Goal: Task Accomplishment & Management: Use online tool/utility

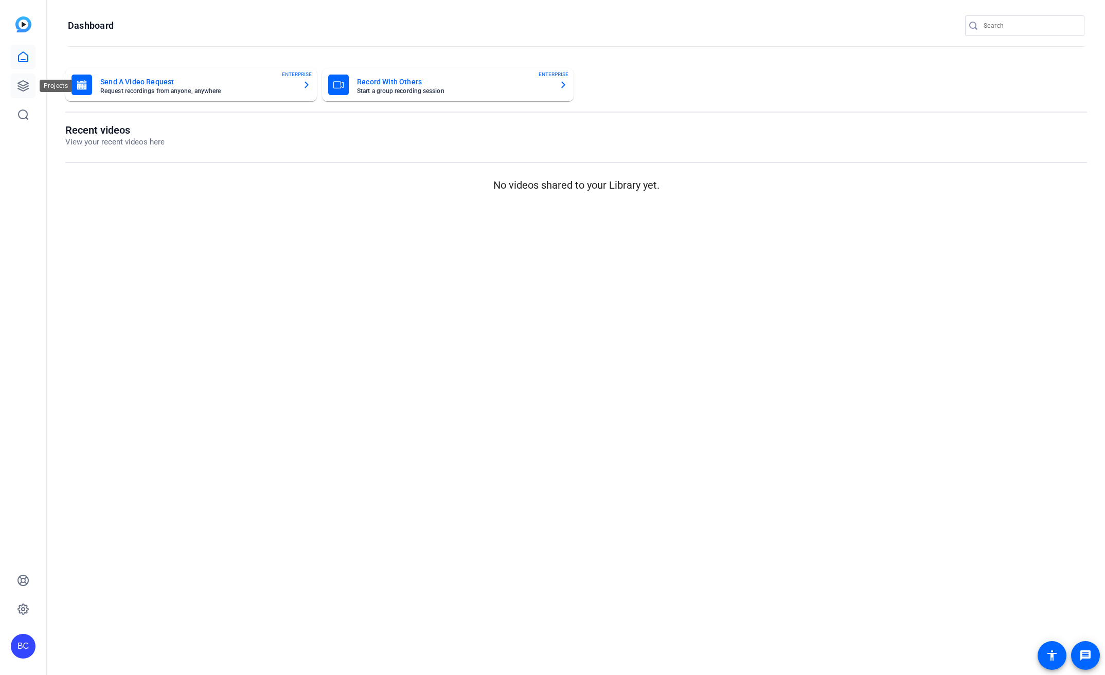
click at [23, 85] on icon at bounding box center [23, 86] width 10 height 10
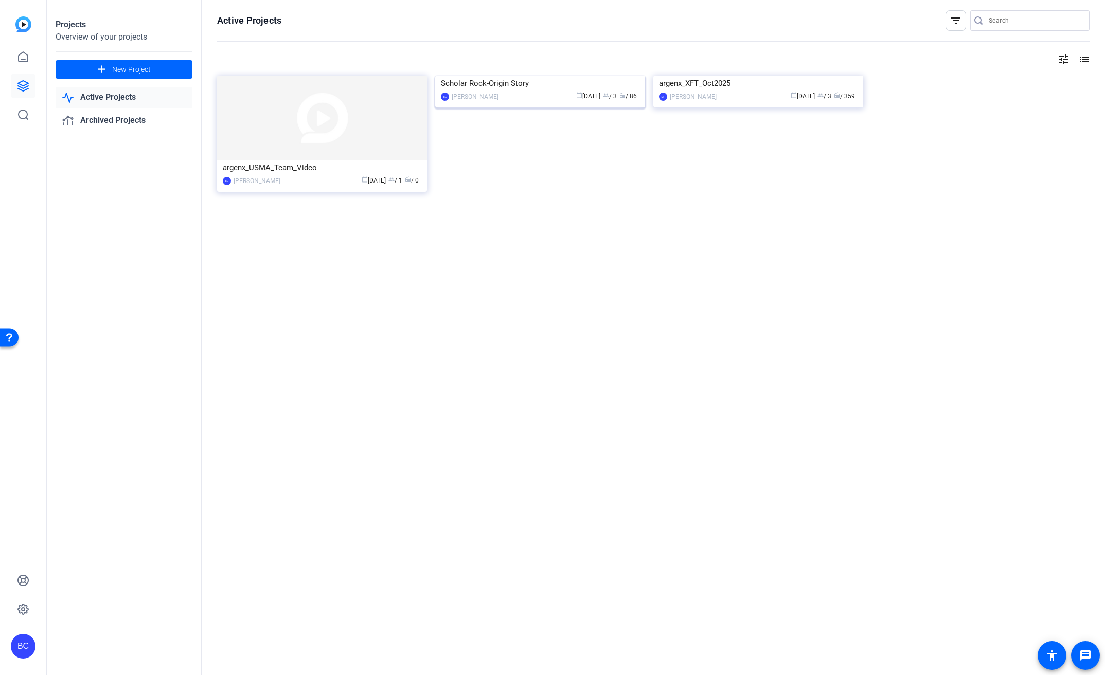
click at [530, 91] on div "Scholar Rock-Origin Story" at bounding box center [540, 83] width 199 height 15
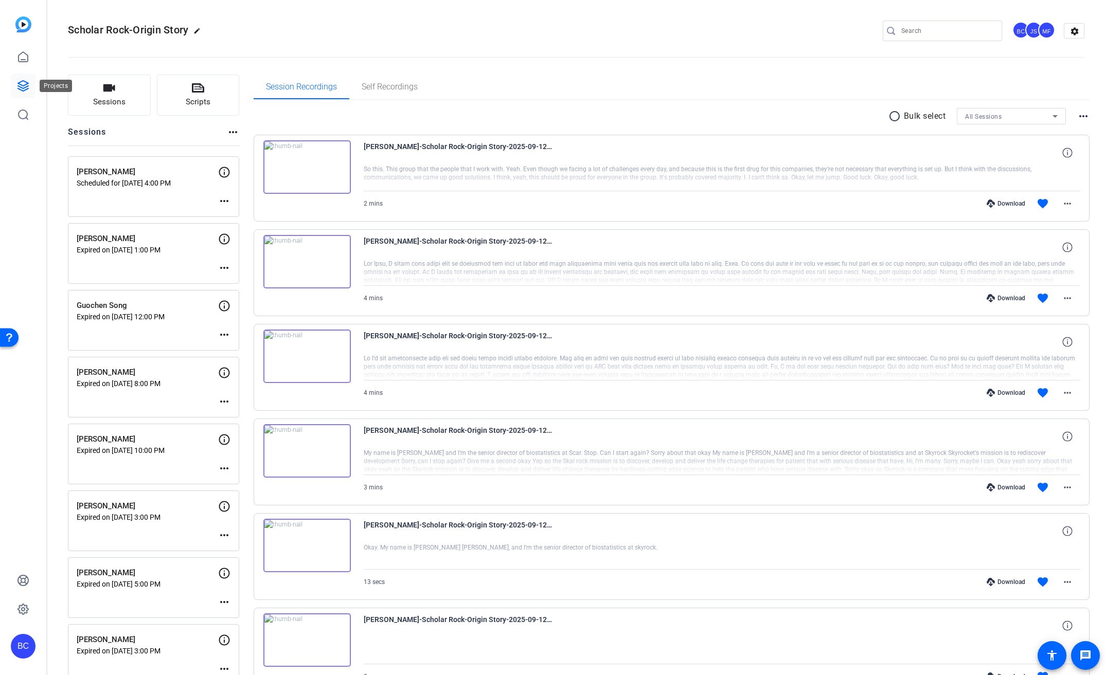
click at [16, 82] on link at bounding box center [23, 86] width 25 height 25
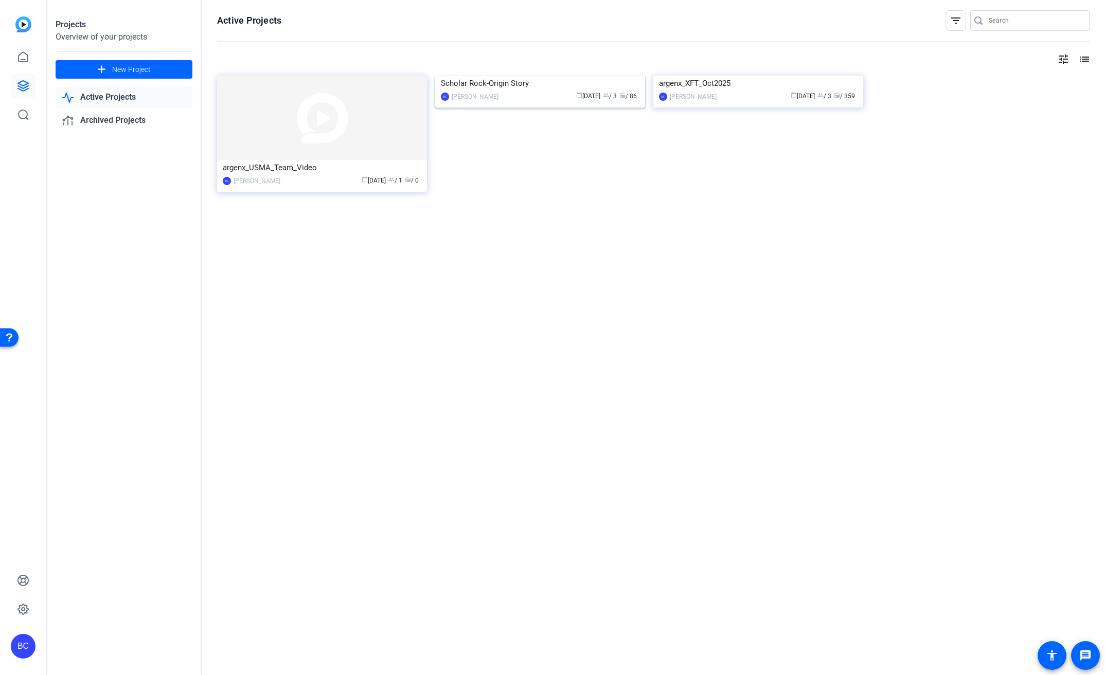
click at [584, 76] on img at bounding box center [540, 76] width 210 height 0
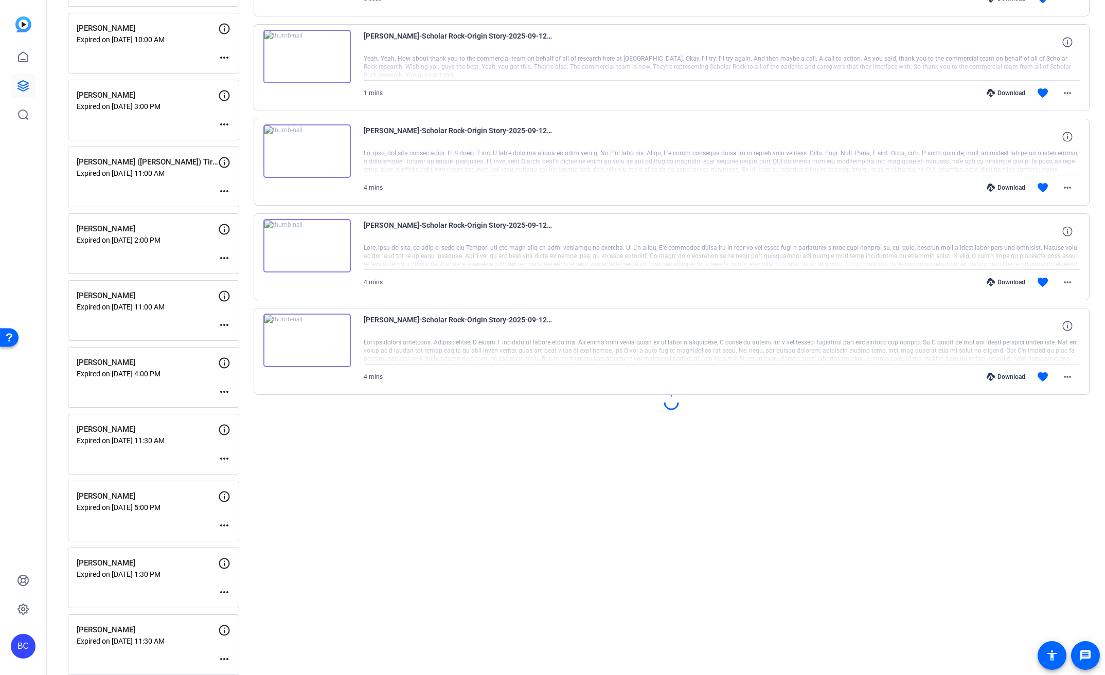
scroll to position [830, 0]
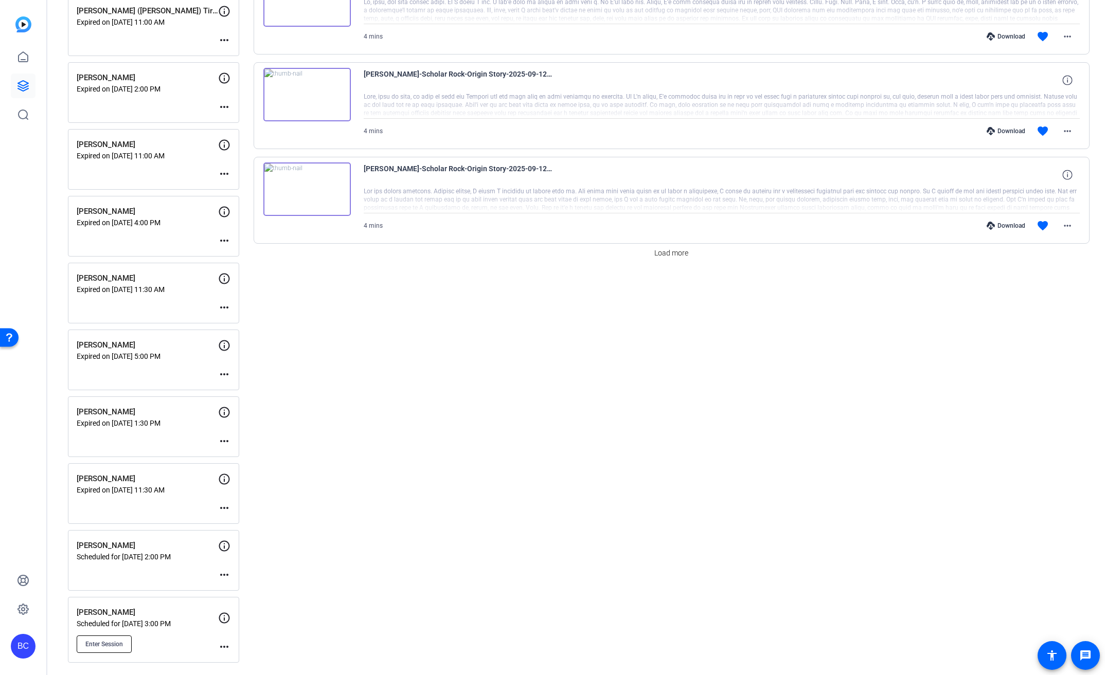
click at [111, 646] on span "Enter Session" at bounding box center [104, 644] width 38 height 8
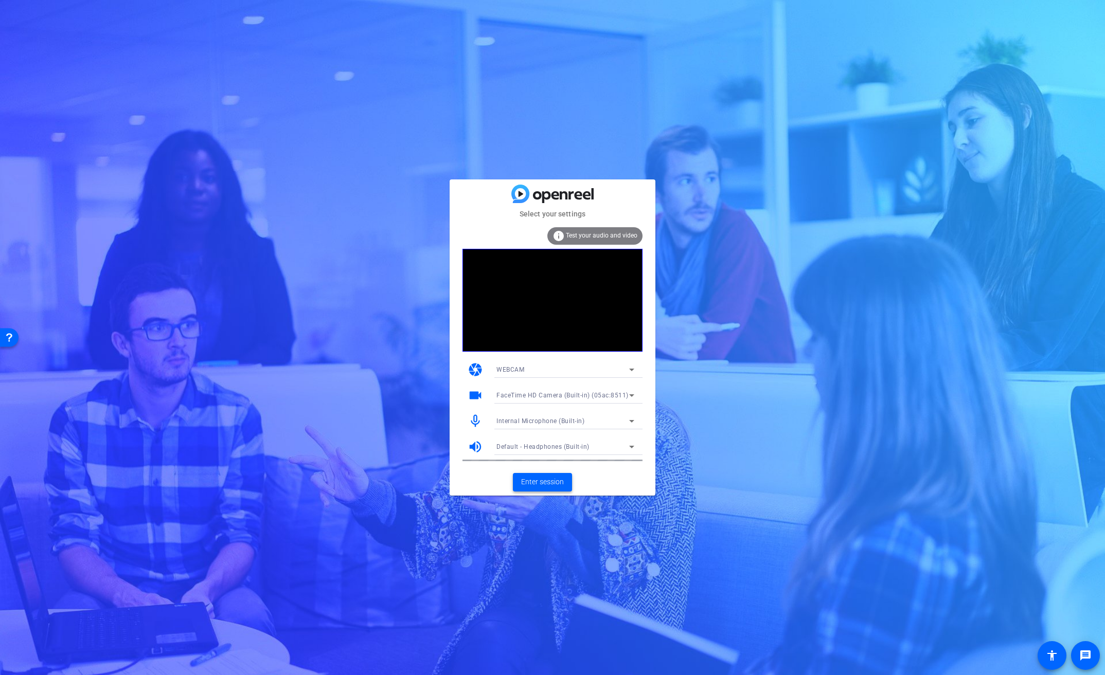
click at [543, 482] on span "Enter session" at bounding box center [542, 482] width 43 height 11
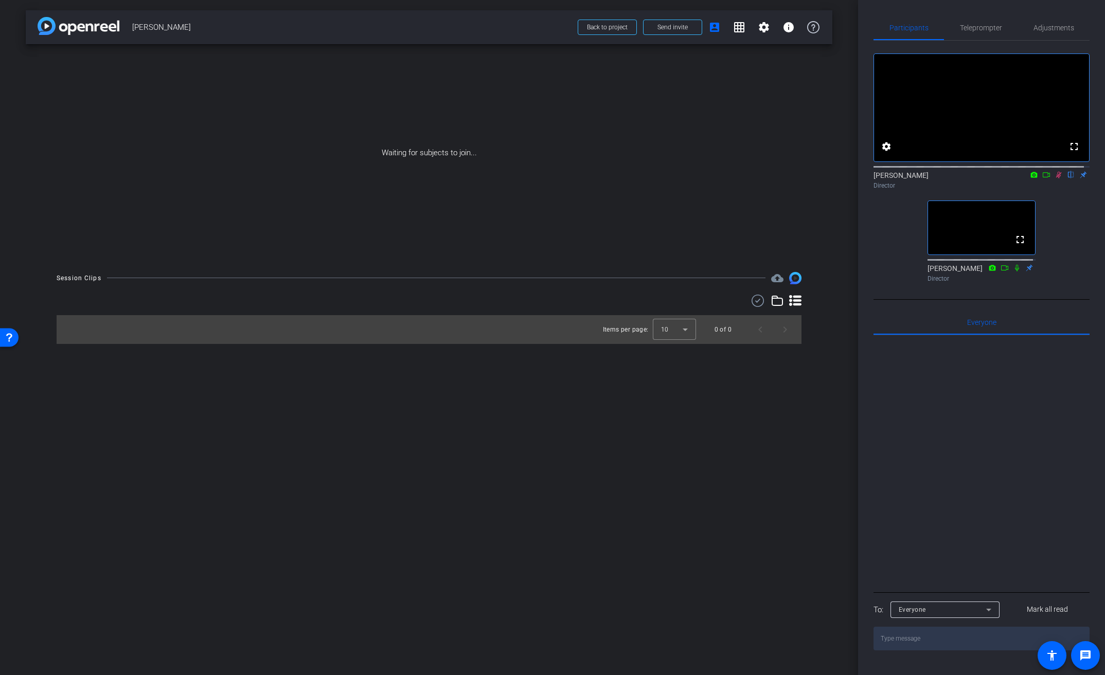
click at [1056, 179] on icon at bounding box center [1059, 175] width 6 height 7
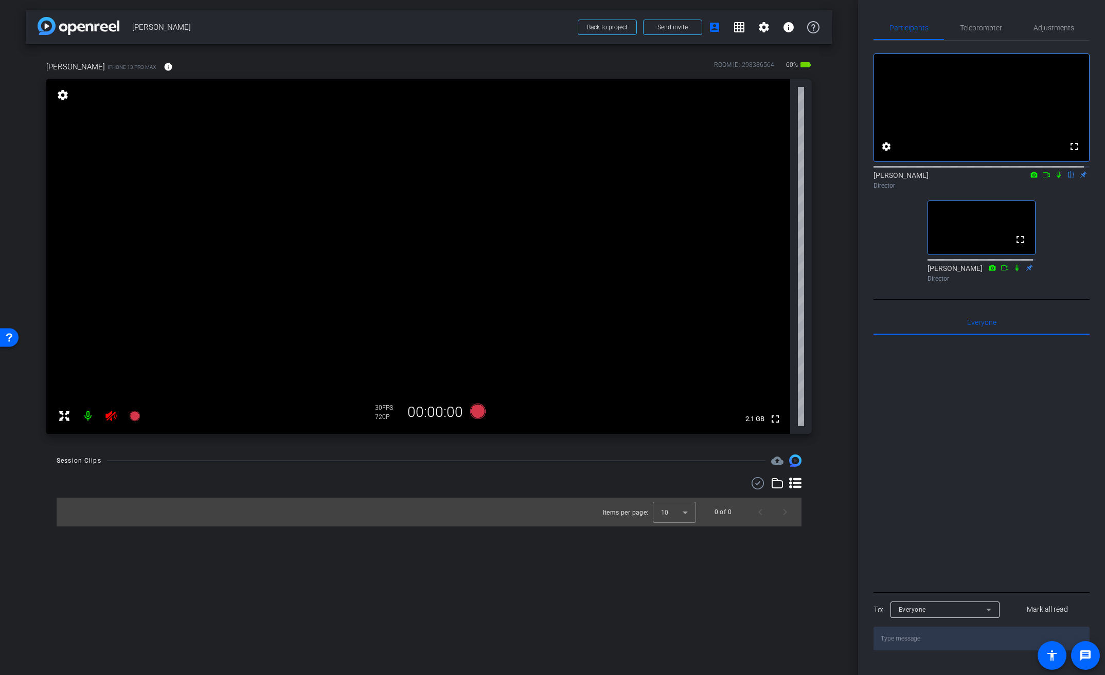
click at [108, 421] on icon at bounding box center [111, 416] width 12 height 12
click at [164, 63] on mat-icon "info" at bounding box center [168, 66] width 9 height 9
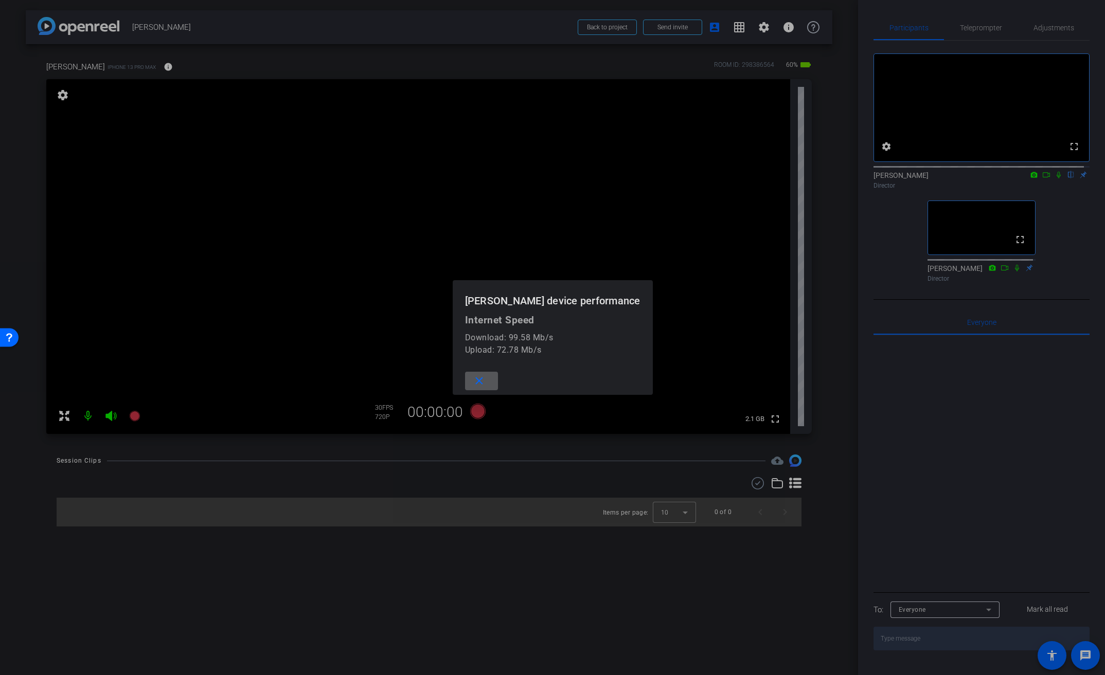
click at [152, 63] on div at bounding box center [552, 337] width 1105 height 675
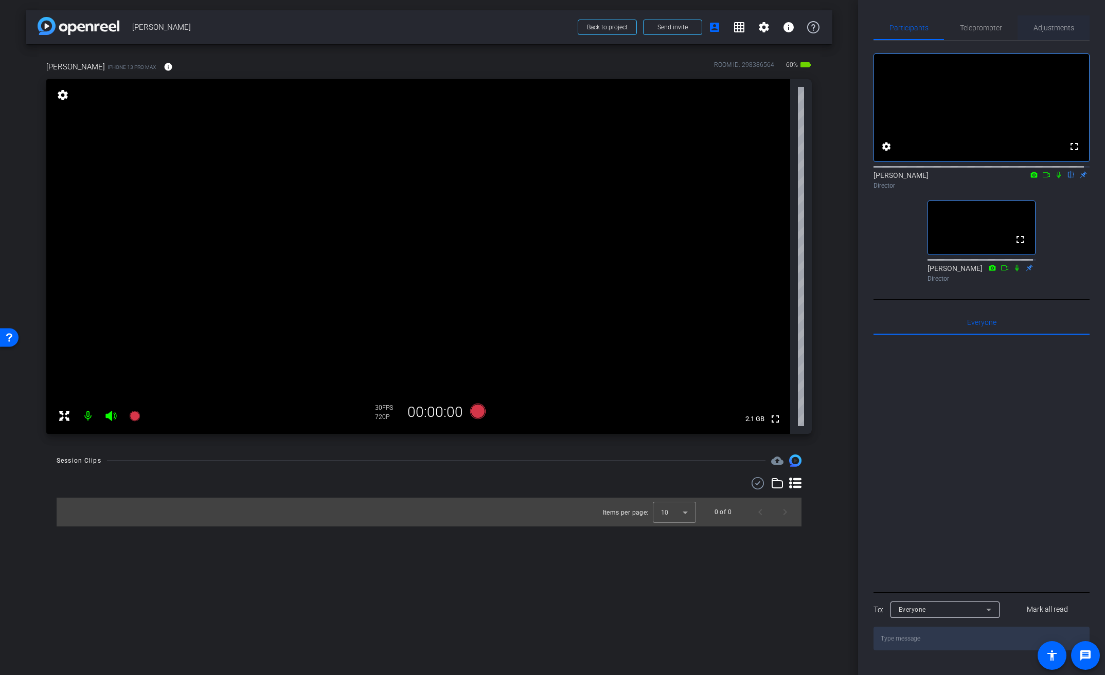
click at [1073, 31] on div "Adjustments" at bounding box center [1054, 27] width 72 height 25
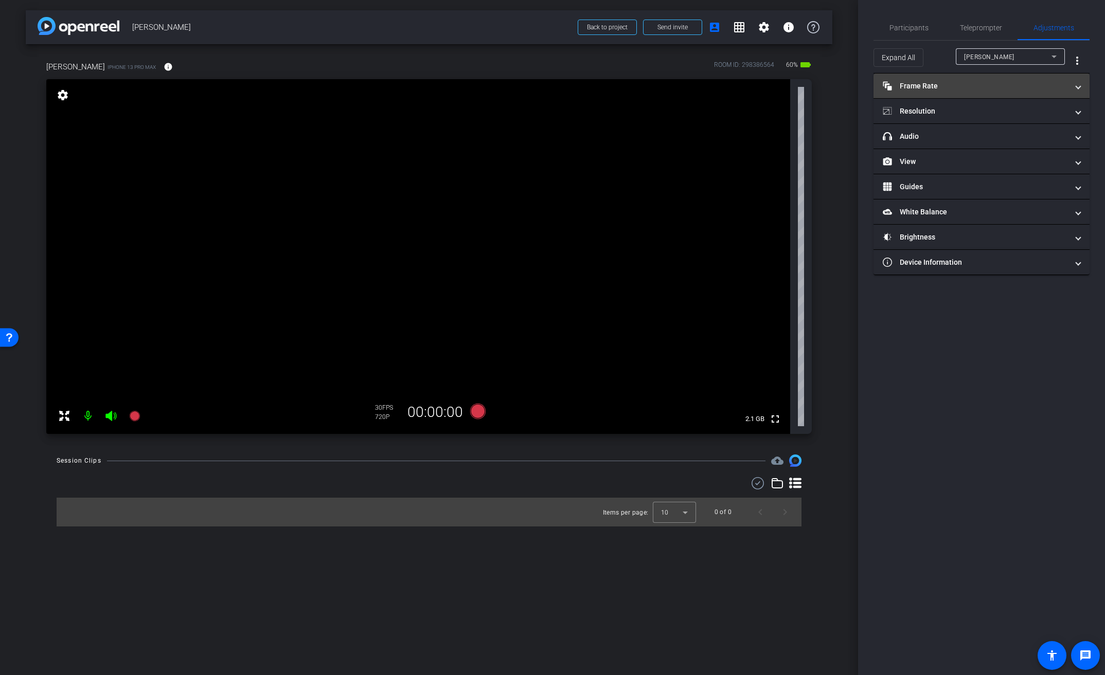
click at [973, 85] on mat-panel-title "Frame Rate Frame Rate" at bounding box center [975, 86] width 185 height 11
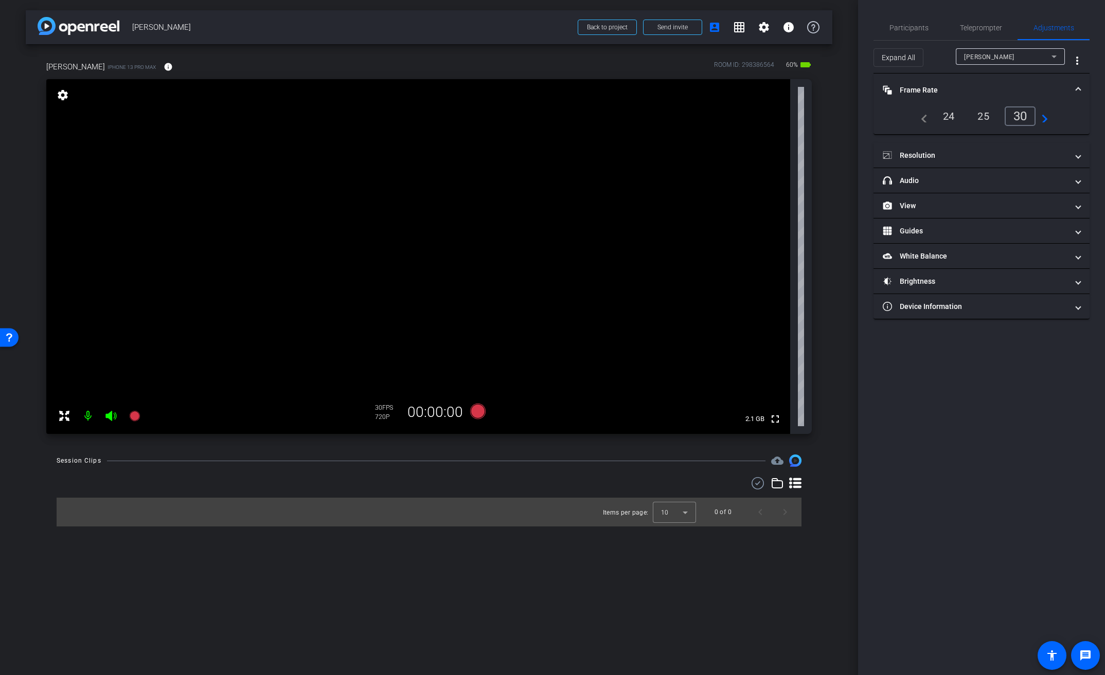
click at [974, 75] on mat-expansion-panel-header "Frame Rate Frame Rate" at bounding box center [982, 90] width 216 height 33
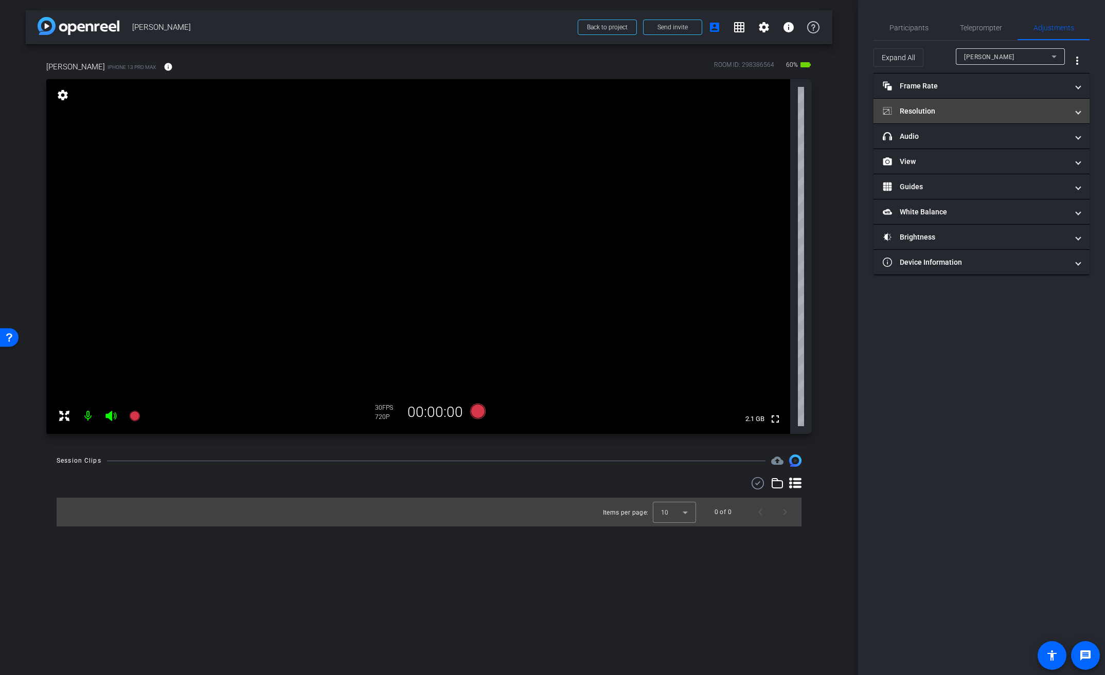
click at [926, 108] on mat-panel-title "Resolution" at bounding box center [975, 111] width 185 height 11
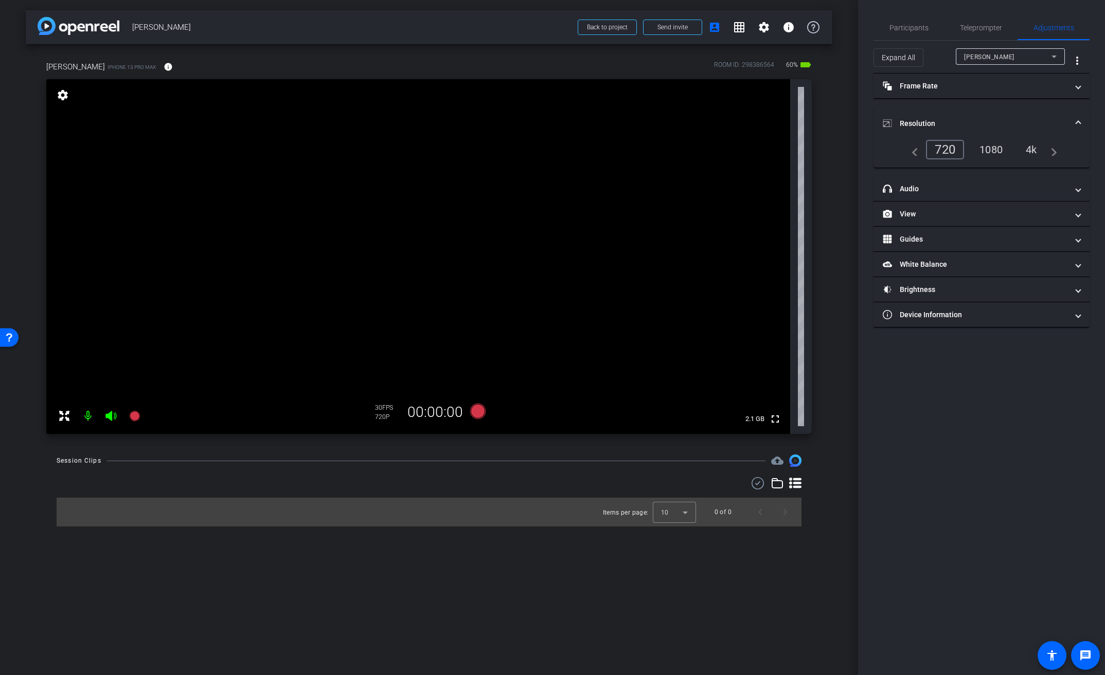
click at [1026, 146] on div "4k" at bounding box center [1031, 149] width 27 height 17
click at [937, 114] on mat-expansion-panel-header "Resolution" at bounding box center [982, 123] width 216 height 33
click at [922, 31] on span "Participants" at bounding box center [908, 27] width 39 height 7
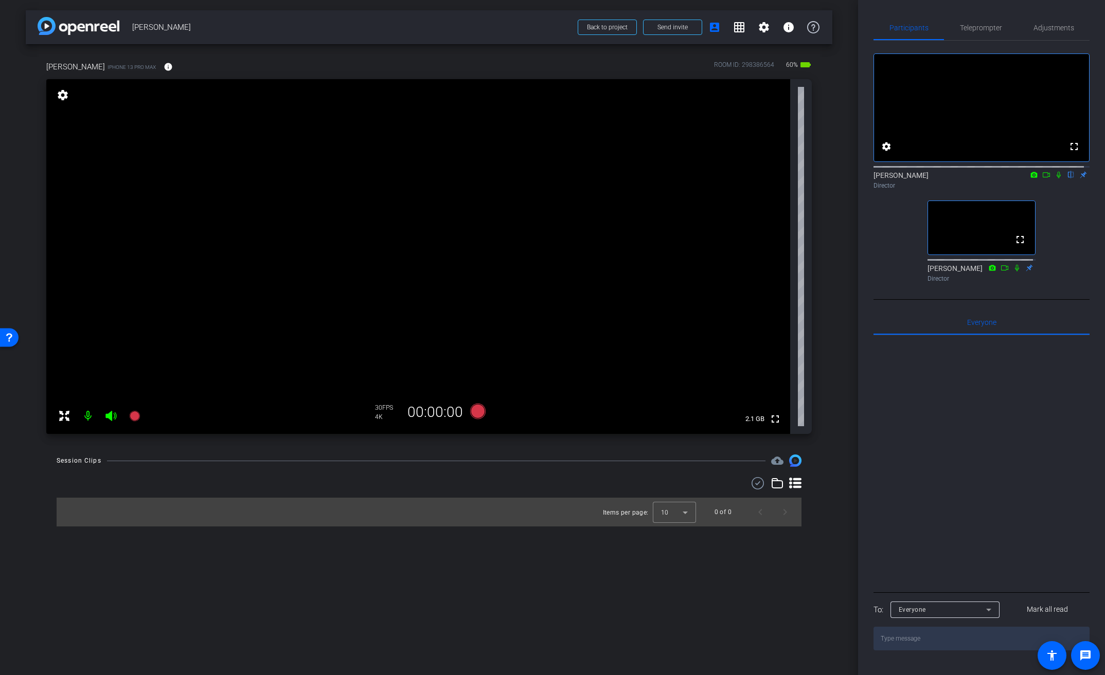
click at [392, 246] on video at bounding box center [418, 256] width 744 height 355
click at [1060, 30] on span "Adjustments" at bounding box center [1053, 27] width 41 height 7
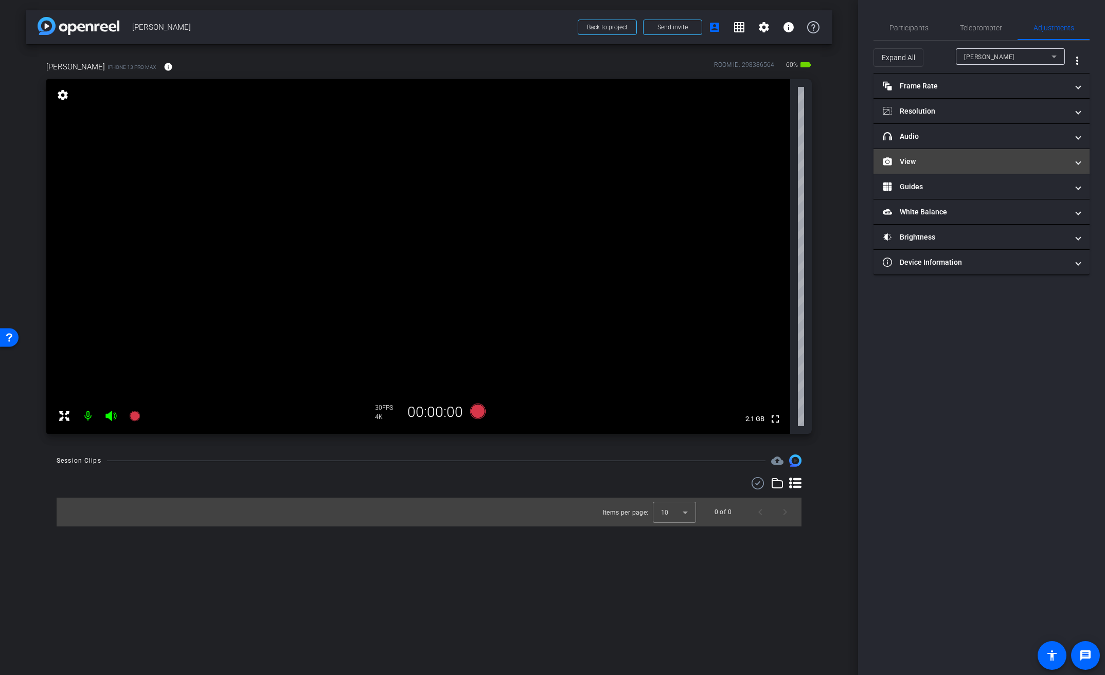
click at [931, 166] on mat-panel-title "View" at bounding box center [975, 161] width 185 height 11
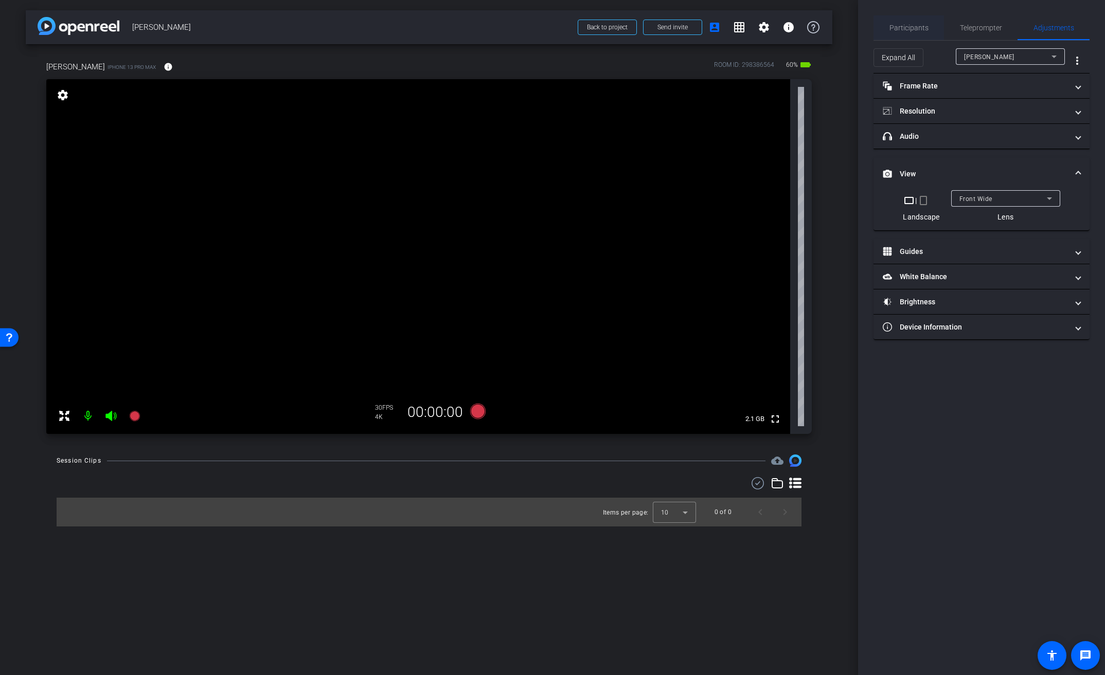
click at [923, 35] on span "Participants" at bounding box center [908, 27] width 39 height 25
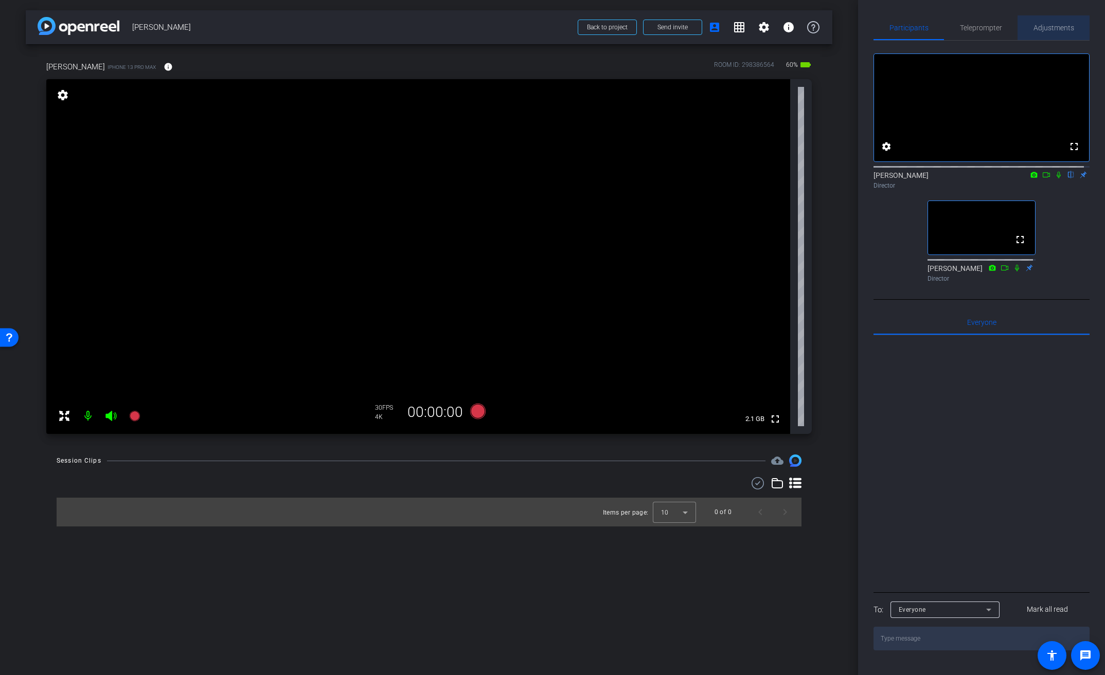
click at [1057, 25] on span "Adjustments" at bounding box center [1053, 27] width 41 height 7
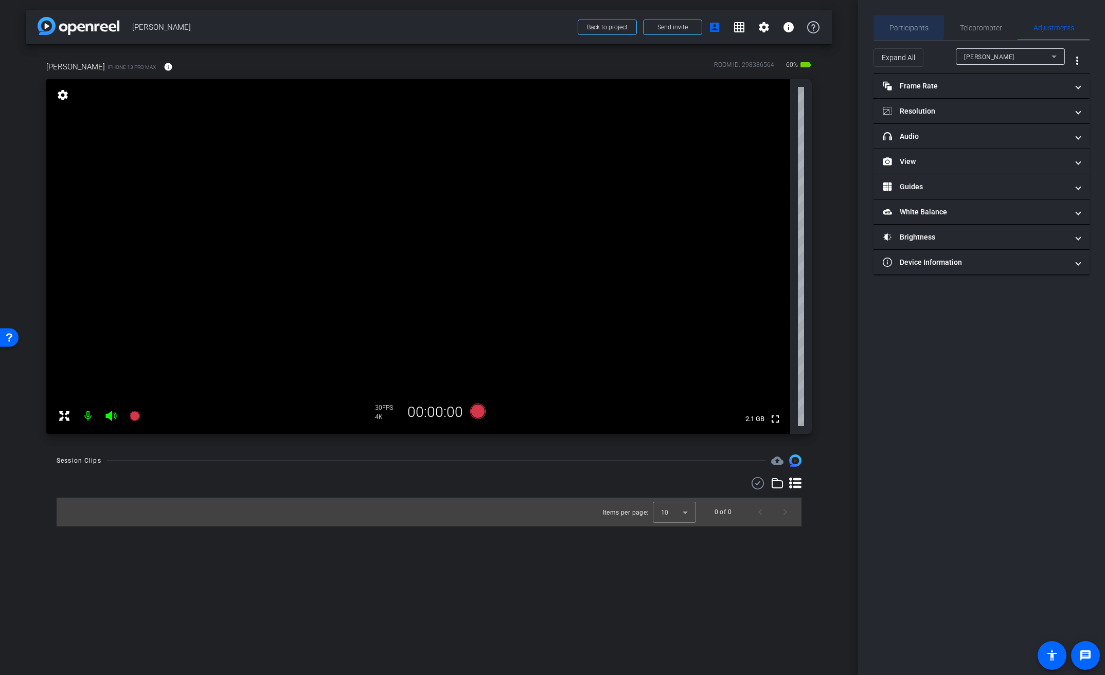
click at [894, 26] on span "Participants" at bounding box center [908, 27] width 39 height 7
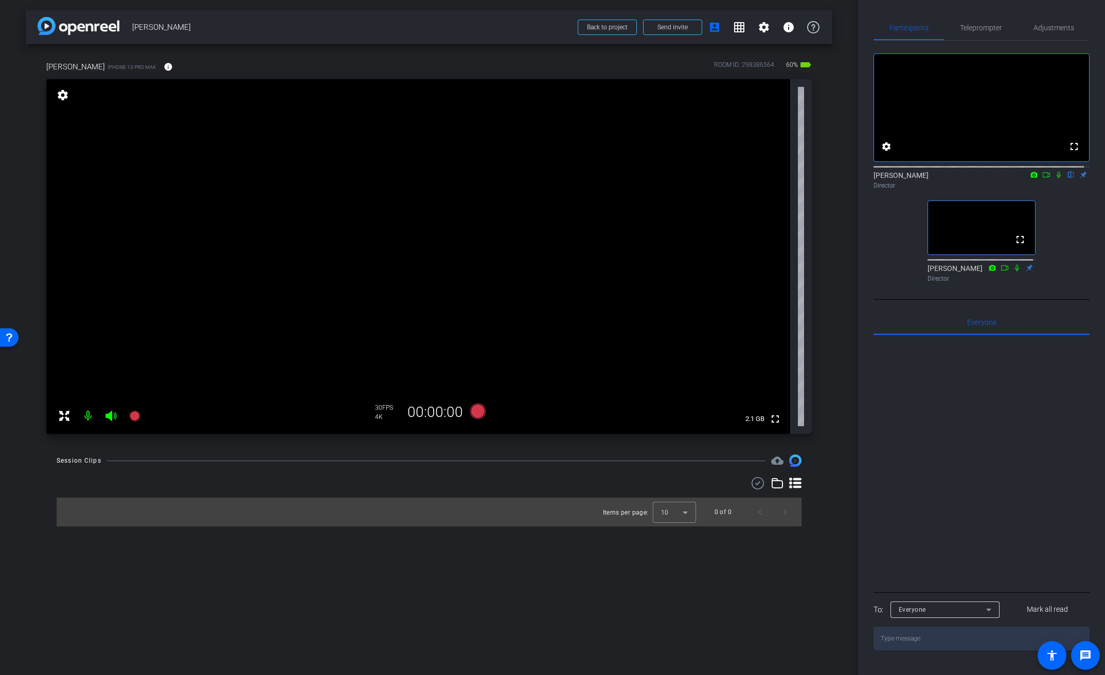
click at [1055, 179] on icon at bounding box center [1059, 174] width 8 height 7
click at [157, 66] on span at bounding box center [168, 67] width 25 height 25
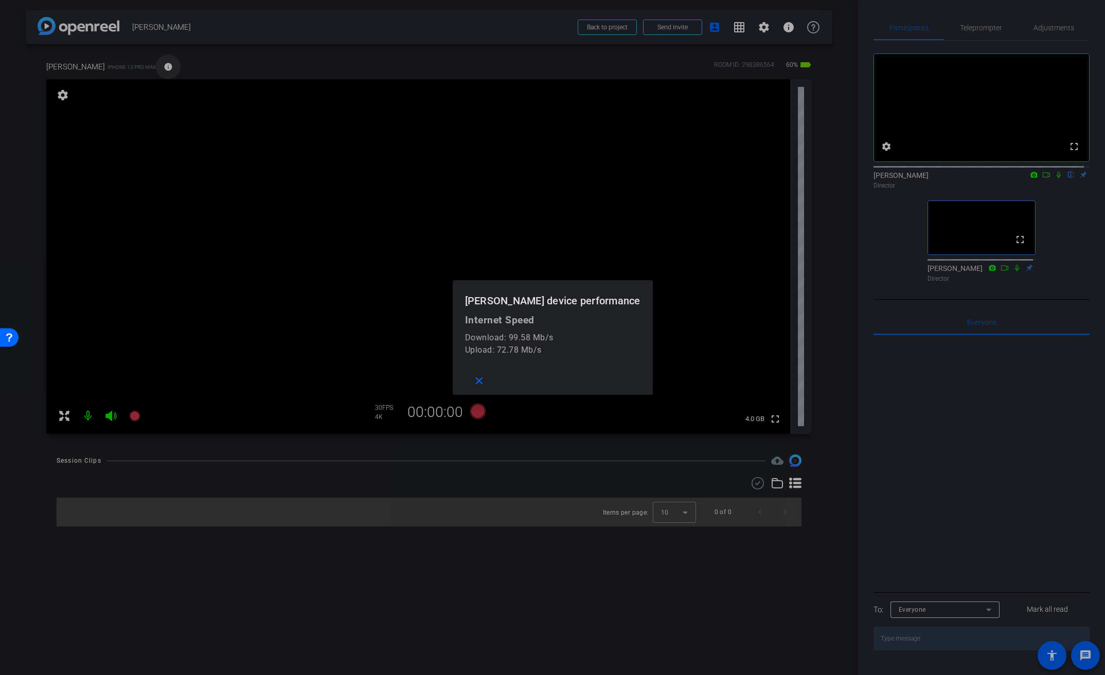
click at [157, 66] on div at bounding box center [552, 337] width 1105 height 675
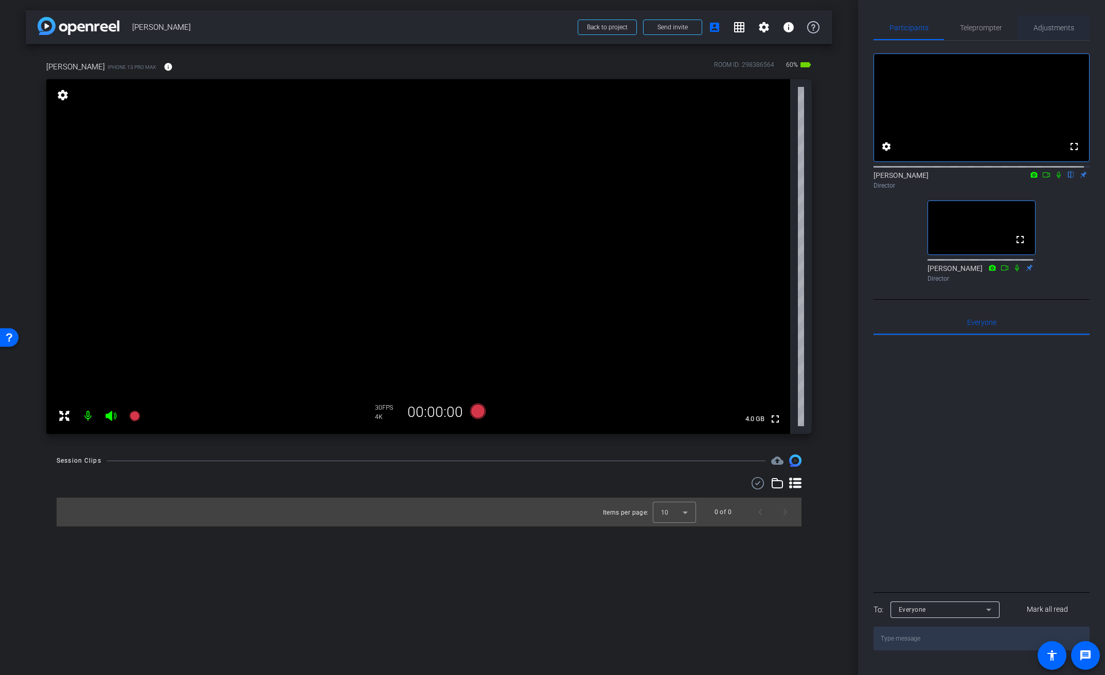
click at [1049, 24] on span "Adjustments" at bounding box center [1053, 27] width 41 height 7
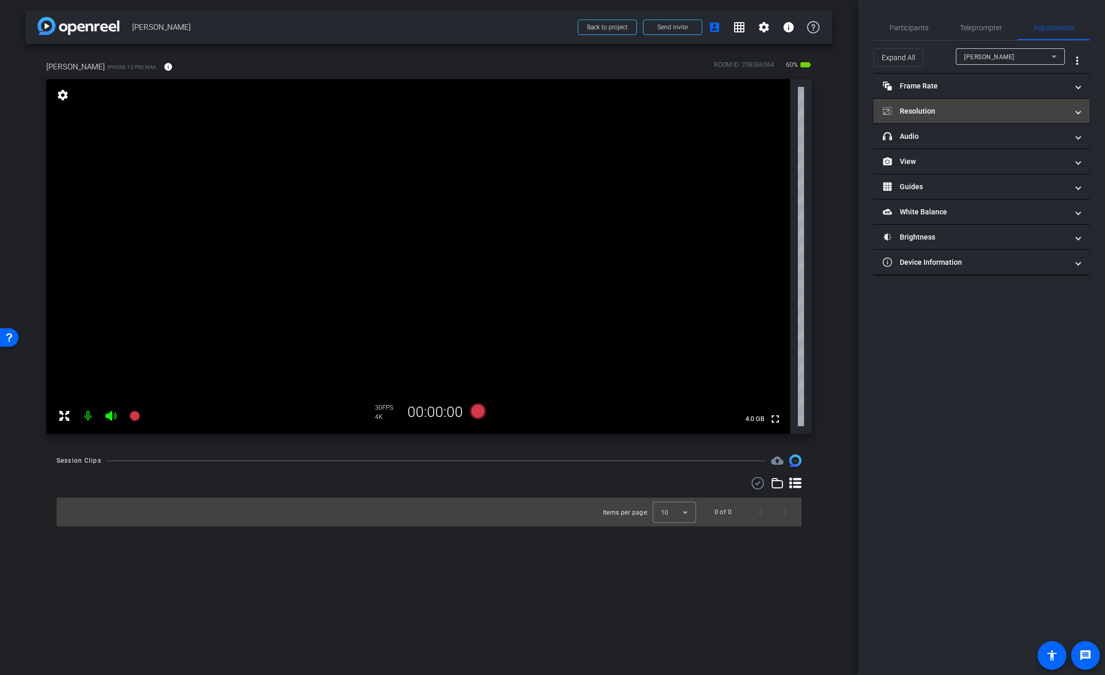
click at [941, 109] on mat-panel-title "Resolution" at bounding box center [975, 111] width 185 height 11
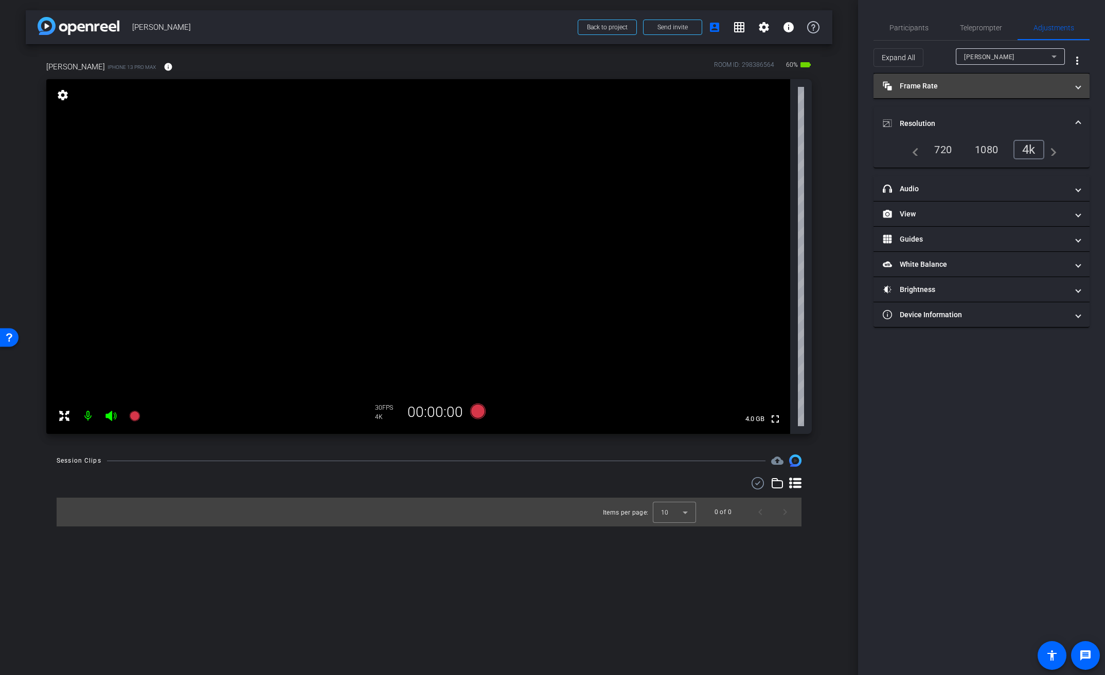
click at [938, 89] on mat-panel-title "Frame Rate Frame Rate" at bounding box center [975, 86] width 185 height 11
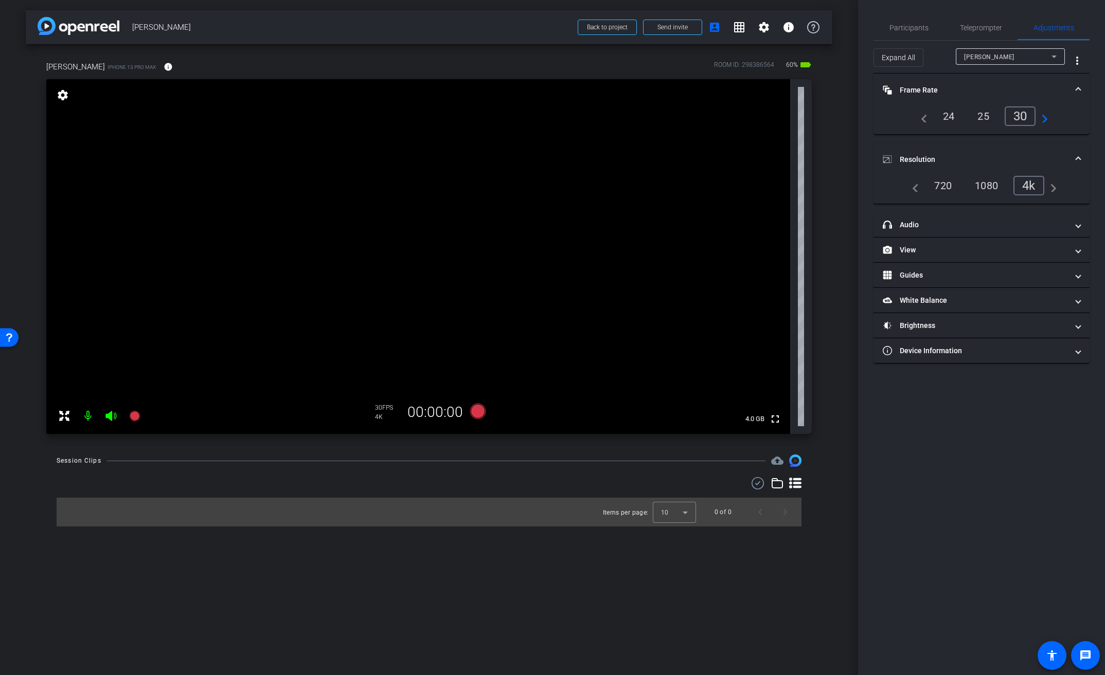
click at [938, 89] on mat-panel-title "Frame Rate Frame Rate" at bounding box center [975, 90] width 185 height 11
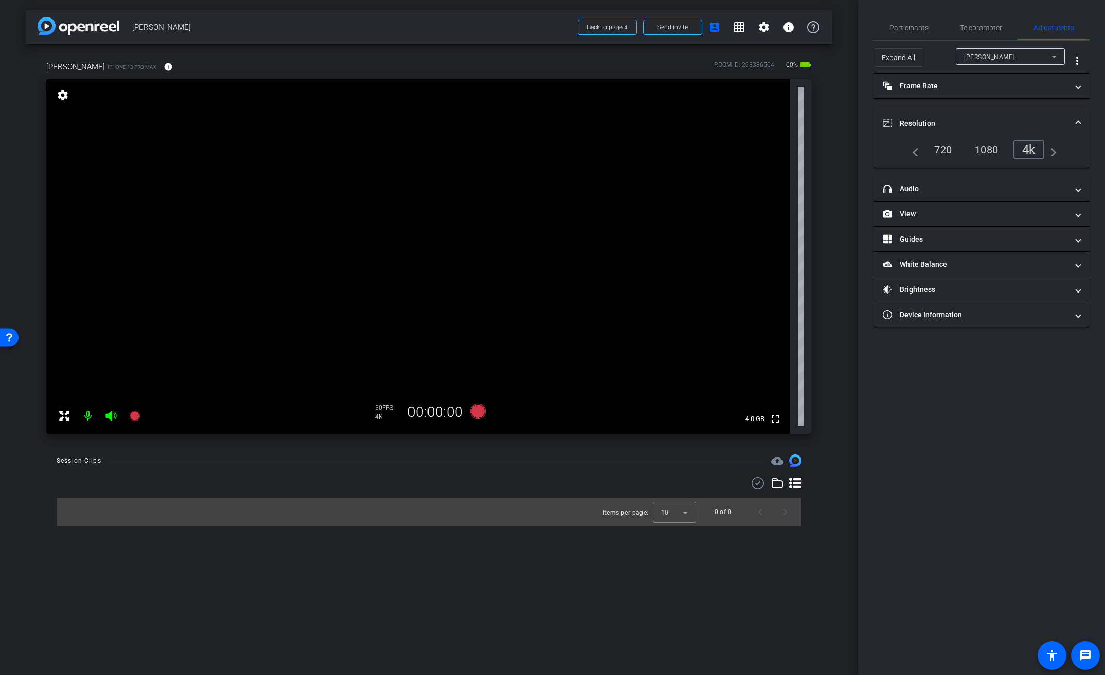
click at [929, 123] on mat-panel-title "Resolution" at bounding box center [975, 123] width 185 height 11
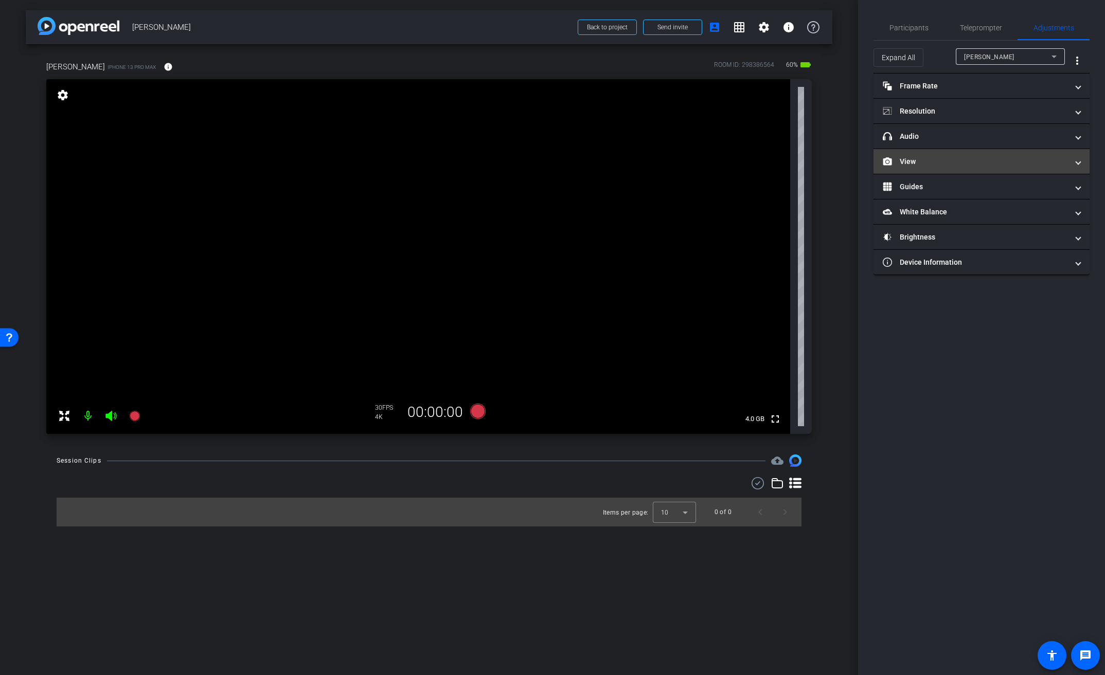
click at [949, 159] on mat-panel-title "View" at bounding box center [975, 161] width 185 height 11
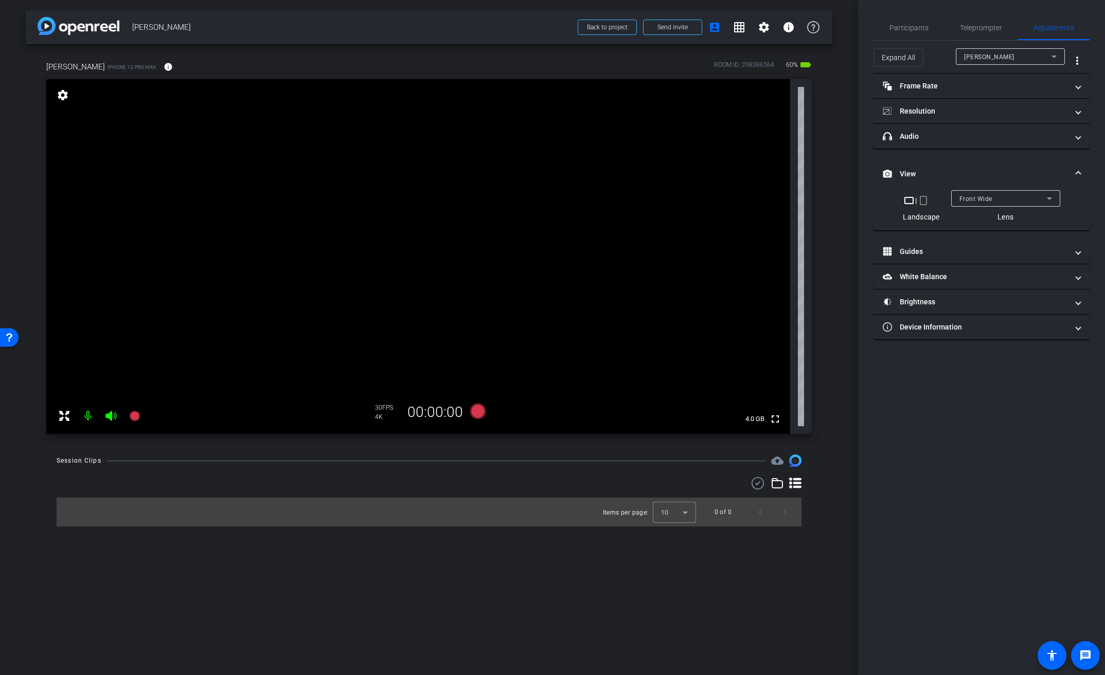
click at [978, 197] on span "Front Wide" at bounding box center [975, 198] width 33 height 7
click at [986, 220] on span "Back Wide" at bounding box center [975, 219] width 33 height 12
click at [984, 196] on span "Front Wide" at bounding box center [975, 198] width 33 height 7
click at [982, 218] on span "Back Wide" at bounding box center [975, 219] width 33 height 12
click at [494, 251] on video at bounding box center [418, 256] width 744 height 355
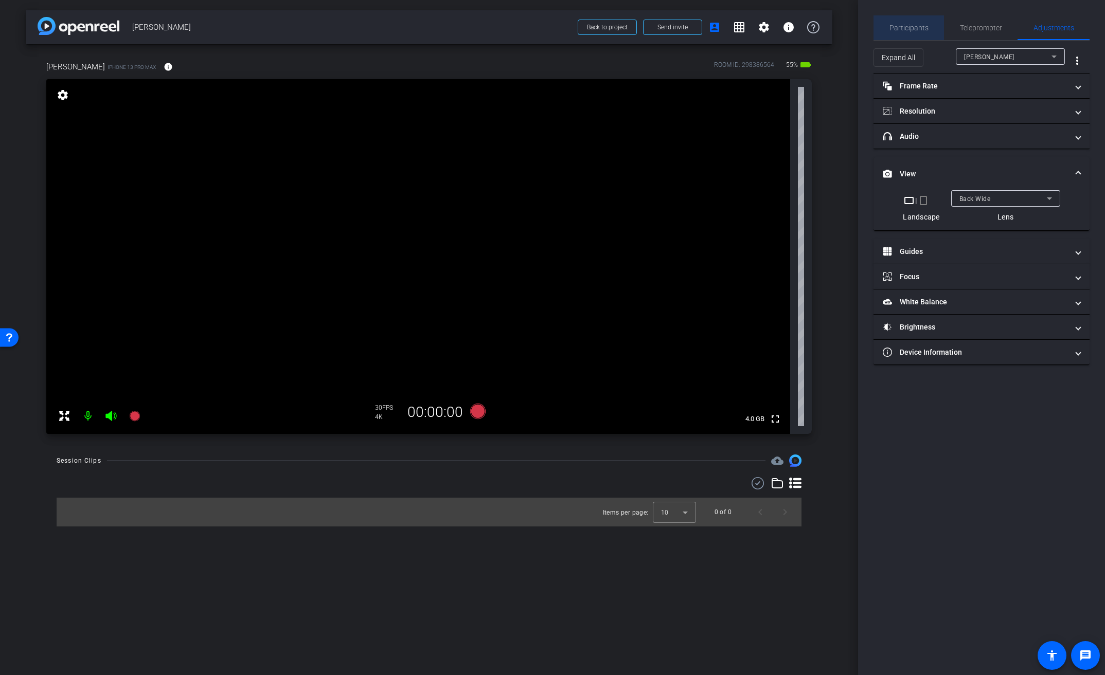
click at [918, 27] on span "Participants" at bounding box center [908, 27] width 39 height 7
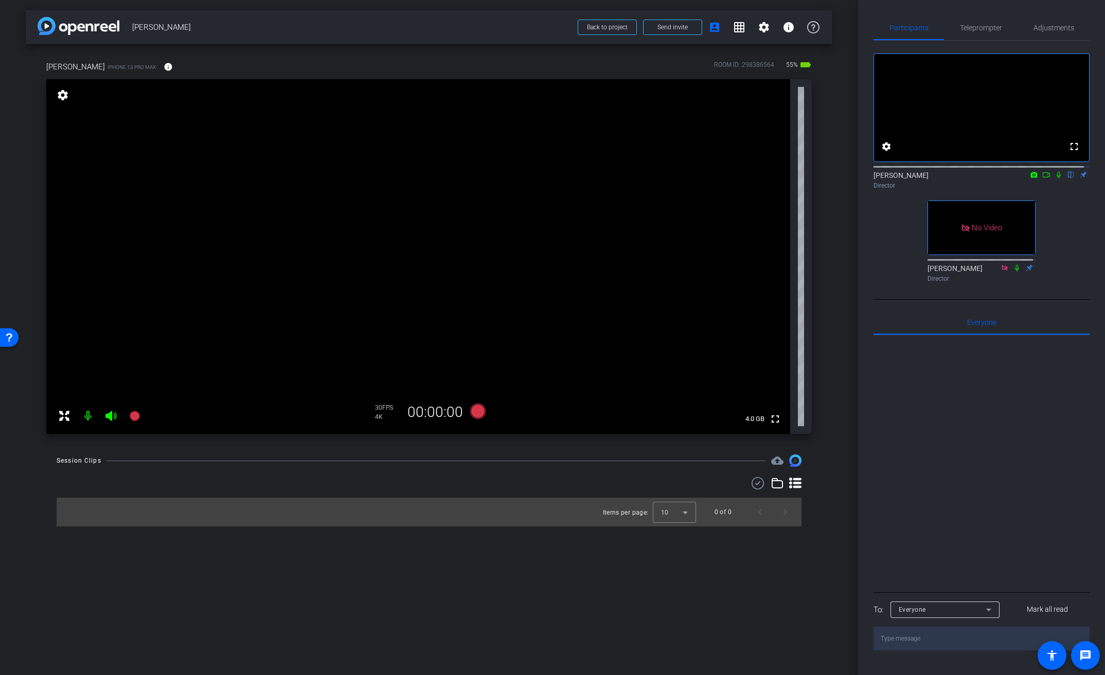
click at [1043, 179] on icon at bounding box center [1046, 174] width 8 height 7
click at [479, 248] on video at bounding box center [418, 256] width 744 height 355
click at [468, 254] on div "fullscreen settings 4.0 GB" at bounding box center [428, 256] width 765 height 355
click at [457, 158] on video at bounding box center [418, 256] width 744 height 355
click at [455, 268] on video at bounding box center [418, 256] width 744 height 355
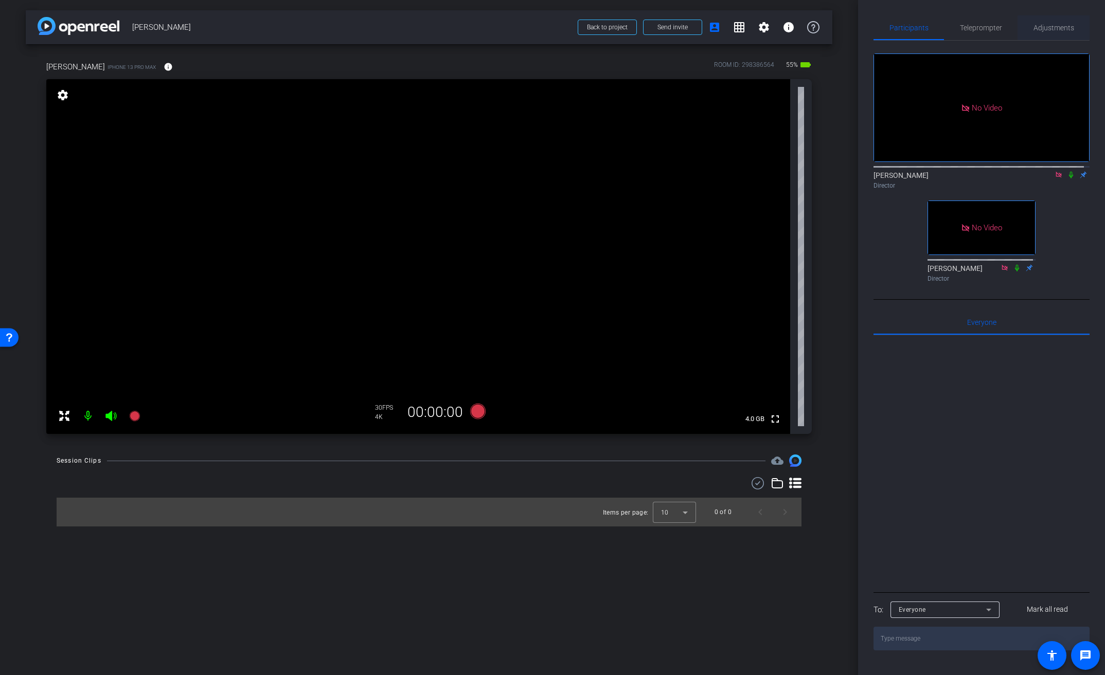
click at [1059, 26] on span "Adjustments" at bounding box center [1053, 27] width 41 height 7
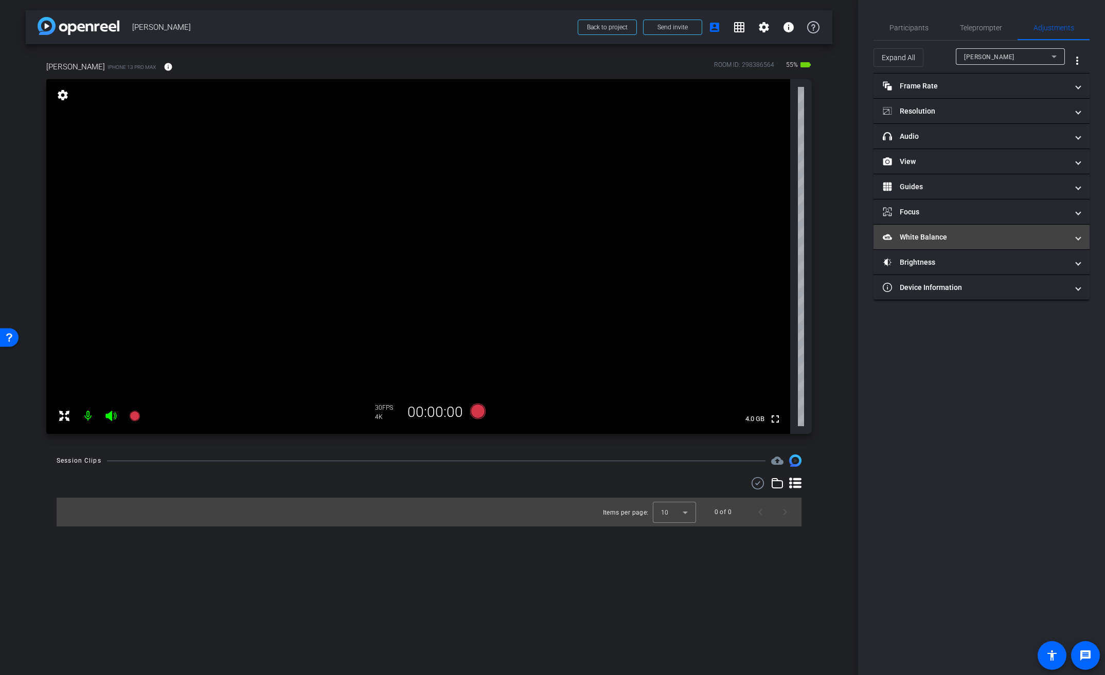
click at [912, 244] on mat-expansion-panel-header "White Balance White Balance" at bounding box center [982, 237] width 216 height 25
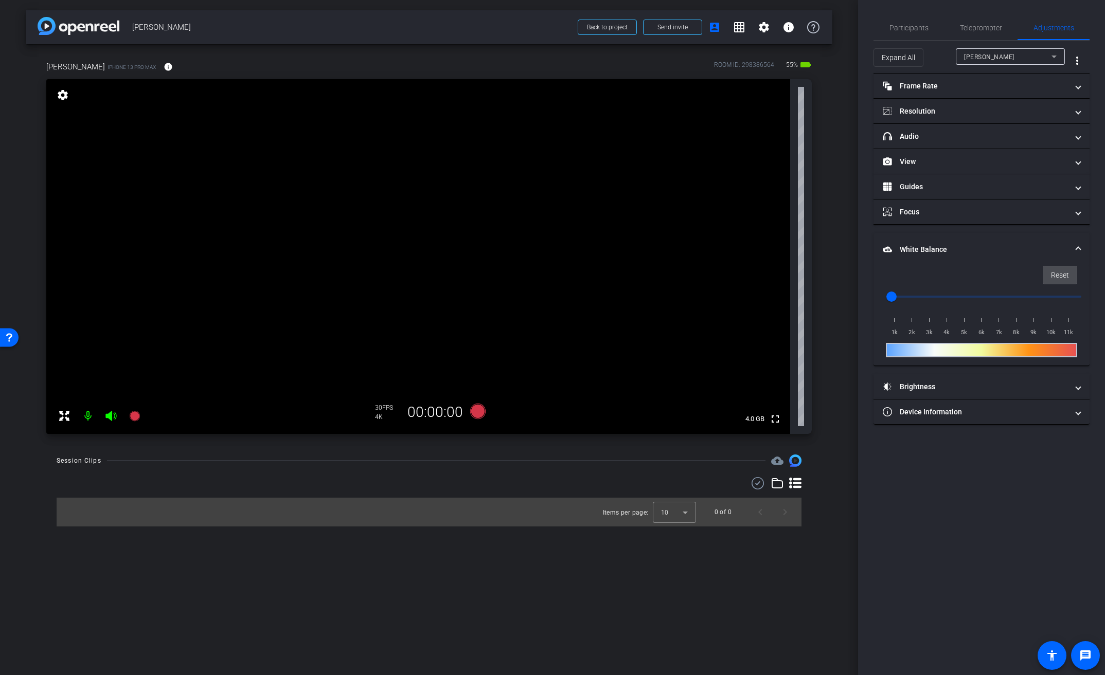
click at [1070, 275] on span at bounding box center [1059, 275] width 33 height 25
drag, startPoint x: 892, startPoint y: 297, endPoint x: 904, endPoint y: 297, distance: 12.3
click at [904, 297] on input "range" at bounding box center [985, 297] width 213 height 23
drag, startPoint x: 904, startPoint y: 297, endPoint x: 953, endPoint y: 310, distance: 50.0
click at [953, 308] on input "range" at bounding box center [985, 297] width 213 height 23
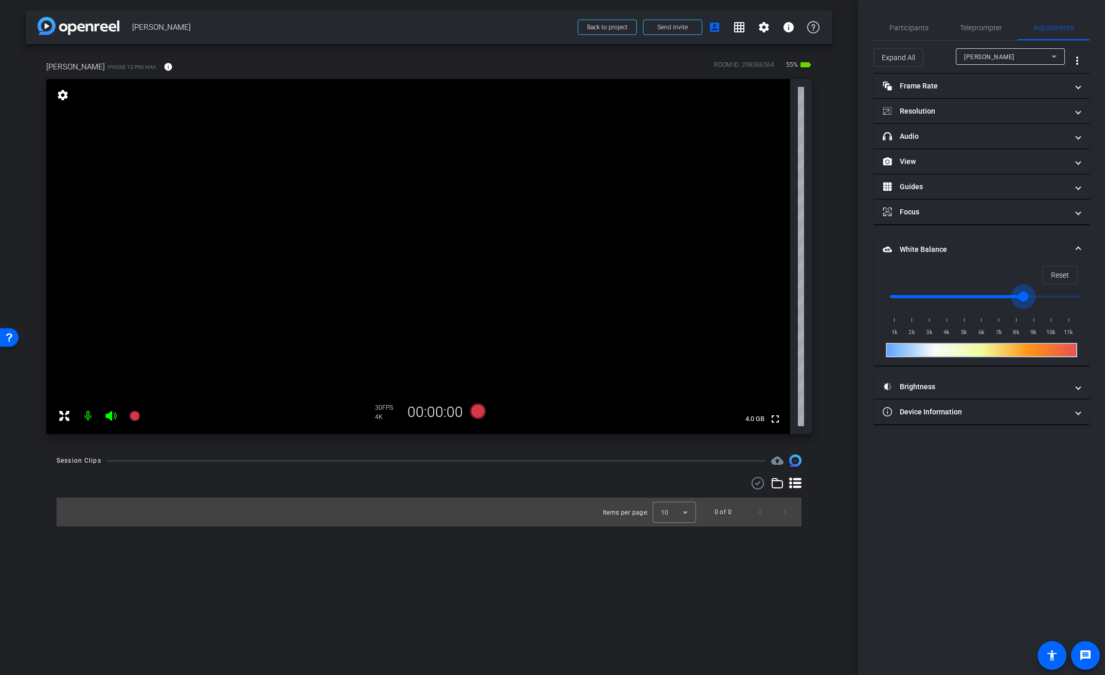
drag, startPoint x: 961, startPoint y: 295, endPoint x: 1025, endPoint y: 299, distance: 63.9
click at [1025, 299] on input "range" at bounding box center [985, 297] width 213 height 23
drag, startPoint x: 994, startPoint y: 301, endPoint x: 941, endPoint y: 304, distance: 53.0
click at [941, 304] on input "range" at bounding box center [985, 297] width 213 height 23
click at [1059, 275] on span "Reset" at bounding box center [1060, 275] width 18 height 20
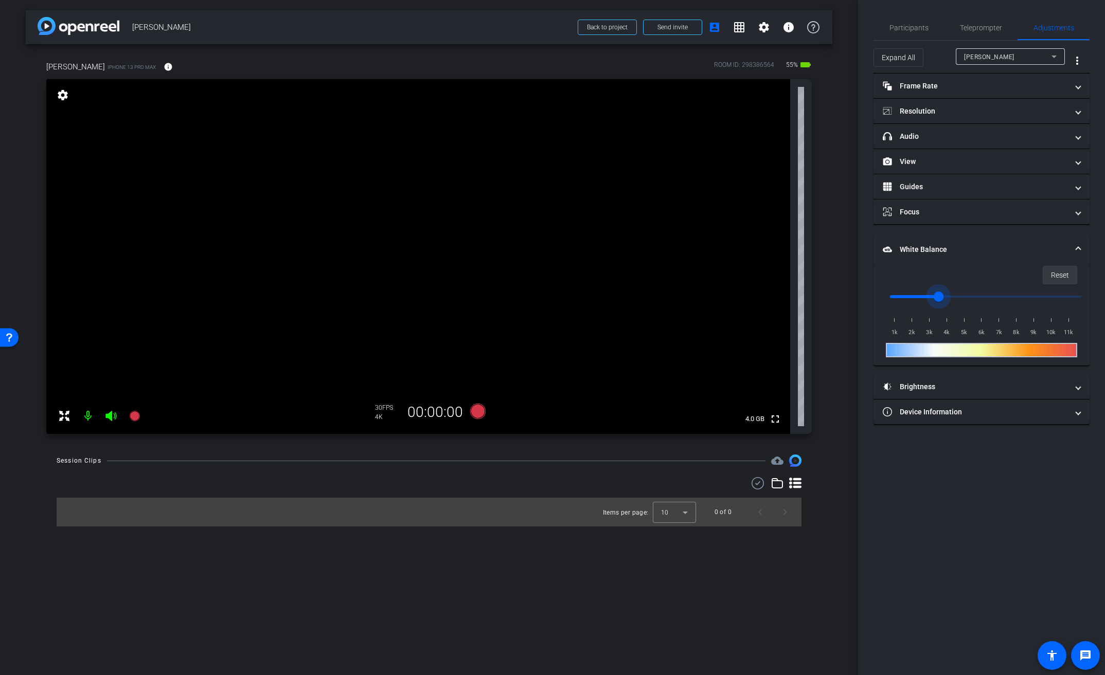
type input "1000"
click at [1075, 244] on span "White Balance White Balance" at bounding box center [979, 249] width 193 height 11
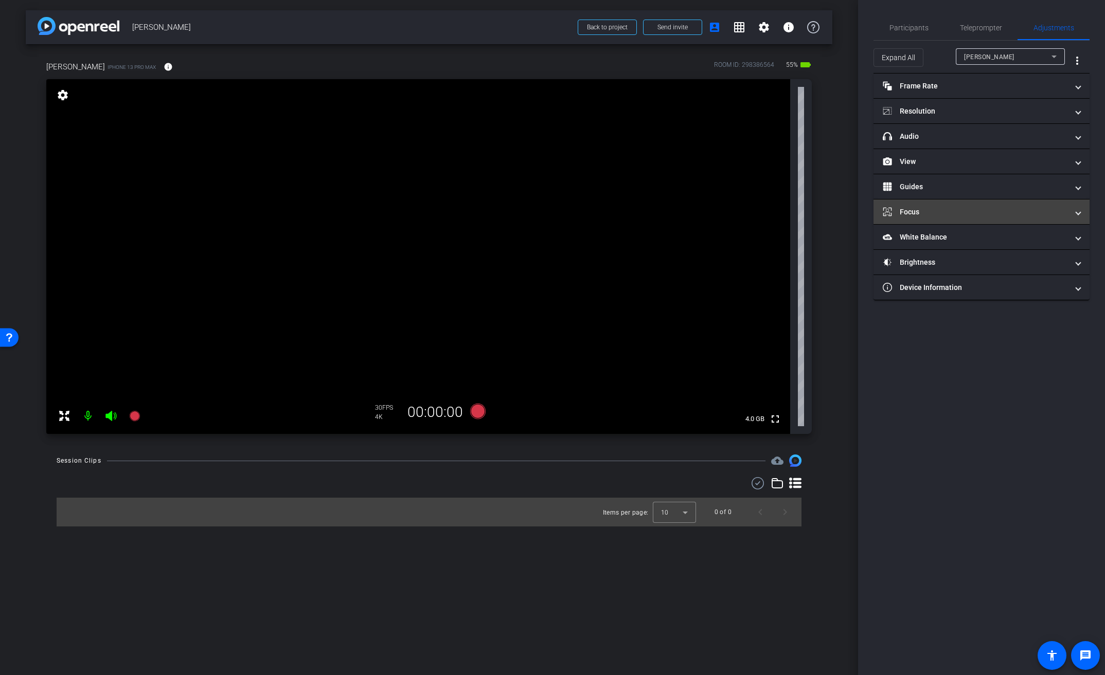
click at [1081, 216] on mat-expansion-panel-header "Focus" at bounding box center [982, 212] width 216 height 25
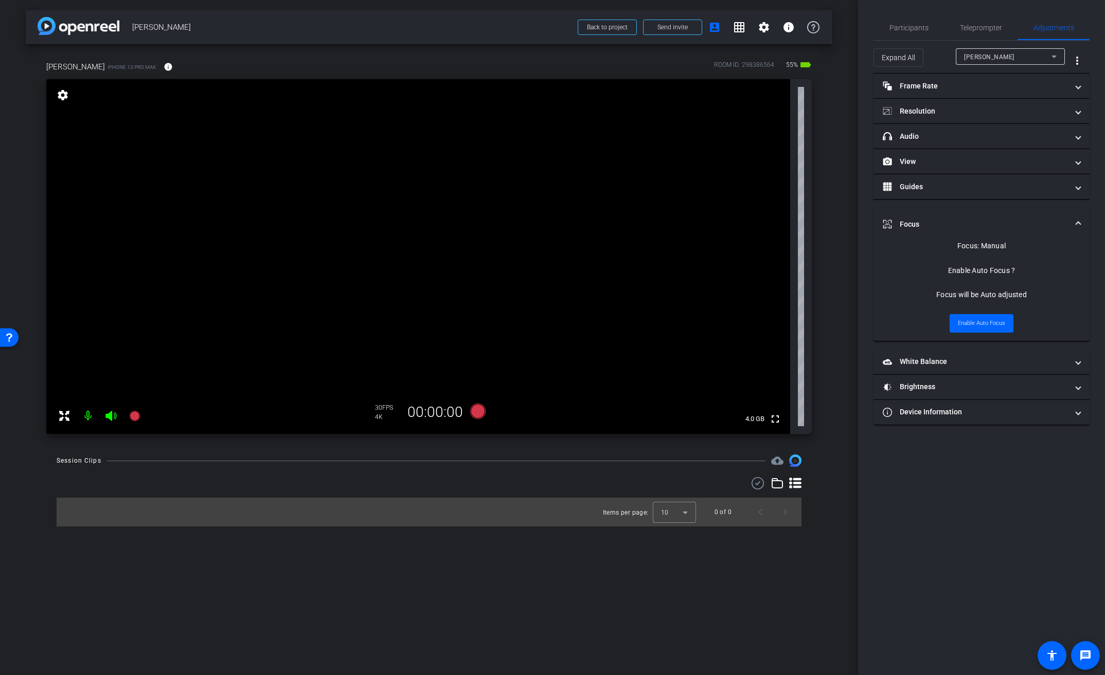
click at [1081, 216] on mat-expansion-panel-header "Focus" at bounding box center [982, 224] width 216 height 33
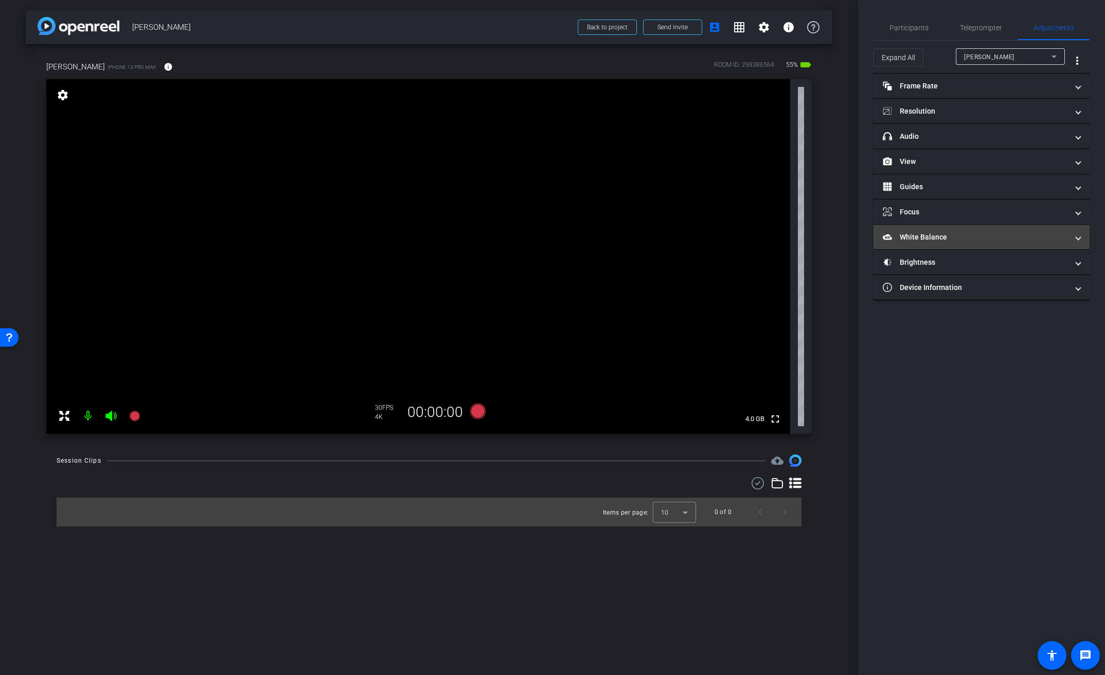
click at [922, 233] on mat-panel-title "White Balance White Balance" at bounding box center [975, 237] width 185 height 11
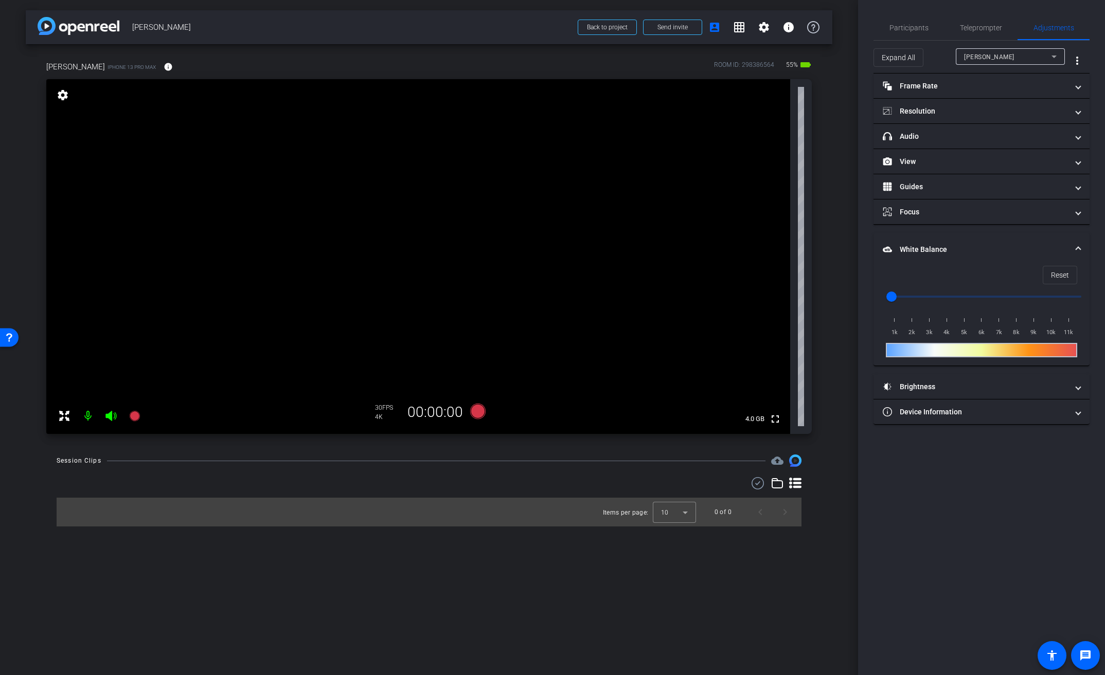
click at [916, 243] on mat-expansion-panel-header "White Balance White Balance" at bounding box center [982, 249] width 216 height 33
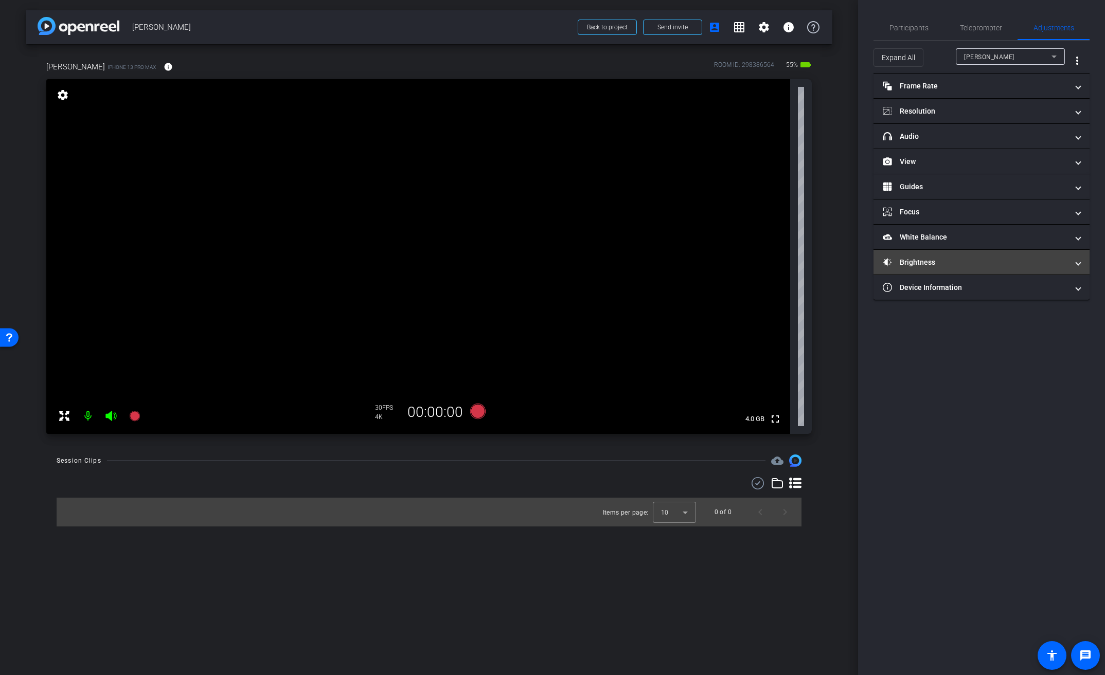
click at [916, 266] on mat-panel-title "Brightness" at bounding box center [975, 262] width 185 height 11
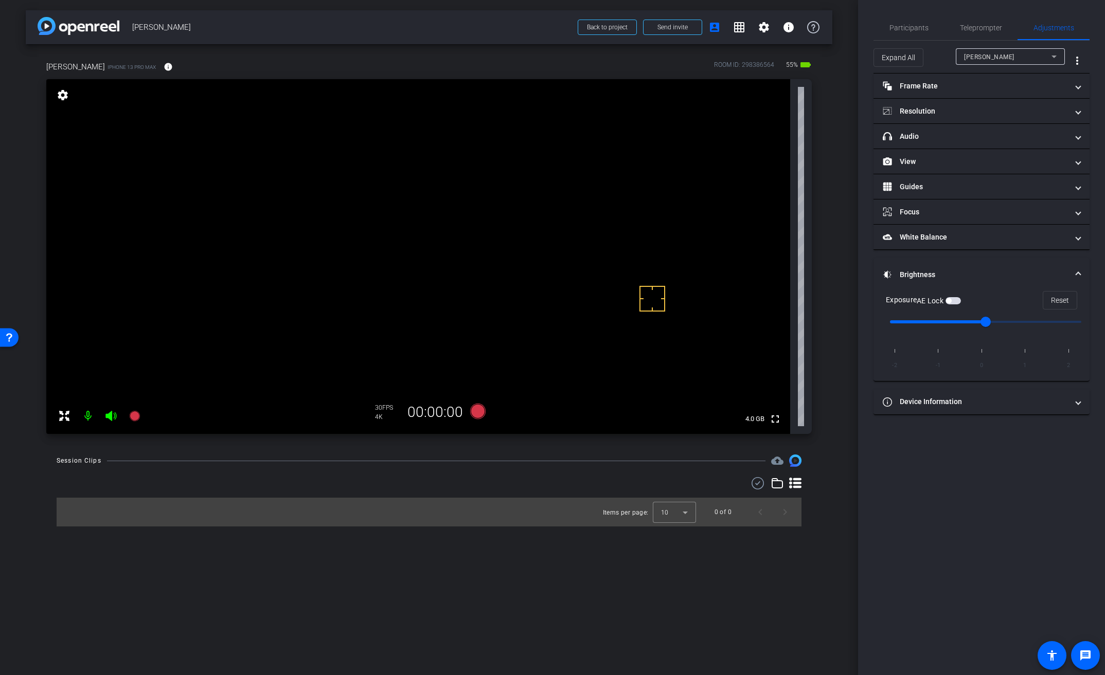
click at [537, 223] on video at bounding box center [418, 256] width 744 height 355
click at [559, 213] on video at bounding box center [418, 256] width 744 height 355
click at [543, 207] on video at bounding box center [418, 256] width 744 height 355
click at [509, 202] on video at bounding box center [418, 256] width 744 height 355
click at [481, 414] on icon at bounding box center [477, 411] width 15 height 15
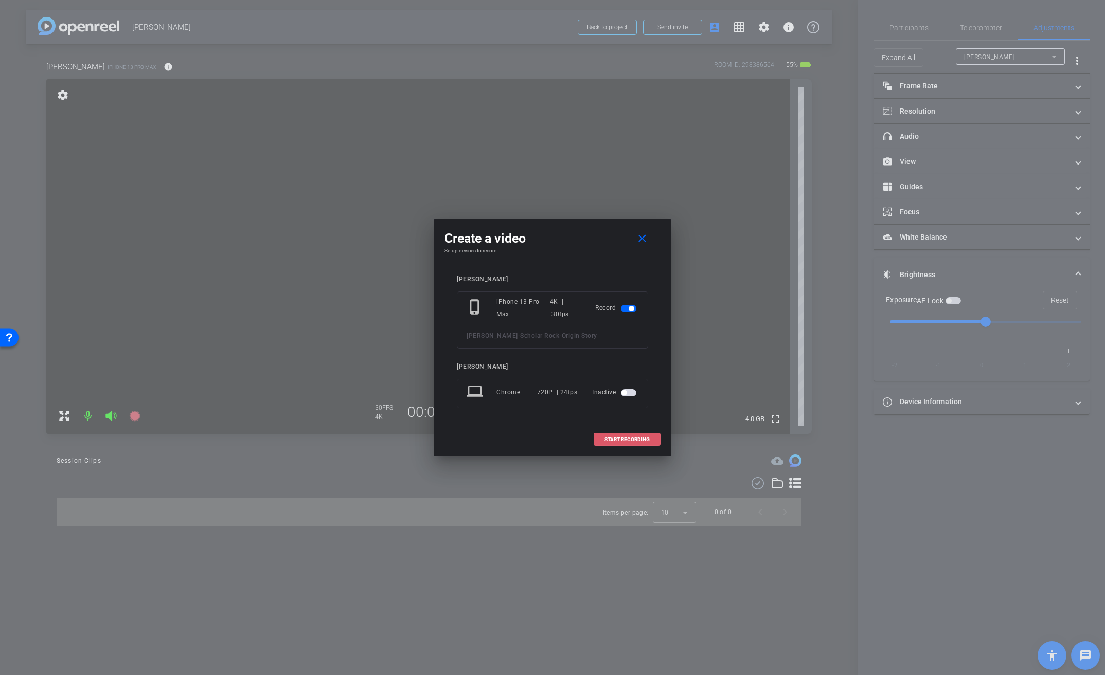
click at [628, 438] on span "START RECORDING" at bounding box center [626, 439] width 45 height 5
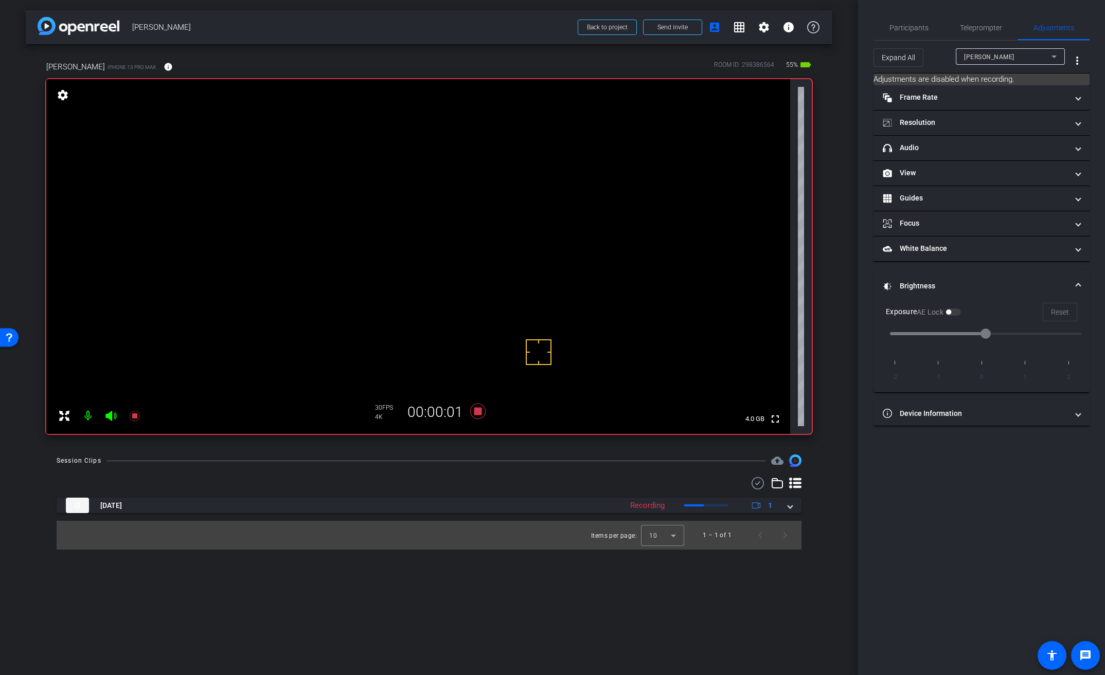
click at [506, 195] on video at bounding box center [418, 256] width 744 height 355
click at [476, 412] on icon at bounding box center [477, 411] width 15 height 15
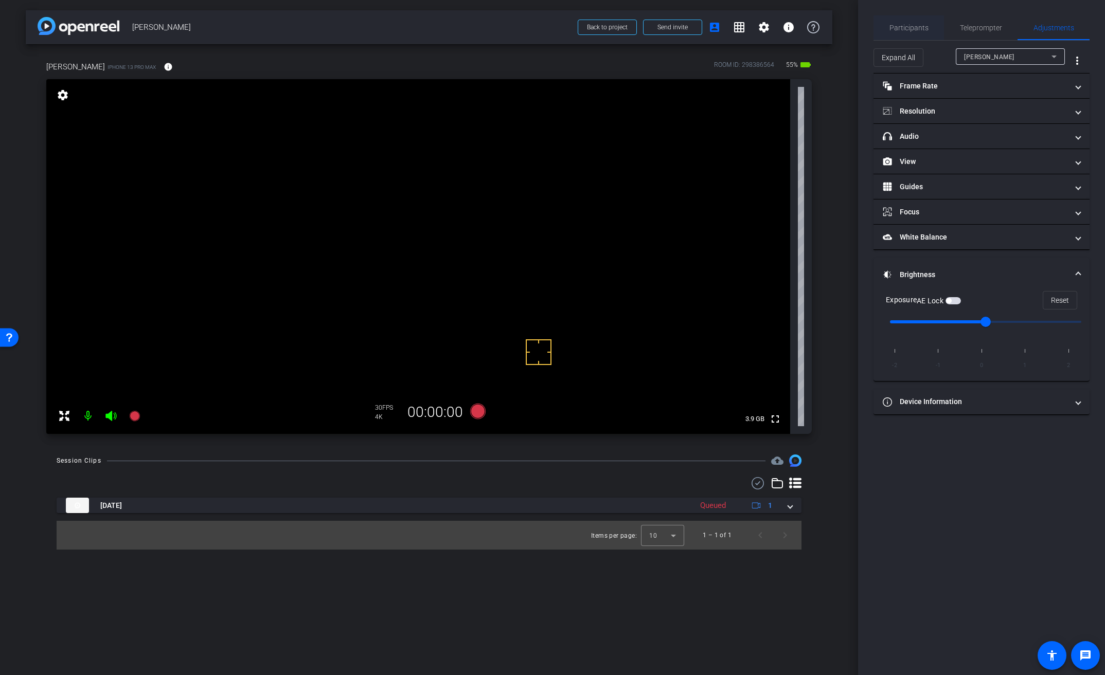
click at [913, 26] on span "Participants" at bounding box center [908, 27] width 39 height 7
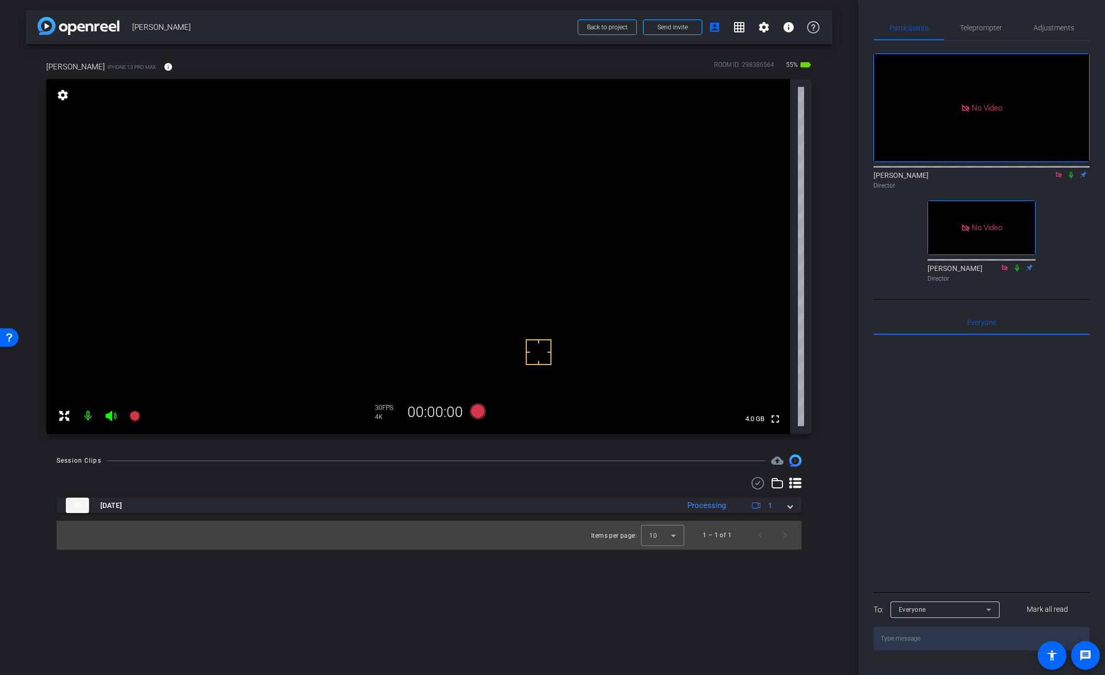
click at [1072, 172] on icon at bounding box center [1071, 175] width 4 height 7
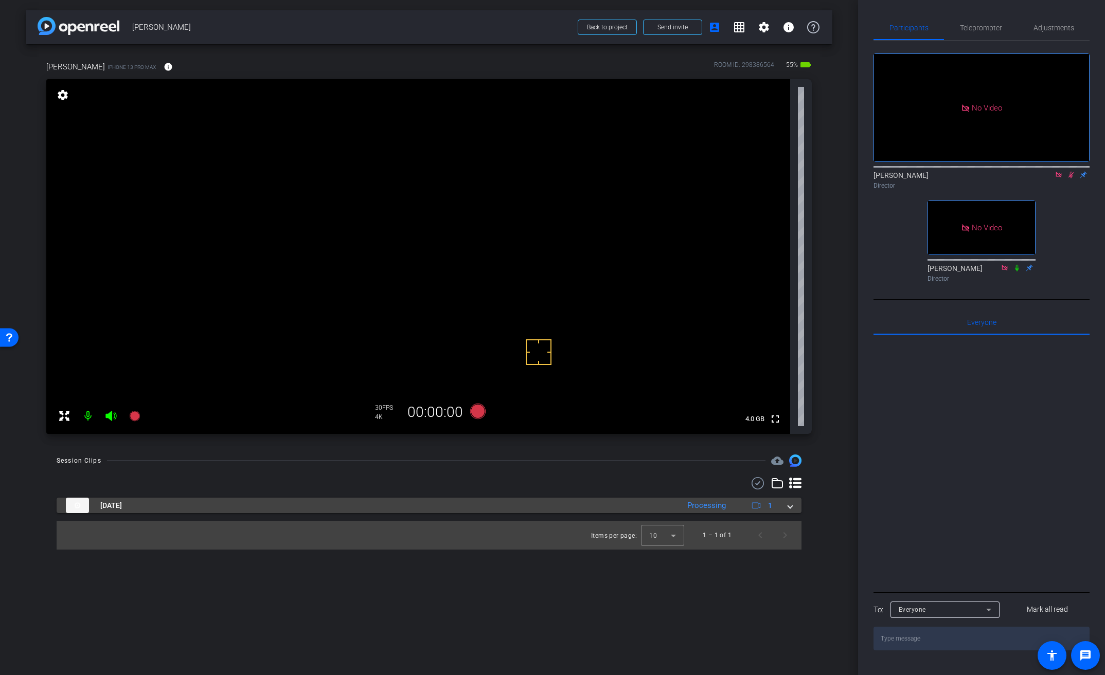
click at [788, 509] on div "[DATE] Processing 1" at bounding box center [427, 505] width 722 height 15
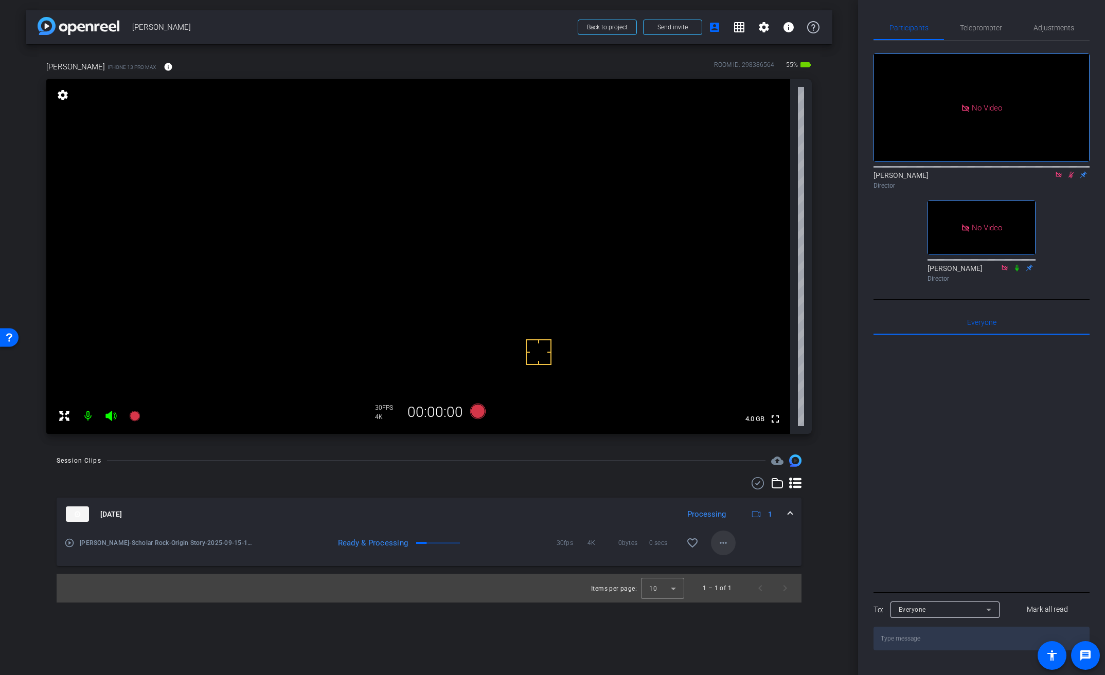
click at [723, 544] on mat-icon "more_horiz" at bounding box center [723, 543] width 12 height 12
drag, startPoint x: 747, startPoint y: 562, endPoint x: 750, endPoint y: 557, distance: 6.0
click at [747, 562] on span "Download Original" at bounding box center [750, 565] width 62 height 12
click at [760, 488] on icon at bounding box center [757, 483] width 15 height 12
click at [75, 517] on icon at bounding box center [72, 516] width 12 height 11
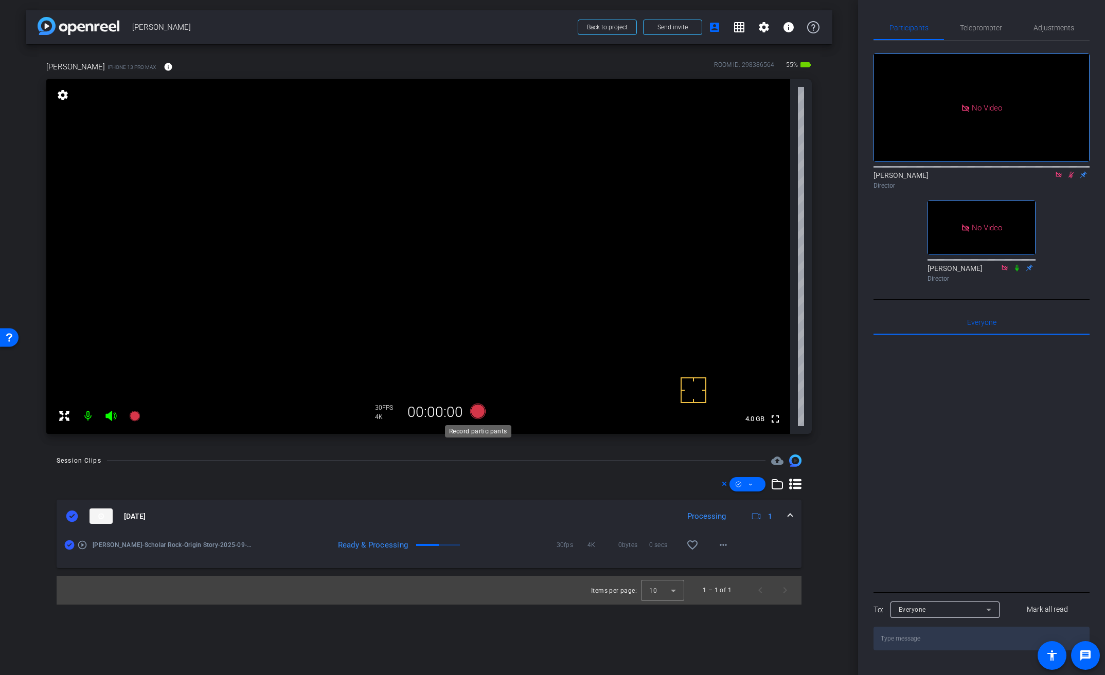
click at [482, 412] on icon at bounding box center [477, 411] width 15 height 15
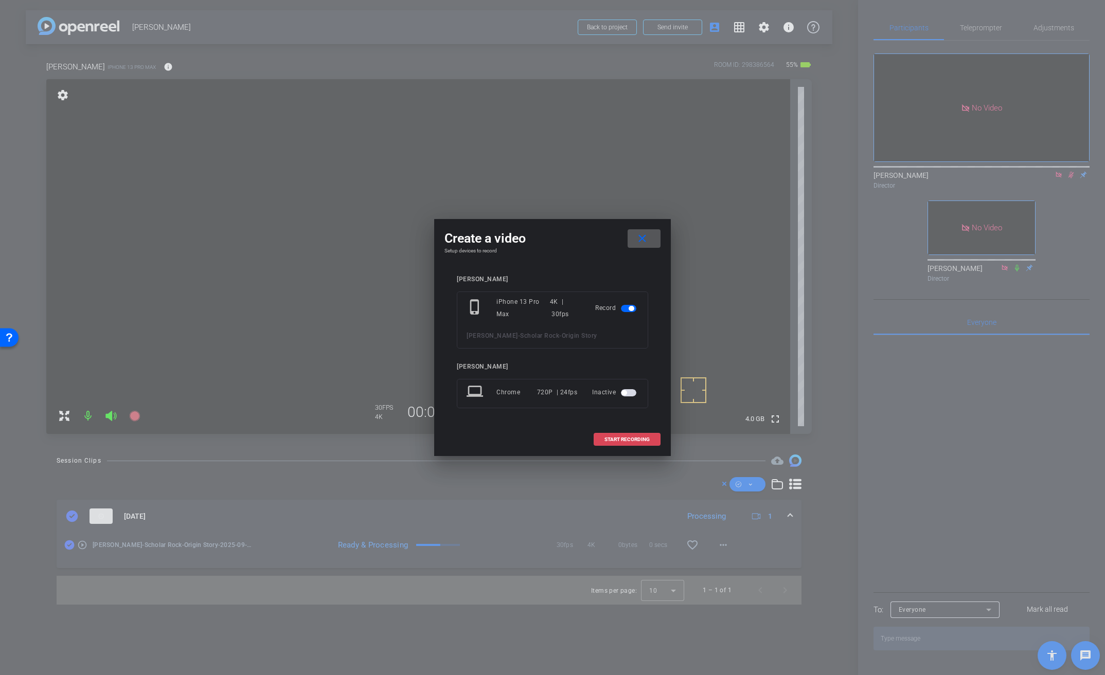
click at [619, 441] on span "START RECORDING" at bounding box center [626, 439] width 45 height 5
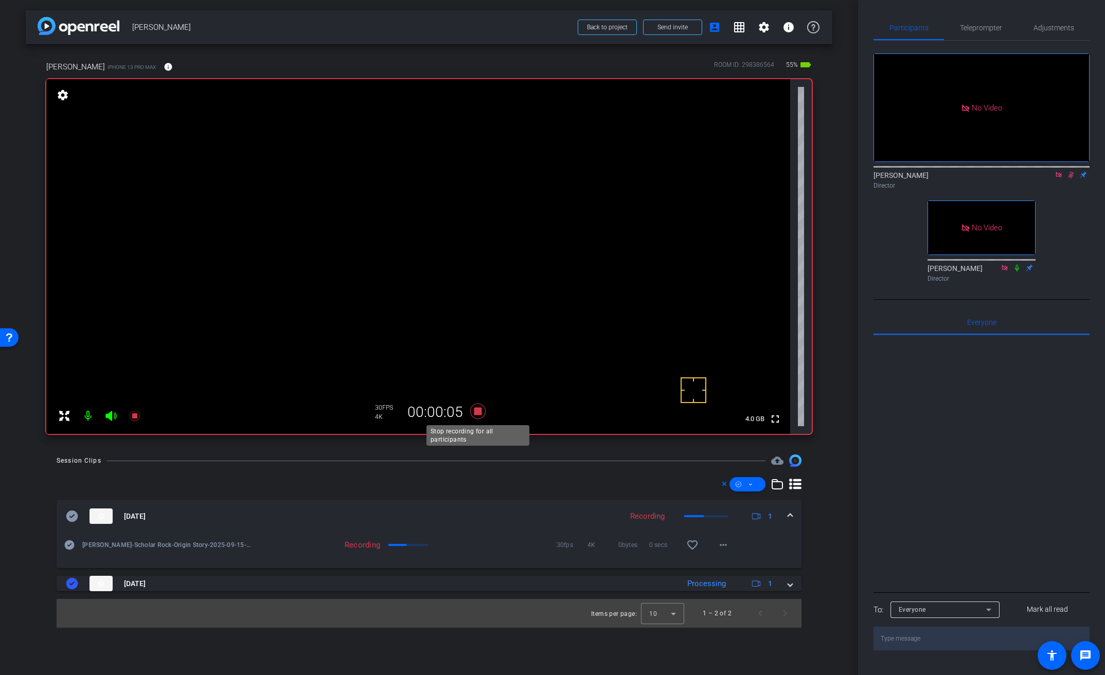
click at [477, 412] on icon at bounding box center [477, 411] width 15 height 15
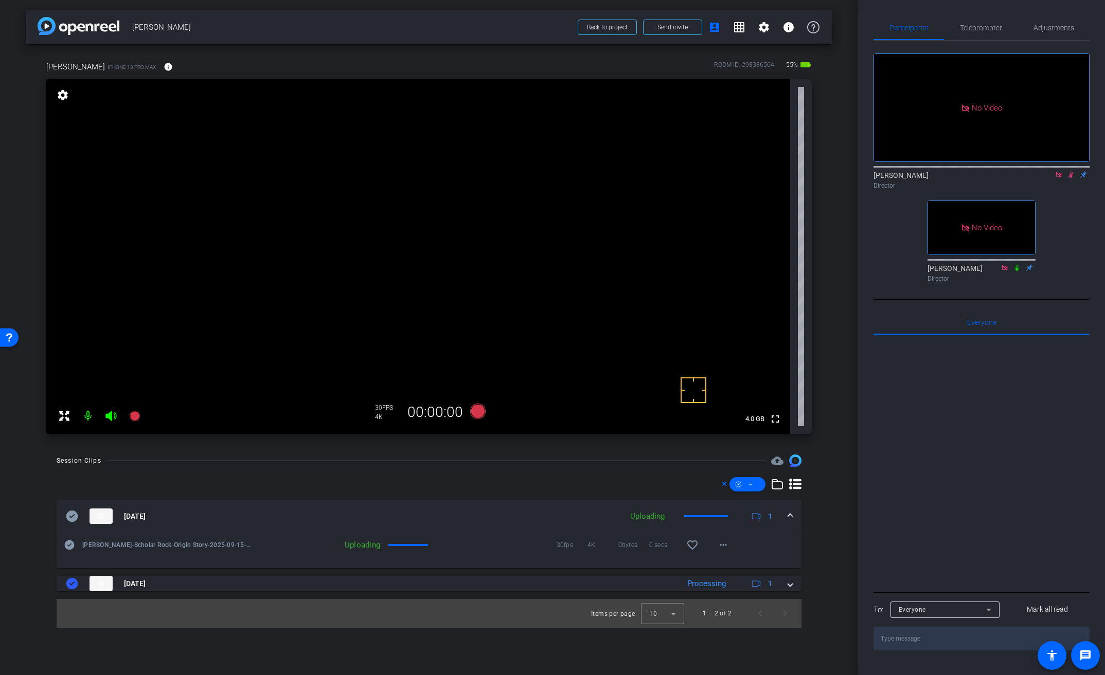
click at [72, 515] on icon at bounding box center [72, 516] width 12 height 11
click at [725, 546] on mat-icon "more_horiz" at bounding box center [723, 545] width 12 height 12
click at [735, 571] on span "Download Original" at bounding box center [750, 567] width 62 height 12
click at [504, 219] on video at bounding box center [418, 256] width 744 height 355
click at [794, 514] on mat-expansion-panel-header "[DATE] Processing 1" at bounding box center [429, 516] width 745 height 33
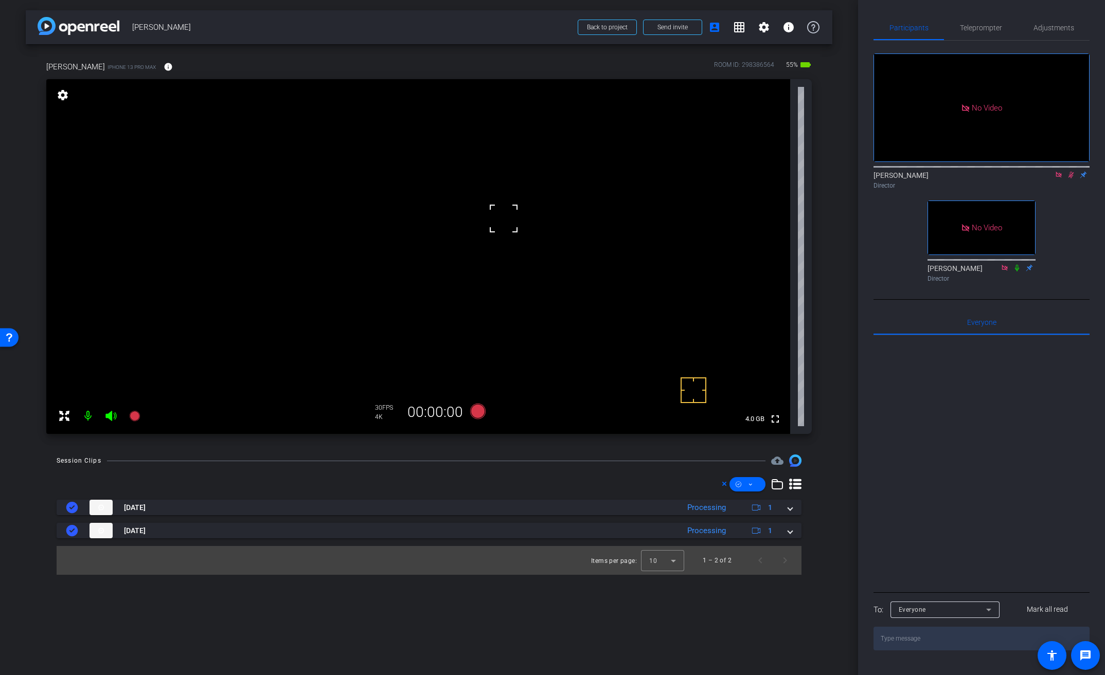
click at [495, 231] on video at bounding box center [418, 256] width 744 height 355
click at [1068, 171] on icon at bounding box center [1071, 174] width 8 height 7
click at [1047, 32] on span "Adjustments" at bounding box center [1053, 27] width 41 height 25
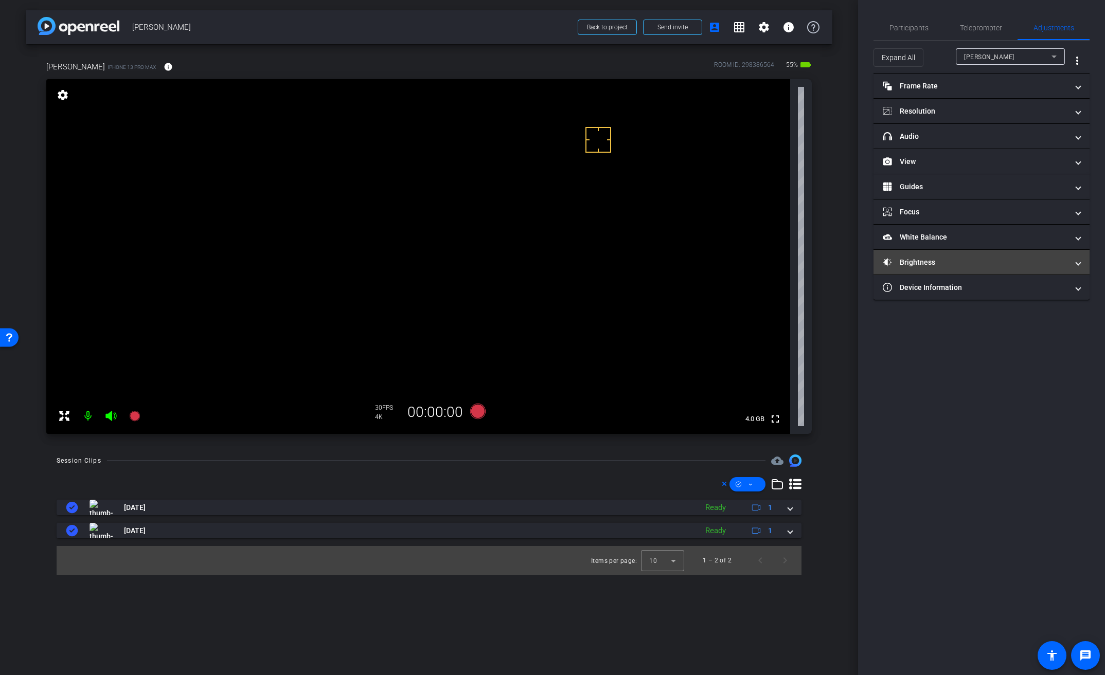
click at [923, 256] on mat-expansion-panel-header "Brightness" at bounding box center [982, 262] width 216 height 25
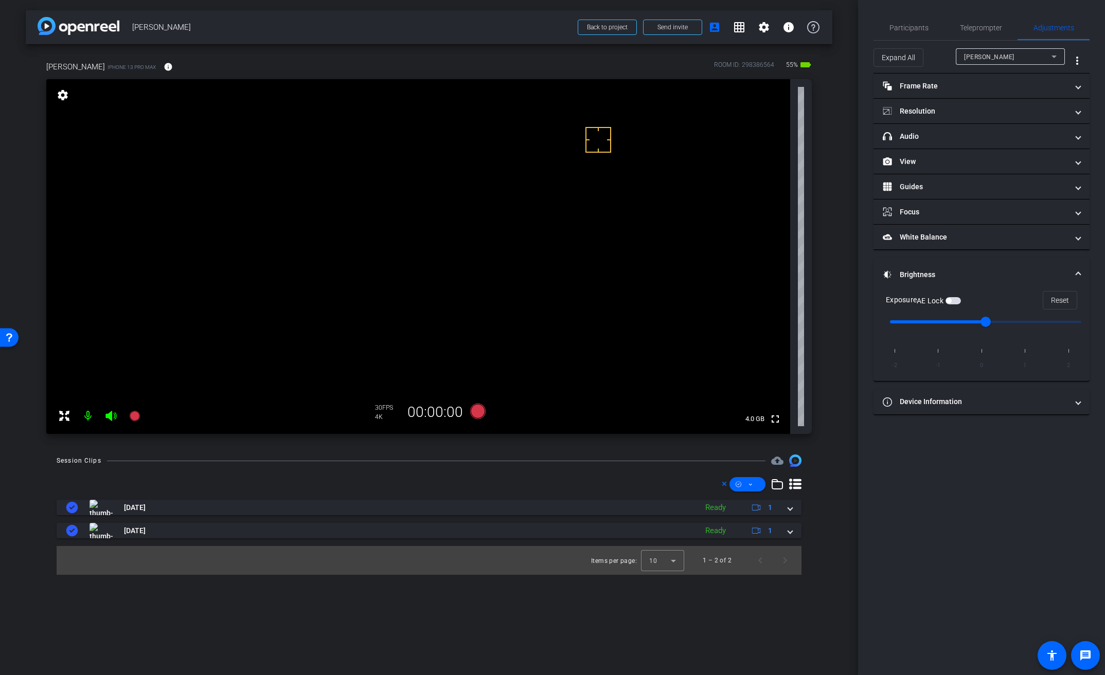
click at [961, 301] on span "button" at bounding box center [953, 300] width 15 height 7
drag, startPoint x: 982, startPoint y: 321, endPoint x: 1014, endPoint y: 323, distance: 32.5
click at [1014, 323] on input "range" at bounding box center [985, 322] width 213 height 23
type input "0"
click at [992, 325] on input "range" at bounding box center [985, 322] width 213 height 23
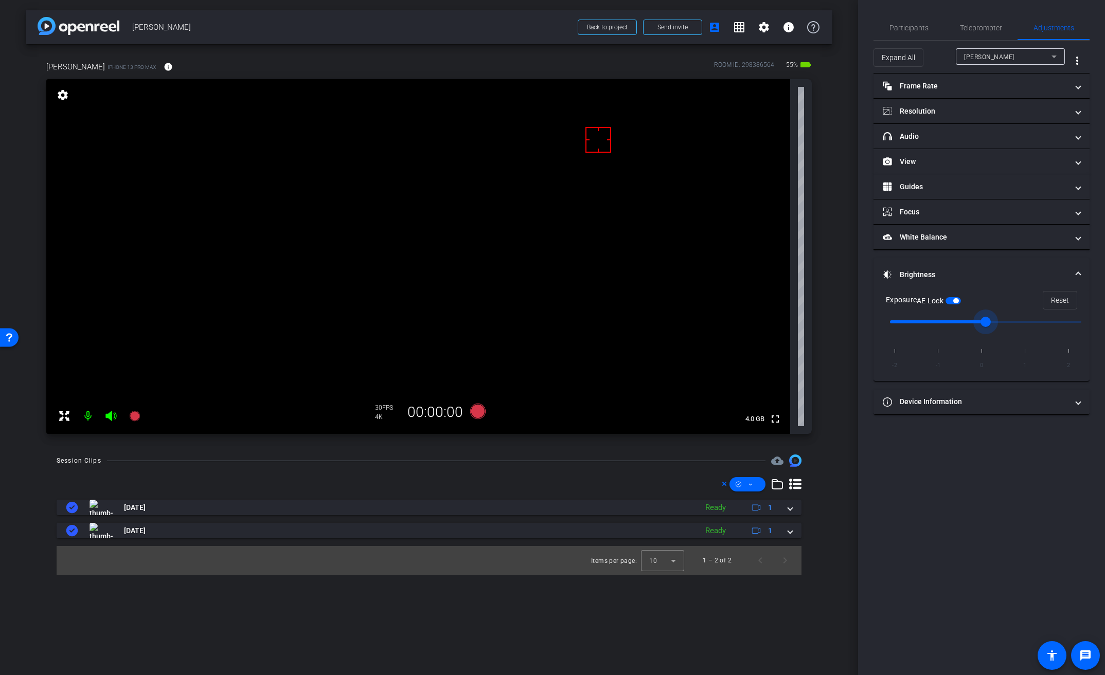
click at [958, 302] on span "button" at bounding box center [955, 300] width 5 height 5
click at [474, 230] on video at bounding box center [418, 256] width 744 height 355
click at [480, 415] on icon at bounding box center [477, 411] width 15 height 15
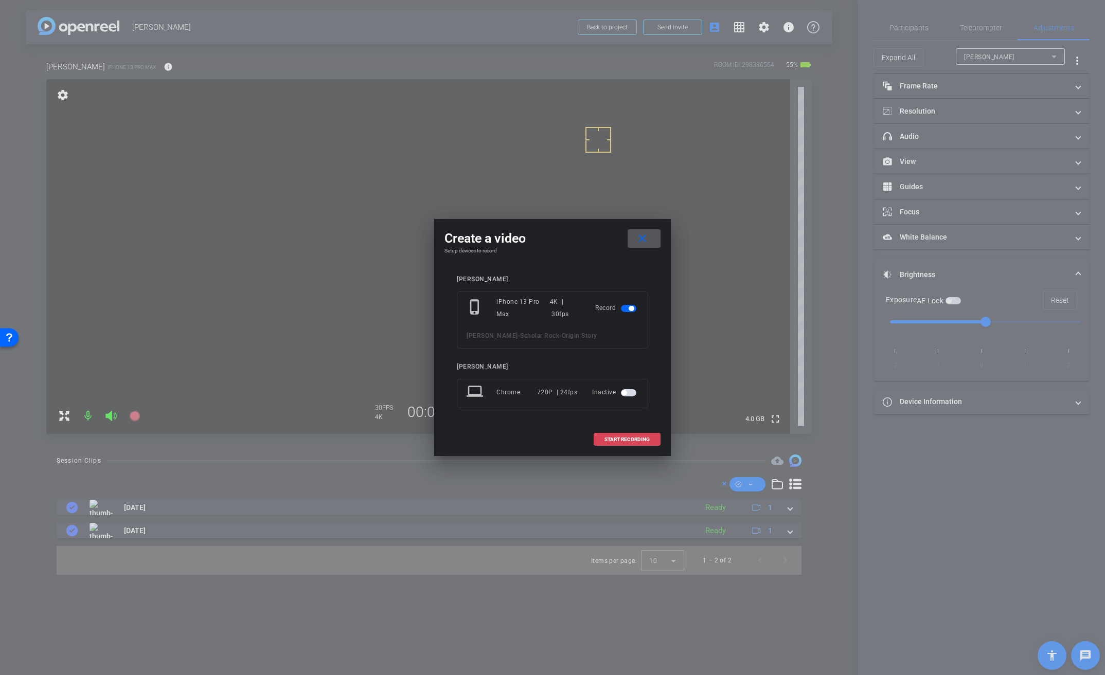
click at [605, 437] on span "START RECORDING" at bounding box center [626, 439] width 45 height 5
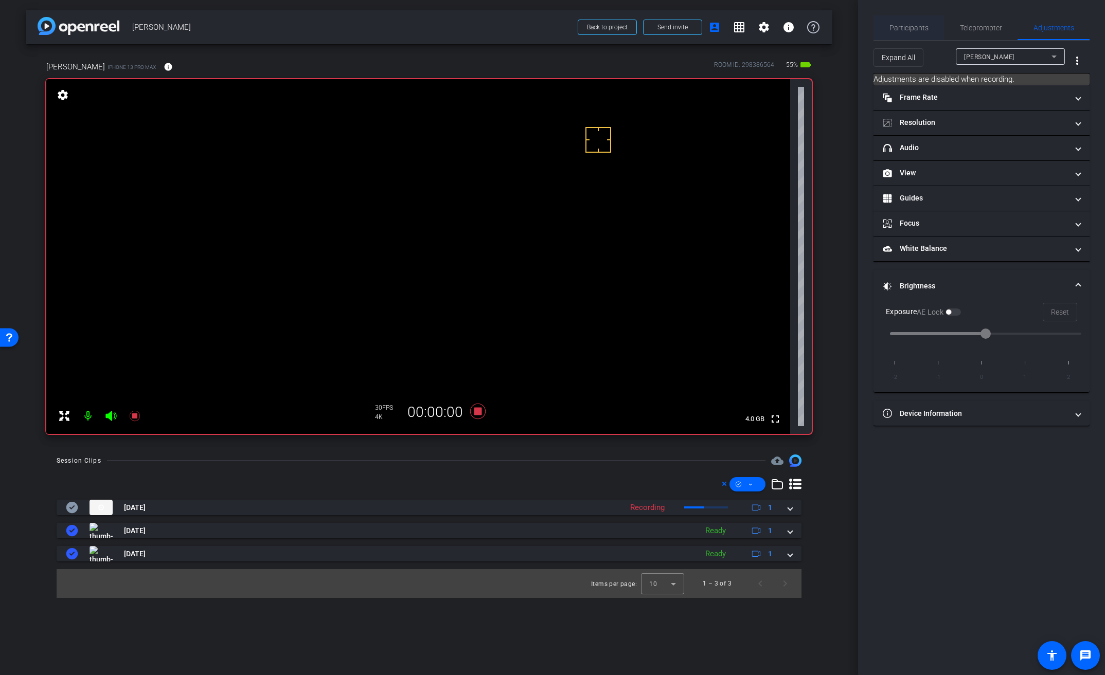
click at [925, 28] on span "Participants" at bounding box center [908, 27] width 39 height 7
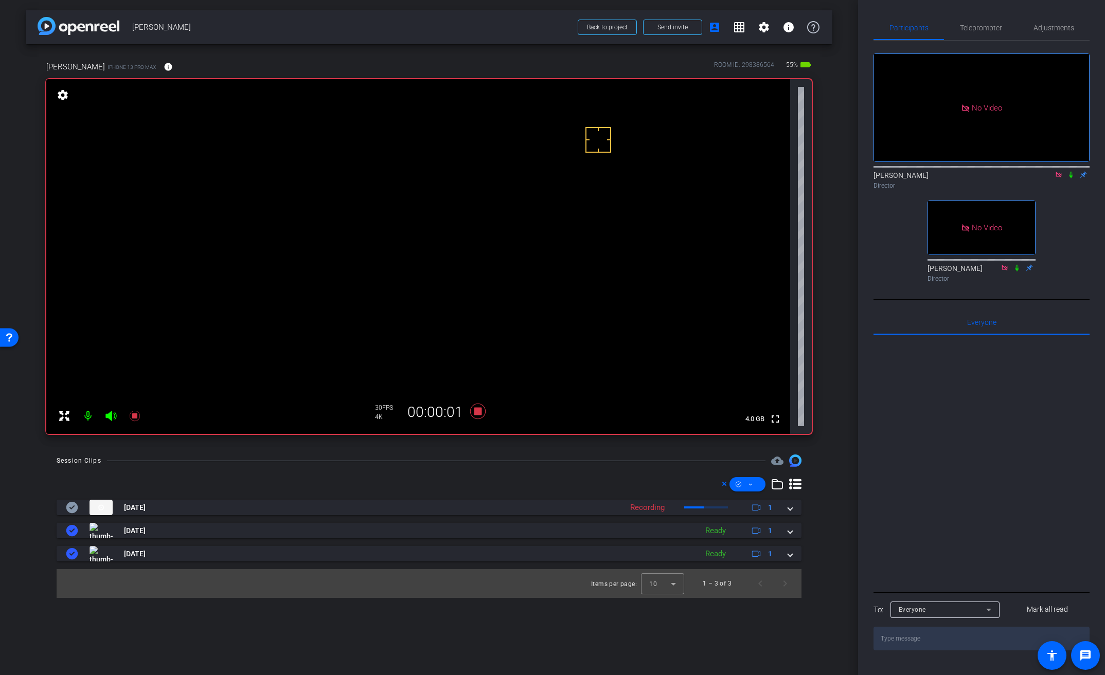
drag, startPoint x: 1071, startPoint y: 144, endPoint x: 1063, endPoint y: 154, distance: 12.9
click at [1071, 171] on icon at bounding box center [1071, 174] width 8 height 7
click at [474, 240] on video at bounding box center [418, 256] width 744 height 355
click at [481, 234] on video at bounding box center [418, 256] width 744 height 355
click at [494, 235] on video at bounding box center [418, 256] width 744 height 355
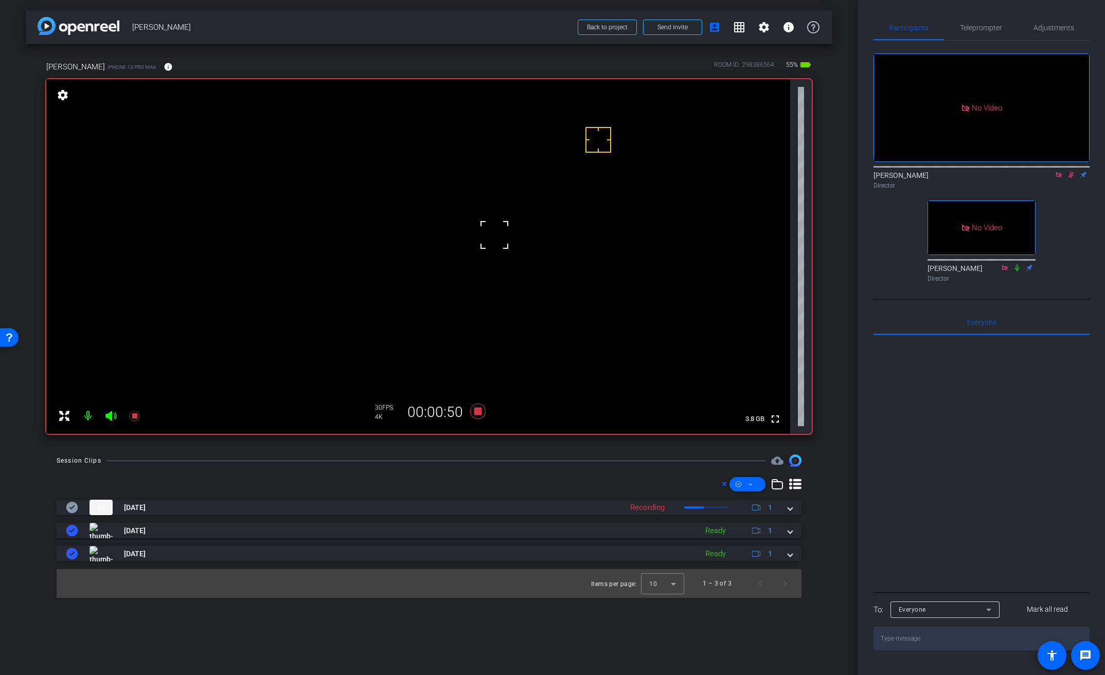
click at [470, 222] on video at bounding box center [418, 256] width 744 height 355
click at [497, 260] on video at bounding box center [418, 256] width 744 height 355
click at [480, 260] on video at bounding box center [418, 256] width 744 height 355
click at [483, 230] on video at bounding box center [418, 256] width 744 height 355
click at [496, 234] on video at bounding box center [418, 256] width 744 height 355
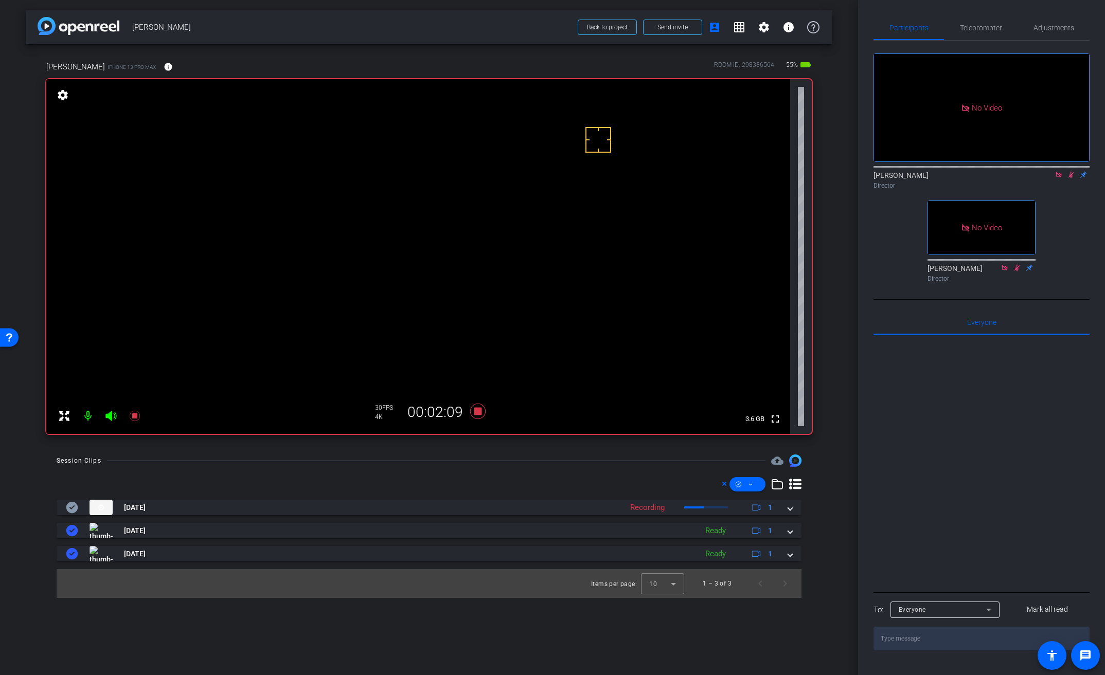
click at [510, 235] on video at bounding box center [418, 256] width 744 height 355
click at [507, 239] on video at bounding box center [418, 256] width 744 height 355
click at [501, 238] on video at bounding box center [418, 256] width 744 height 355
click at [496, 244] on video at bounding box center [418, 256] width 744 height 355
click at [504, 252] on video at bounding box center [418, 256] width 744 height 355
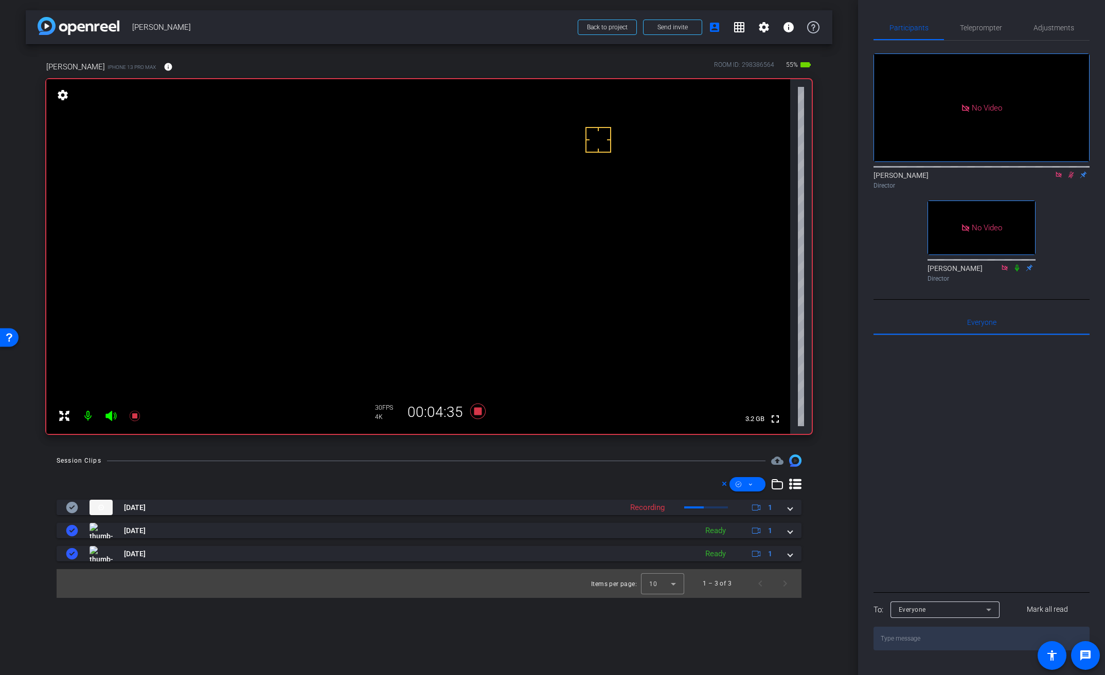
click at [496, 237] on video at bounding box center [418, 256] width 744 height 355
click at [478, 412] on icon at bounding box center [477, 411] width 15 height 15
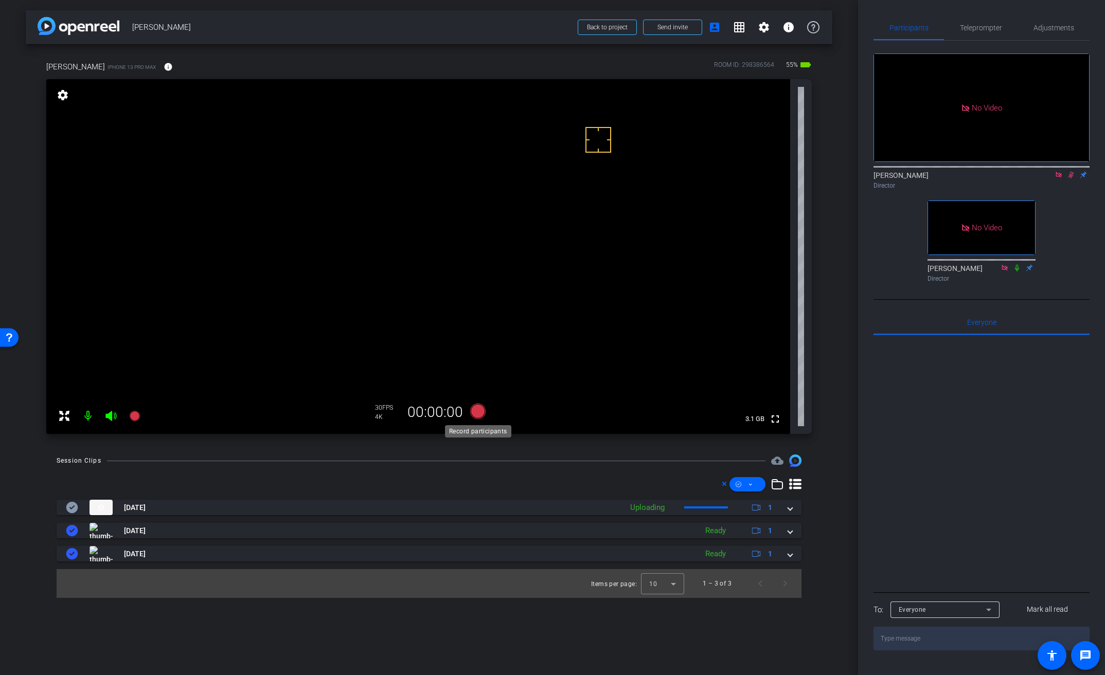
click at [478, 412] on icon at bounding box center [477, 411] width 15 height 15
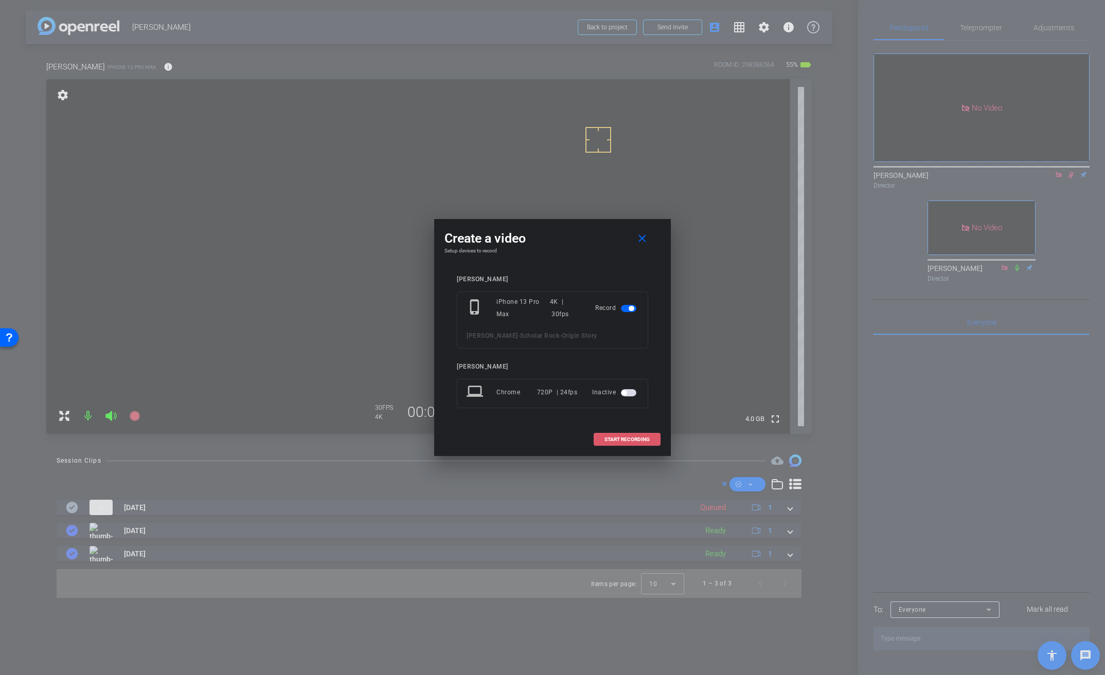
click at [639, 439] on span "START RECORDING" at bounding box center [626, 439] width 45 height 5
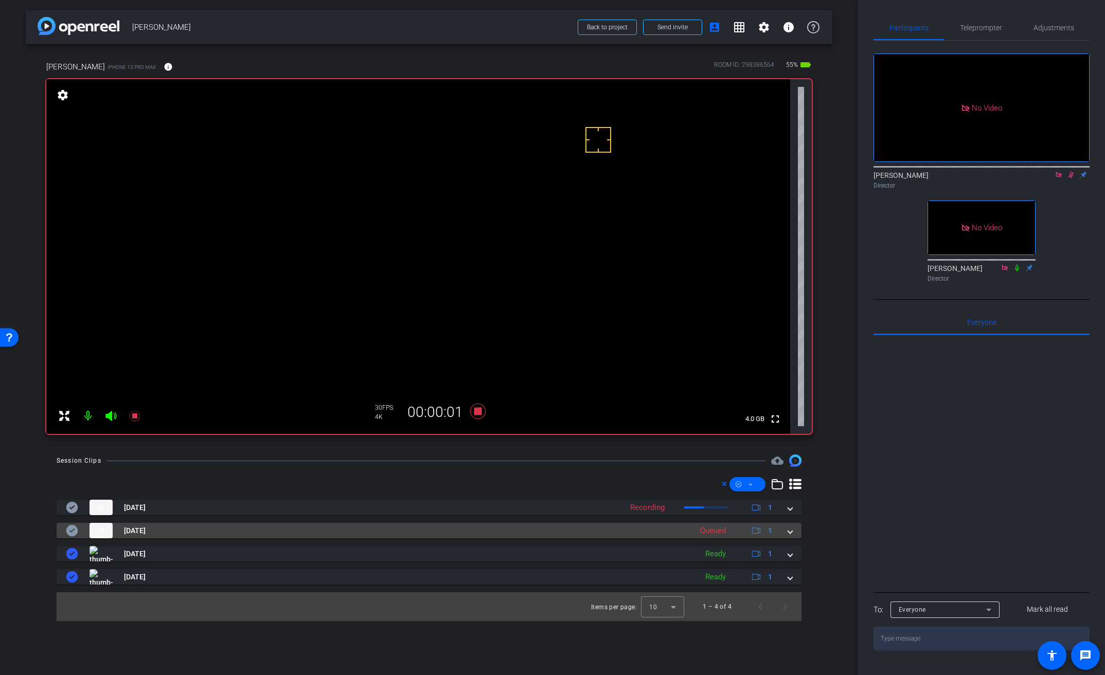
click at [790, 528] on span at bounding box center [790, 531] width 4 height 11
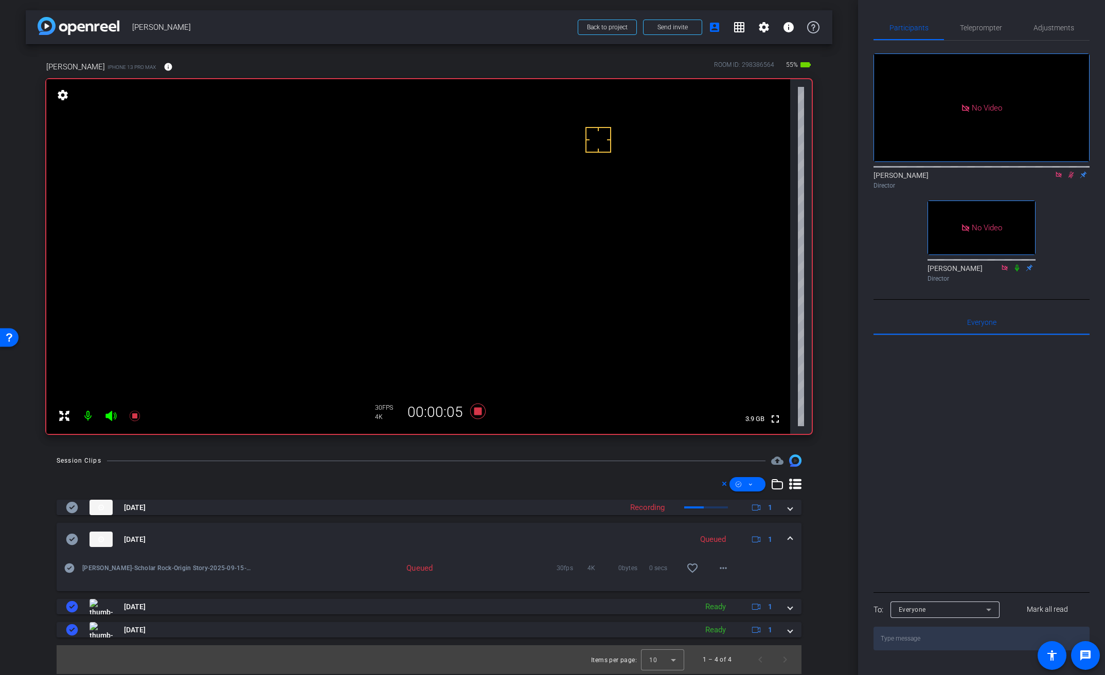
click at [478, 235] on video at bounding box center [418, 256] width 744 height 355
click at [492, 246] on video at bounding box center [418, 256] width 744 height 355
click at [490, 243] on video at bounding box center [418, 256] width 744 height 355
click at [490, 244] on video at bounding box center [418, 256] width 744 height 355
click at [477, 246] on video at bounding box center [418, 256] width 744 height 355
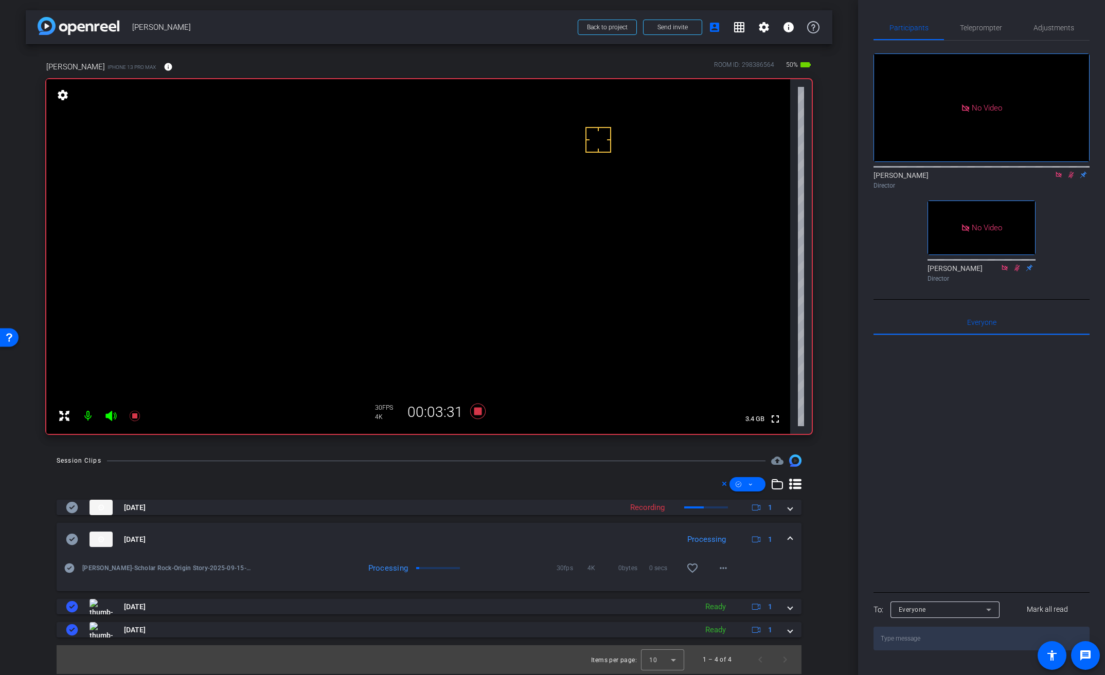
click at [480, 221] on video at bounding box center [418, 256] width 744 height 355
click at [727, 569] on mat-icon "more_horiz" at bounding box center [723, 568] width 12 height 12
click at [733, 472] on span "Download Original" at bounding box center [750, 470] width 62 height 12
click at [73, 541] on icon at bounding box center [72, 539] width 12 height 11
click at [492, 240] on video at bounding box center [418, 256] width 744 height 355
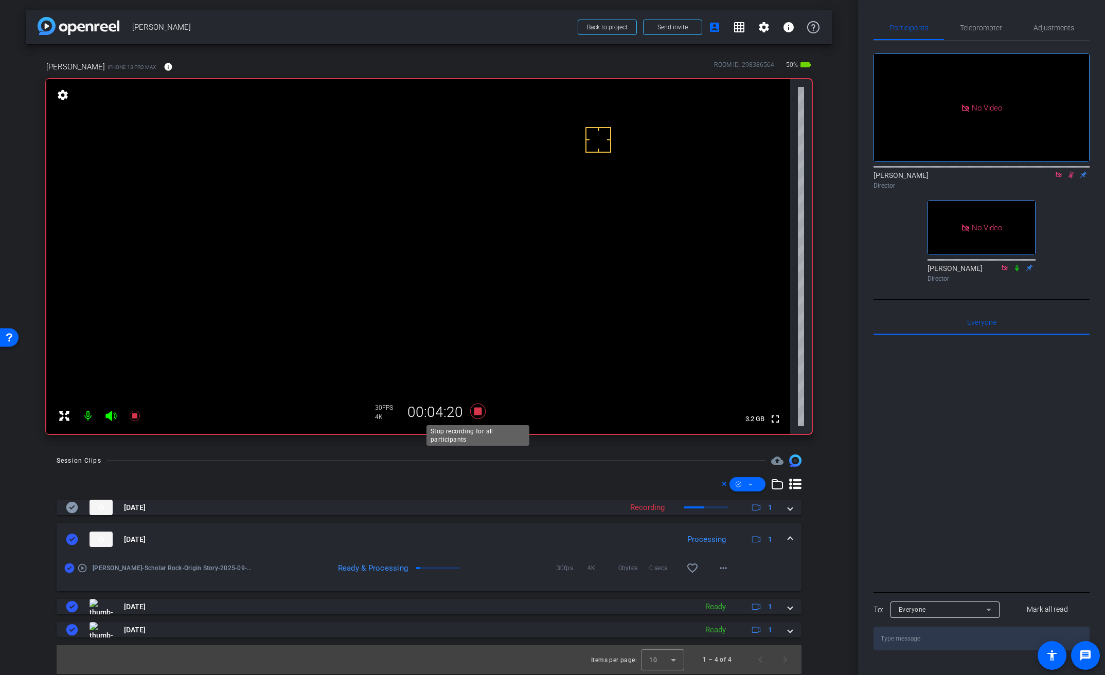
click at [482, 412] on icon at bounding box center [478, 411] width 25 height 19
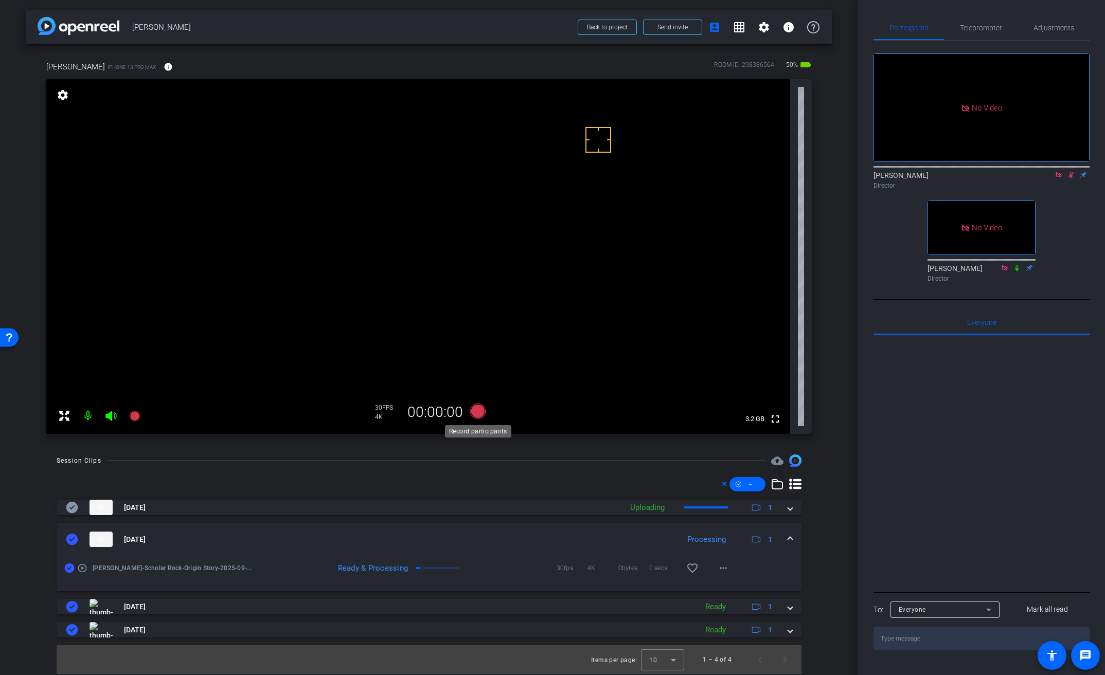
click at [482, 412] on icon at bounding box center [477, 411] width 15 height 15
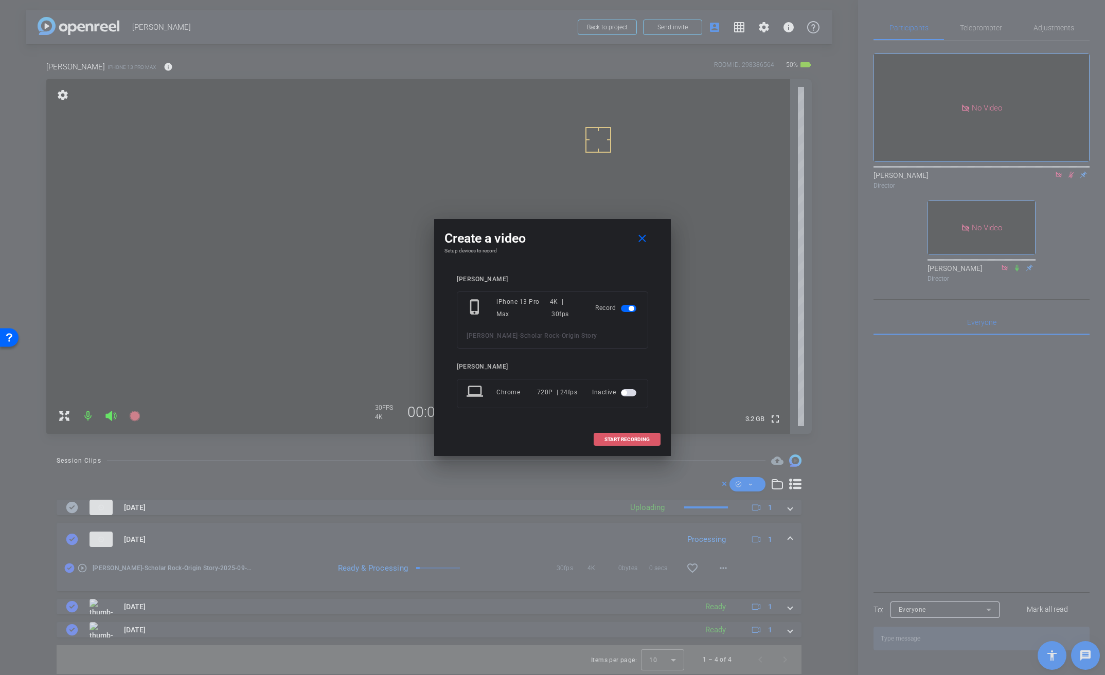
click at [614, 434] on span at bounding box center [627, 439] width 66 height 25
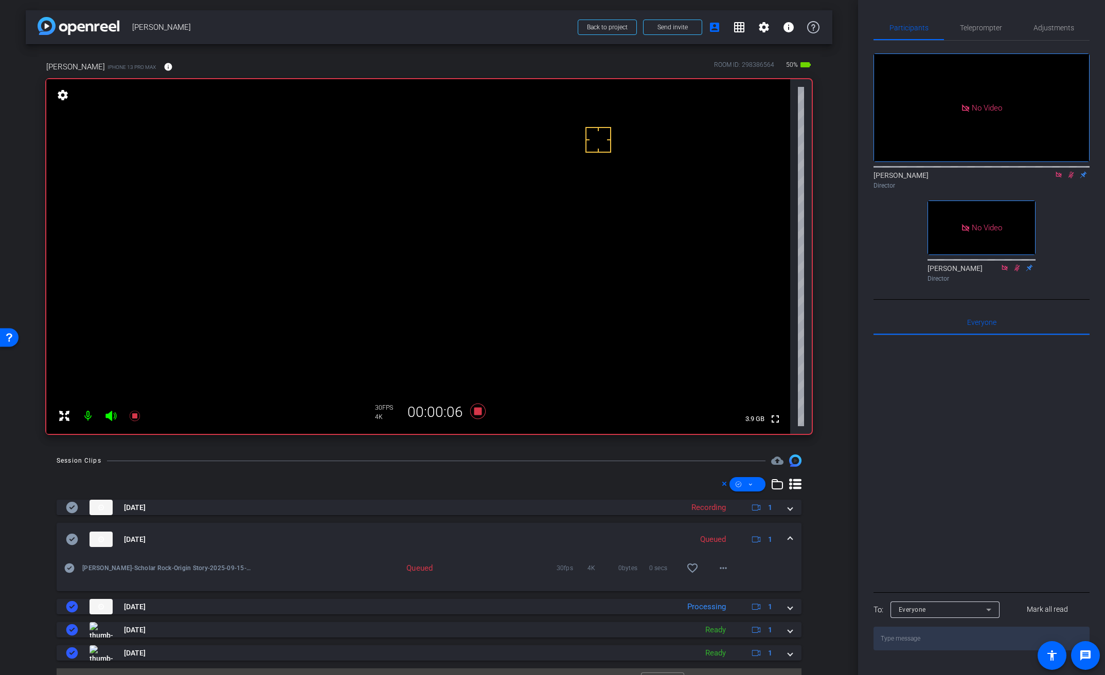
click at [483, 233] on video at bounding box center [418, 256] width 744 height 355
click at [470, 220] on span at bounding box center [470, 220] width 0 height 0
click at [490, 261] on video at bounding box center [418, 256] width 744 height 355
click at [488, 226] on video at bounding box center [418, 256] width 744 height 355
click at [485, 238] on video at bounding box center [418, 256] width 744 height 355
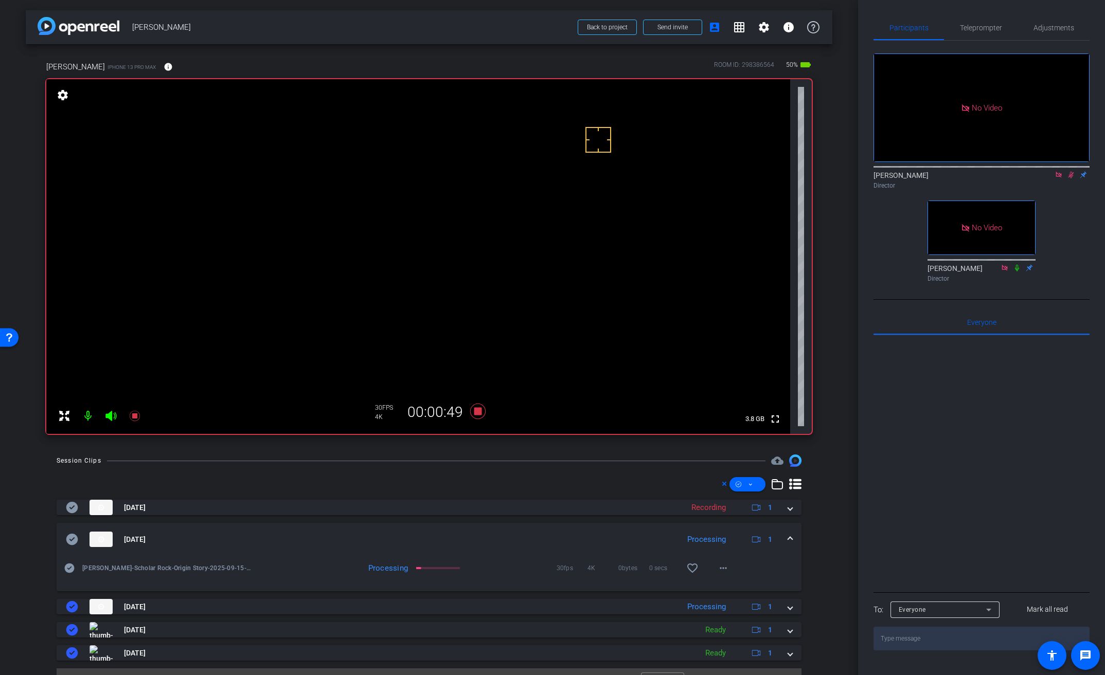
click at [488, 230] on video at bounding box center [418, 256] width 744 height 355
click at [479, 229] on video at bounding box center [418, 256] width 744 height 355
click at [472, 235] on video at bounding box center [418, 256] width 744 height 355
click at [478, 239] on video at bounding box center [418, 256] width 744 height 355
click at [471, 234] on video at bounding box center [418, 256] width 744 height 355
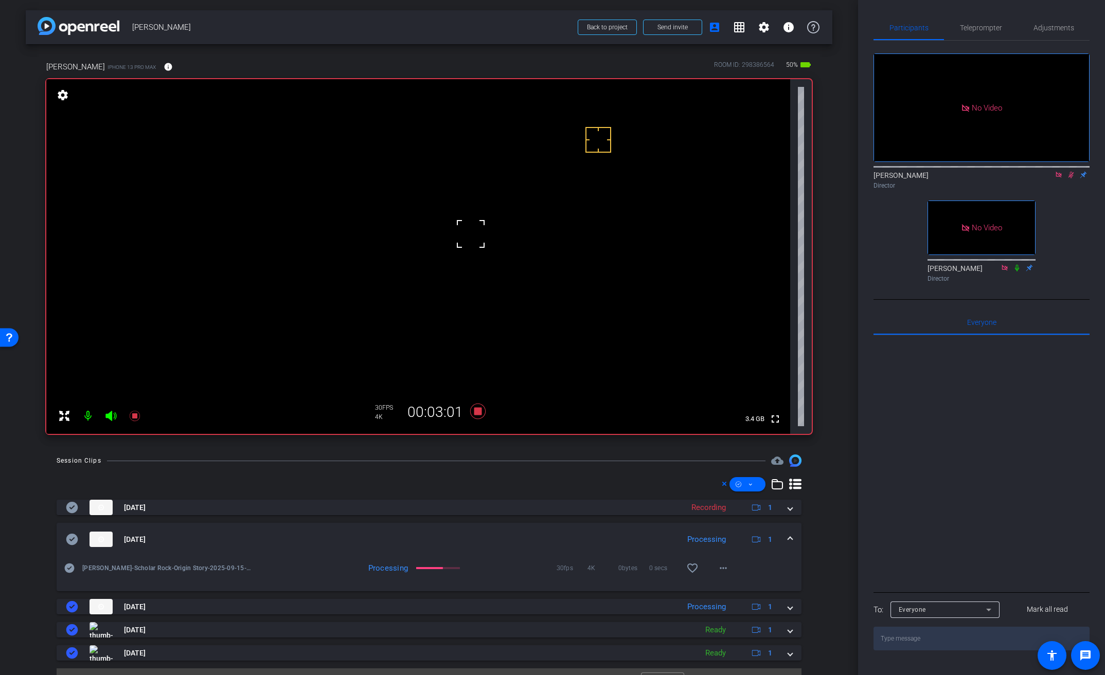
click at [1072, 172] on icon at bounding box center [1071, 175] width 6 height 7
click at [475, 411] on icon at bounding box center [477, 411] width 15 height 15
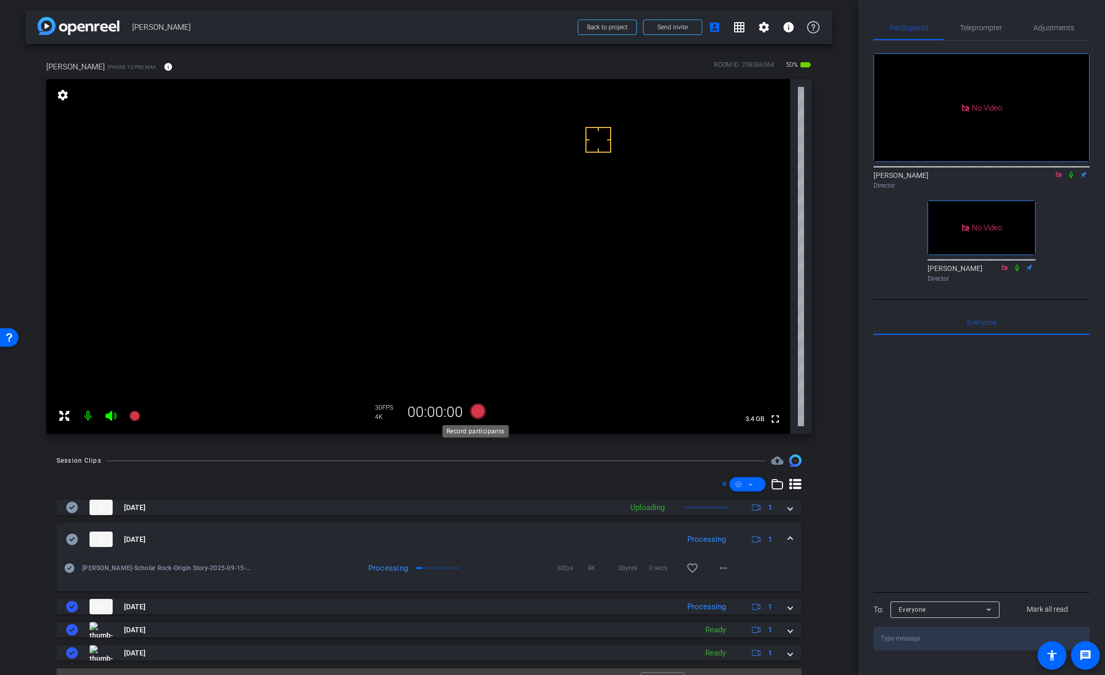
click at [475, 411] on icon at bounding box center [477, 411] width 15 height 15
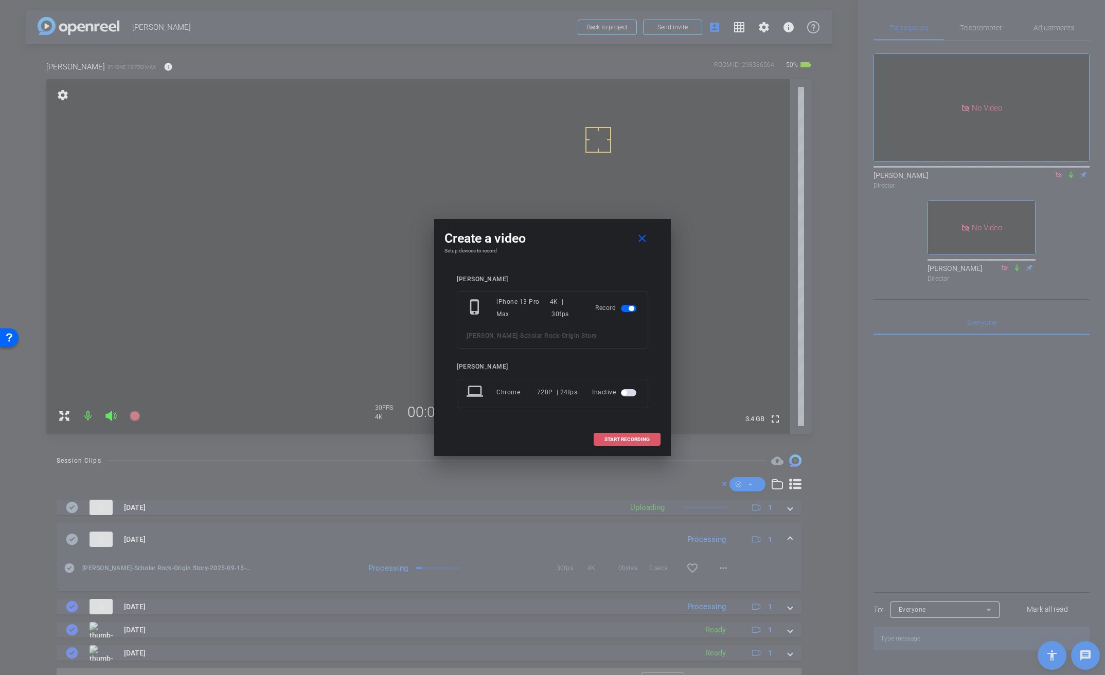
click at [611, 438] on span "START RECORDING" at bounding box center [626, 439] width 45 height 5
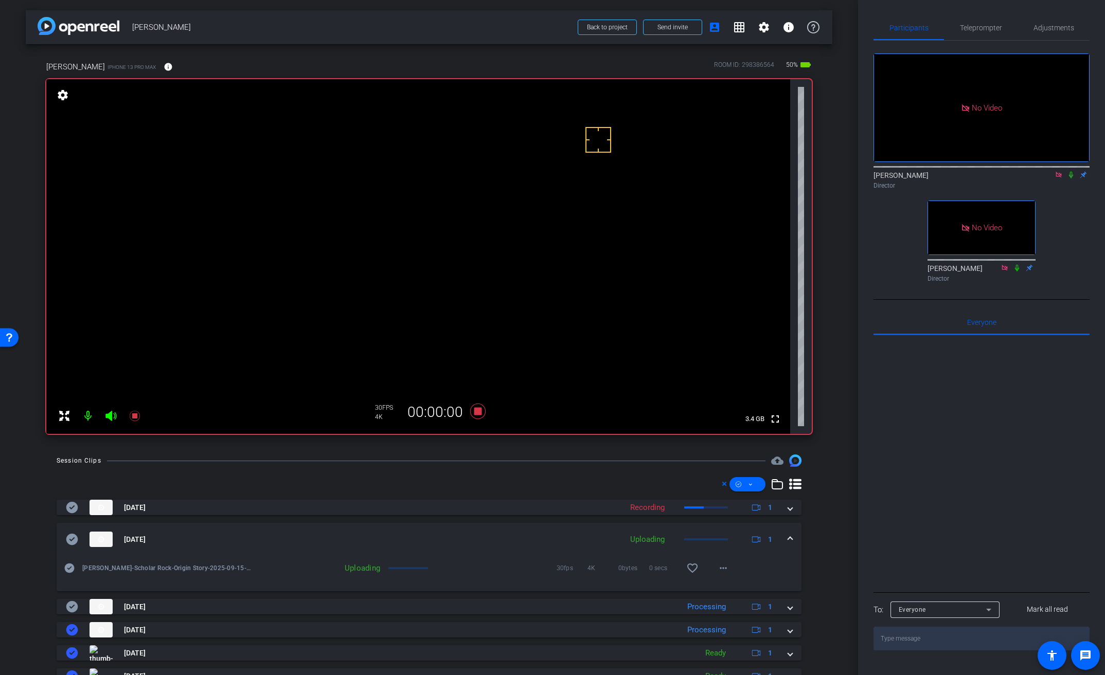
click at [1072, 171] on icon at bounding box center [1071, 174] width 8 height 7
click at [484, 228] on video at bounding box center [418, 256] width 744 height 355
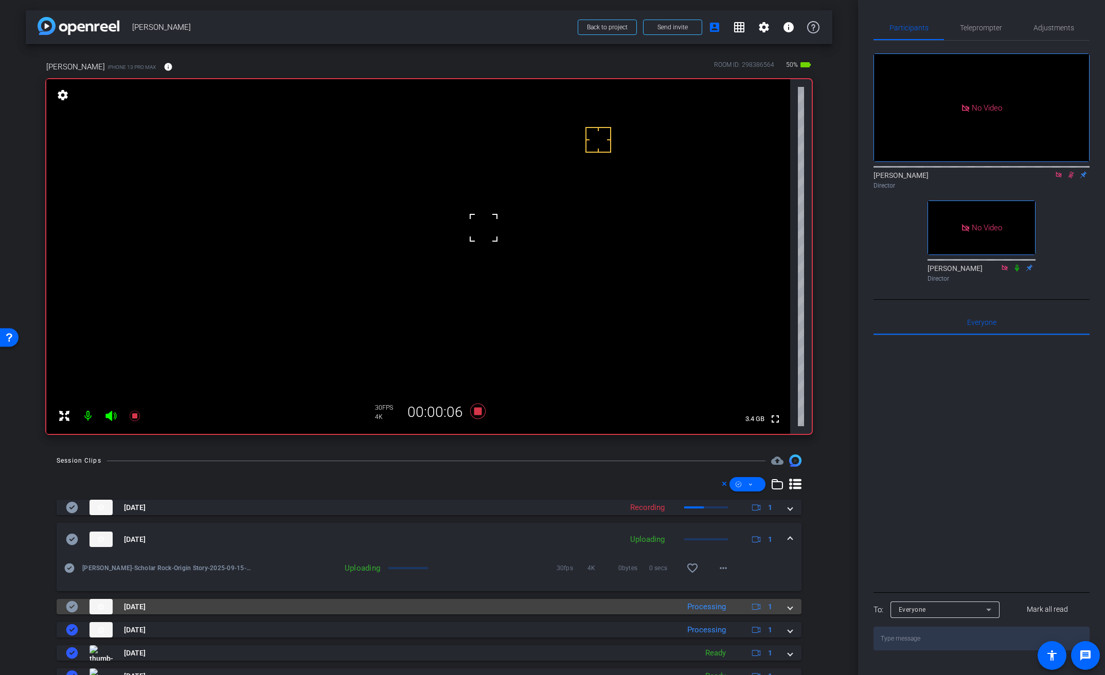
click at [787, 609] on mat-expansion-panel-header "[DATE] Processing 1" at bounding box center [429, 606] width 745 height 15
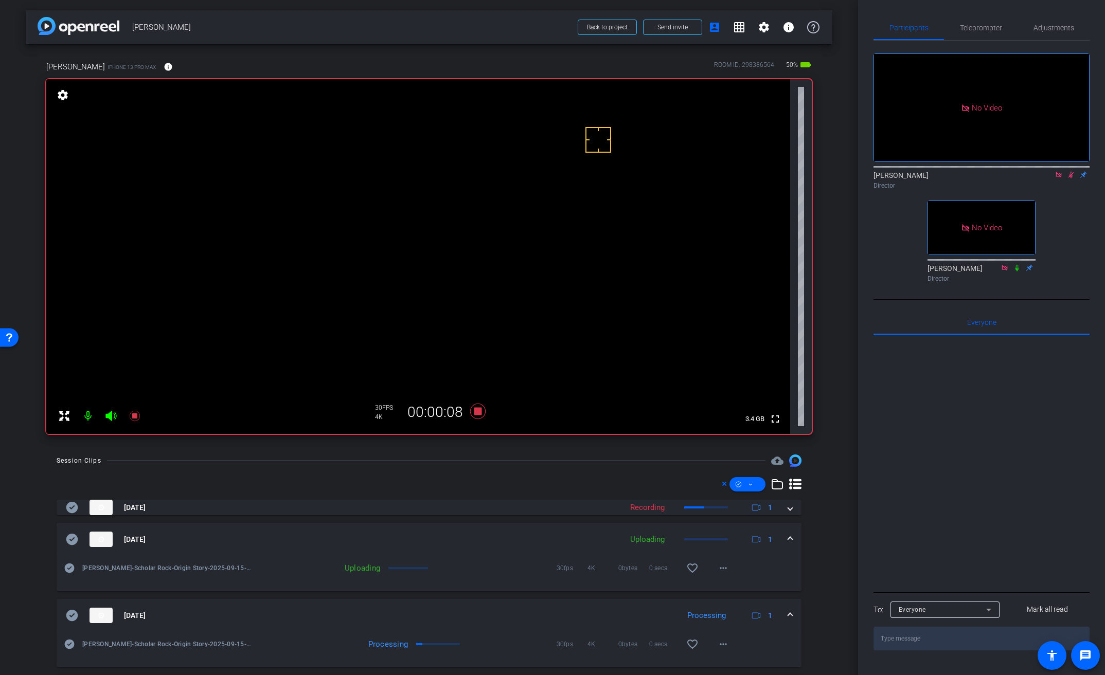
click at [788, 538] on mat-expansion-panel-header "[DATE] Uploading 1" at bounding box center [429, 539] width 745 height 33
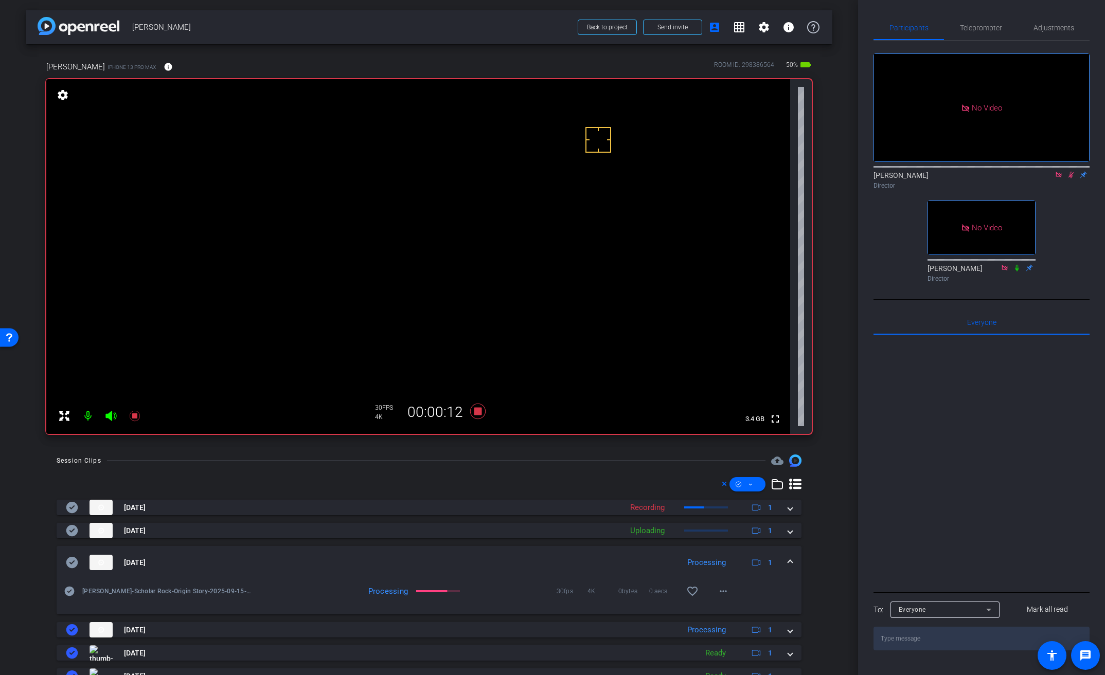
click at [493, 228] on video at bounding box center [418, 256] width 744 height 355
click at [482, 240] on video at bounding box center [418, 256] width 744 height 355
click at [481, 203] on video at bounding box center [418, 256] width 744 height 355
click at [482, 238] on video at bounding box center [418, 256] width 744 height 355
drag, startPoint x: 585, startPoint y: 236, endPoint x: 578, endPoint y: 238, distance: 7.0
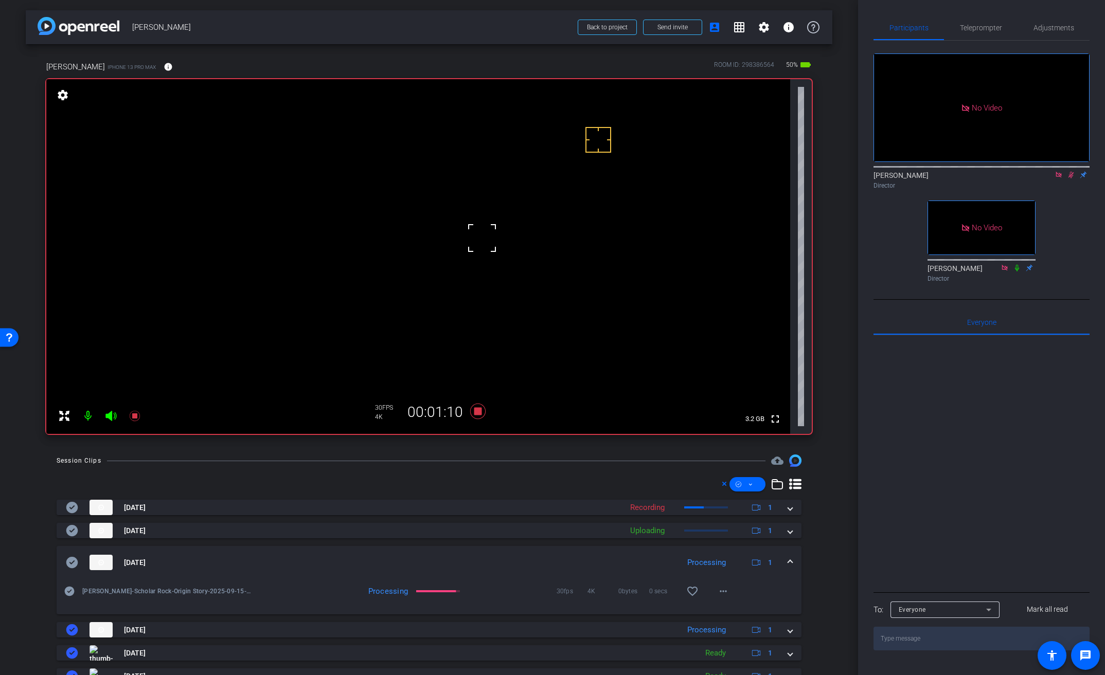
click at [585, 236] on video at bounding box center [418, 256] width 744 height 355
click at [491, 231] on video at bounding box center [418, 256] width 744 height 355
click at [488, 256] on video at bounding box center [418, 256] width 744 height 355
click at [488, 228] on video at bounding box center [418, 256] width 744 height 355
click at [497, 239] on video at bounding box center [418, 256] width 744 height 355
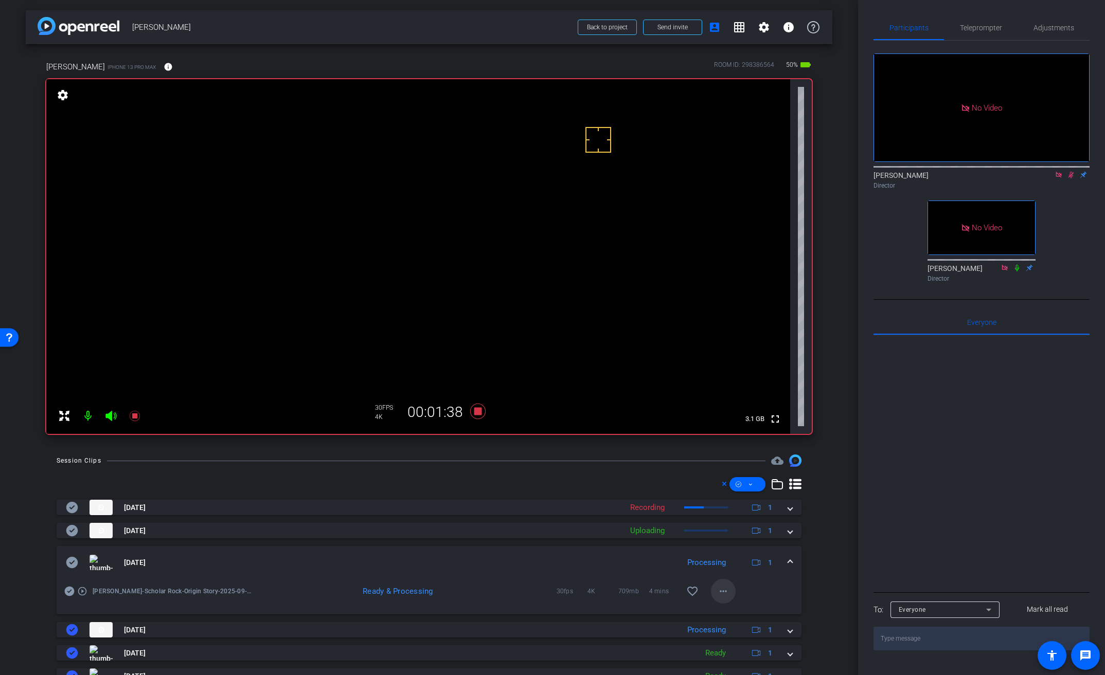
click at [718, 590] on mat-icon "more_horiz" at bounding box center [723, 591] width 12 height 12
click at [747, 493] on span "Download Original" at bounding box center [745, 493] width 62 height 12
click at [66, 561] on icon at bounding box center [72, 563] width 12 height 12
click at [788, 559] on span at bounding box center [790, 563] width 4 height 11
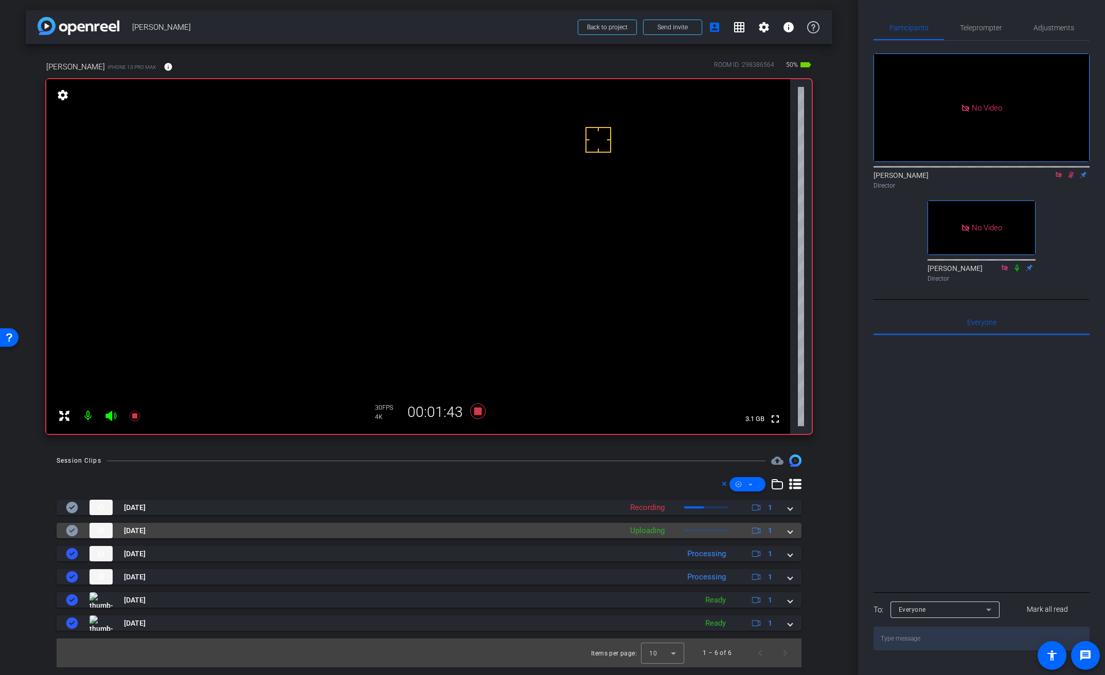
click at [796, 531] on mat-expansion-panel-header "[DATE] Uploading 1" at bounding box center [429, 530] width 745 height 15
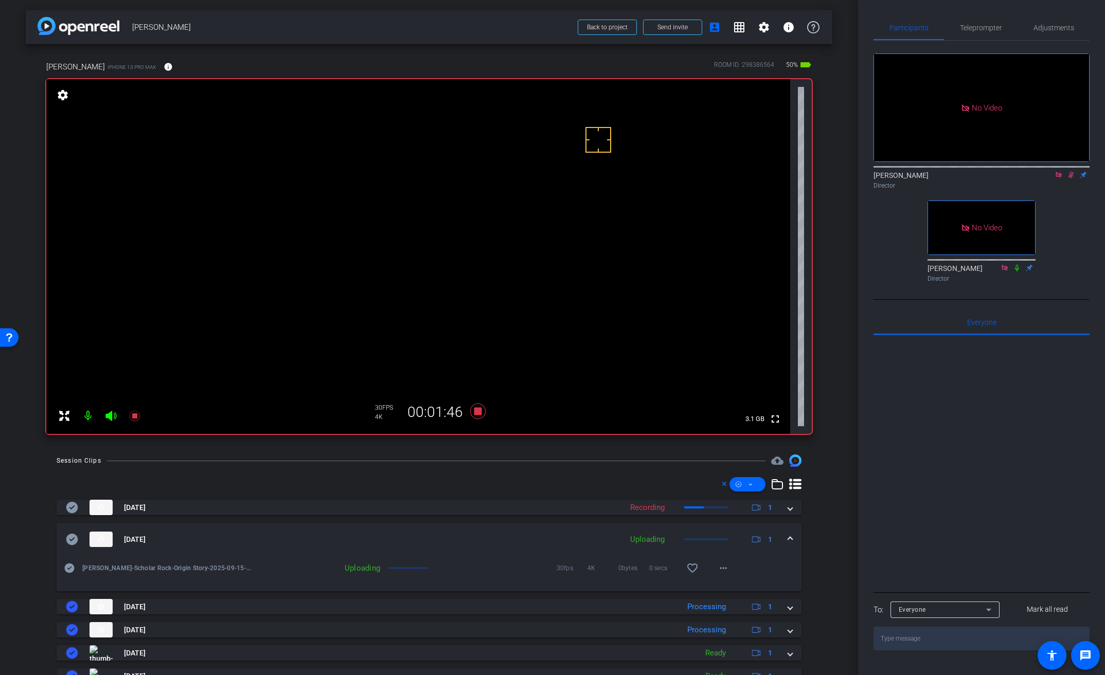
click at [489, 239] on video at bounding box center [418, 256] width 744 height 355
click at [501, 235] on video at bounding box center [418, 256] width 744 height 355
click at [475, 413] on icon at bounding box center [477, 411] width 15 height 15
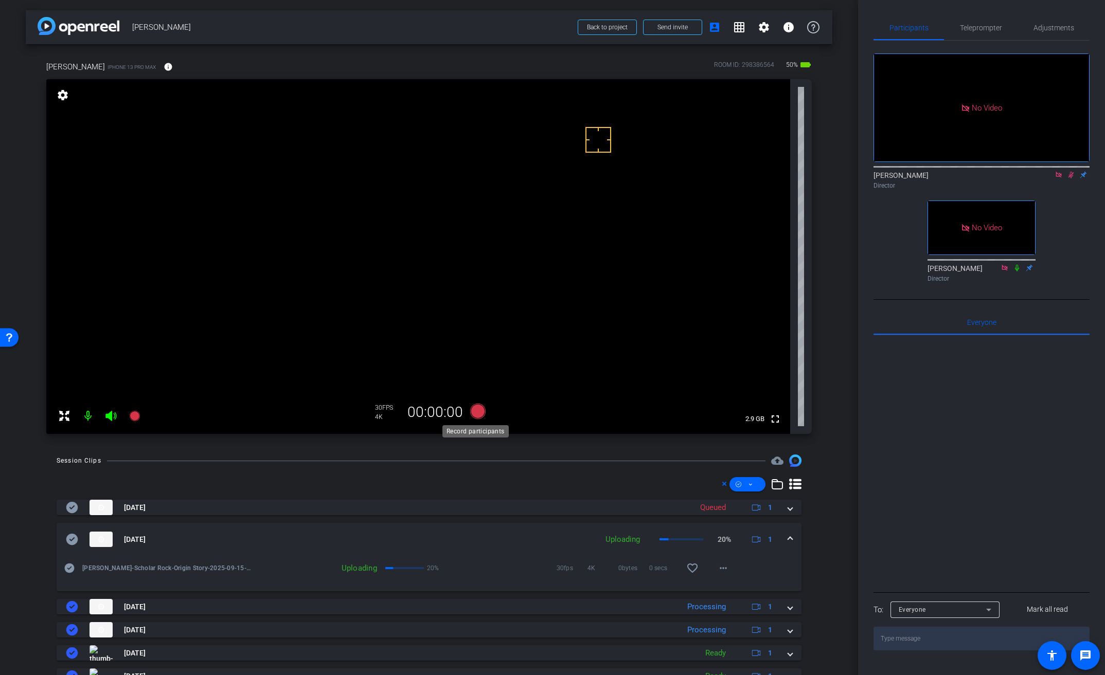
click at [474, 416] on icon at bounding box center [477, 411] width 15 height 15
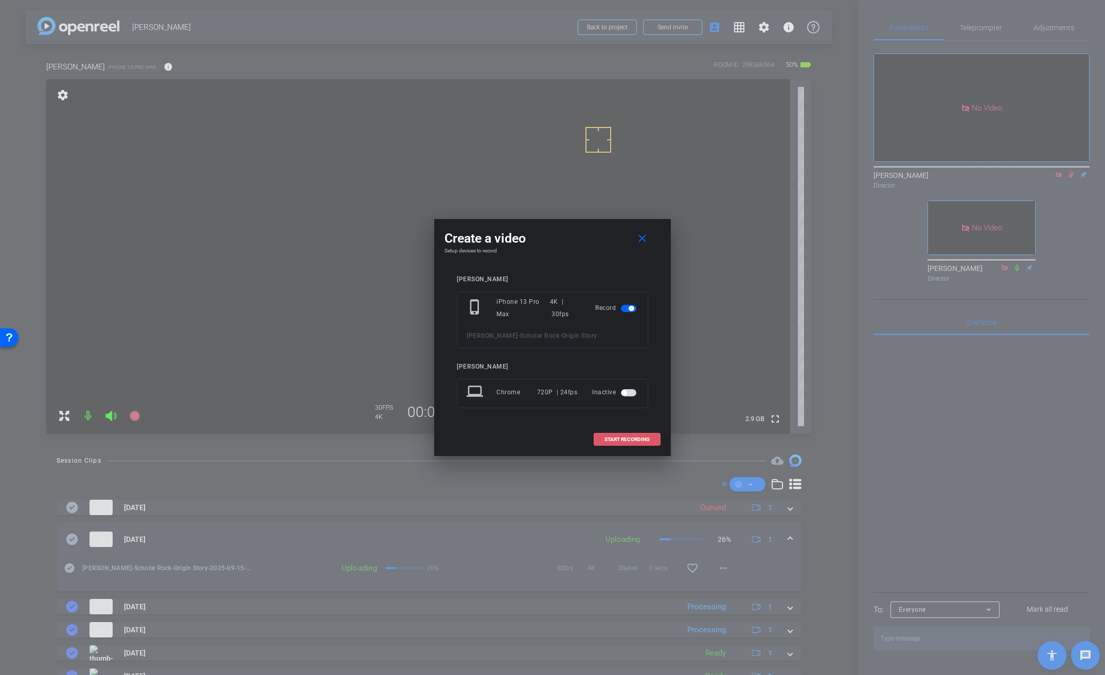
click at [640, 439] on span "START RECORDING" at bounding box center [626, 439] width 45 height 5
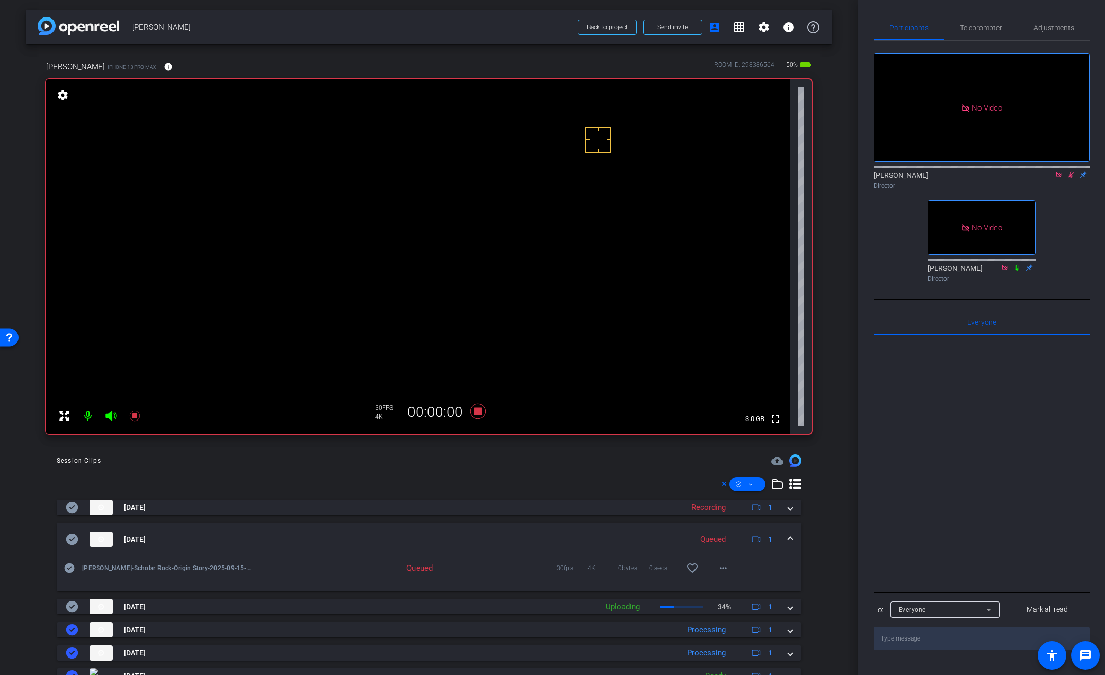
click at [491, 241] on video at bounding box center [418, 256] width 744 height 355
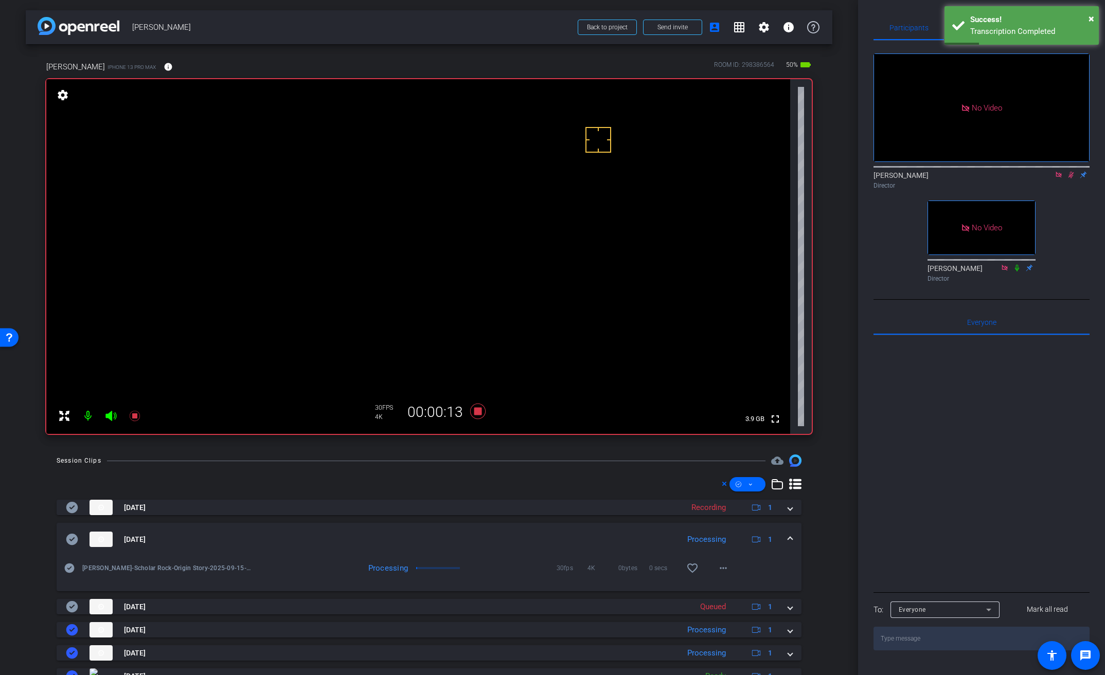
click at [515, 236] on video at bounding box center [418, 256] width 744 height 355
click at [788, 540] on span at bounding box center [790, 539] width 4 height 11
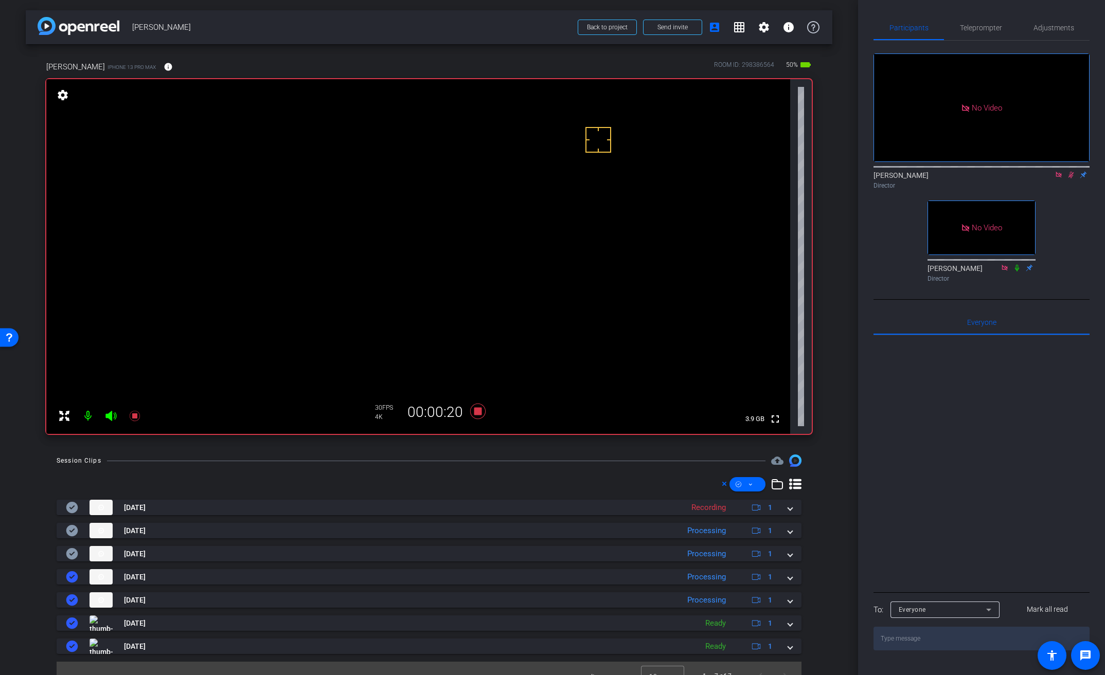
click at [498, 239] on video at bounding box center [418, 256] width 744 height 355
click at [516, 253] on video at bounding box center [418, 256] width 744 height 355
click at [1074, 171] on icon at bounding box center [1071, 174] width 8 height 7
click at [1059, 172] on icon at bounding box center [1059, 175] width 6 height 6
click at [1093, 19] on span "×" at bounding box center [1092, 18] width 6 height 12
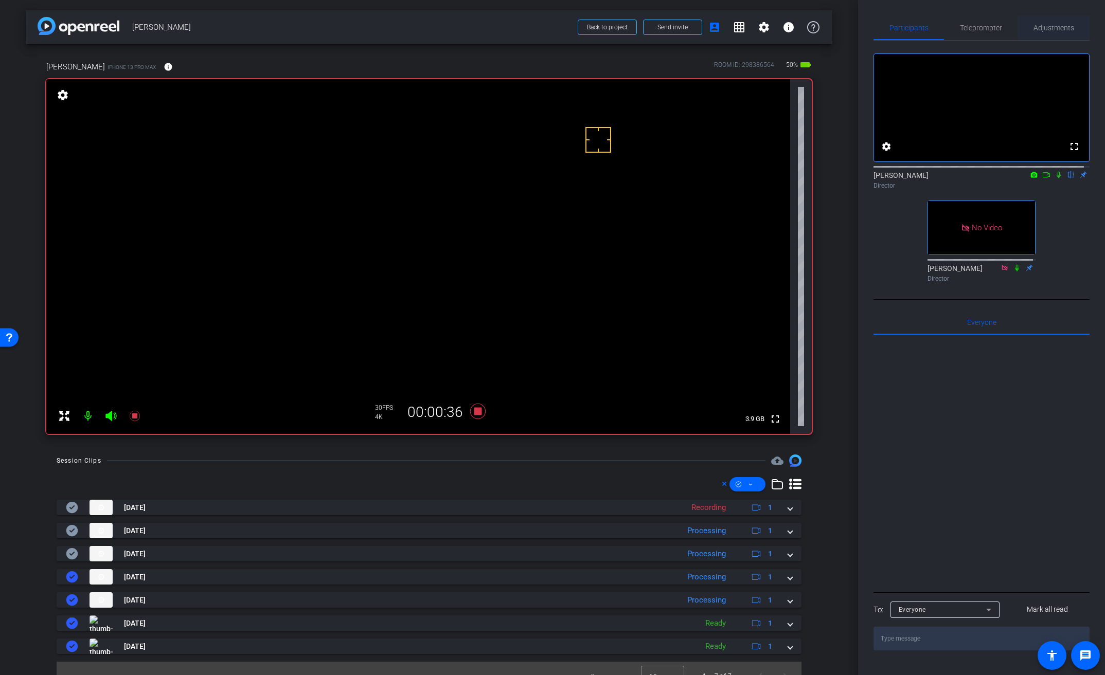
click at [1061, 27] on span "Adjustments" at bounding box center [1053, 27] width 41 height 7
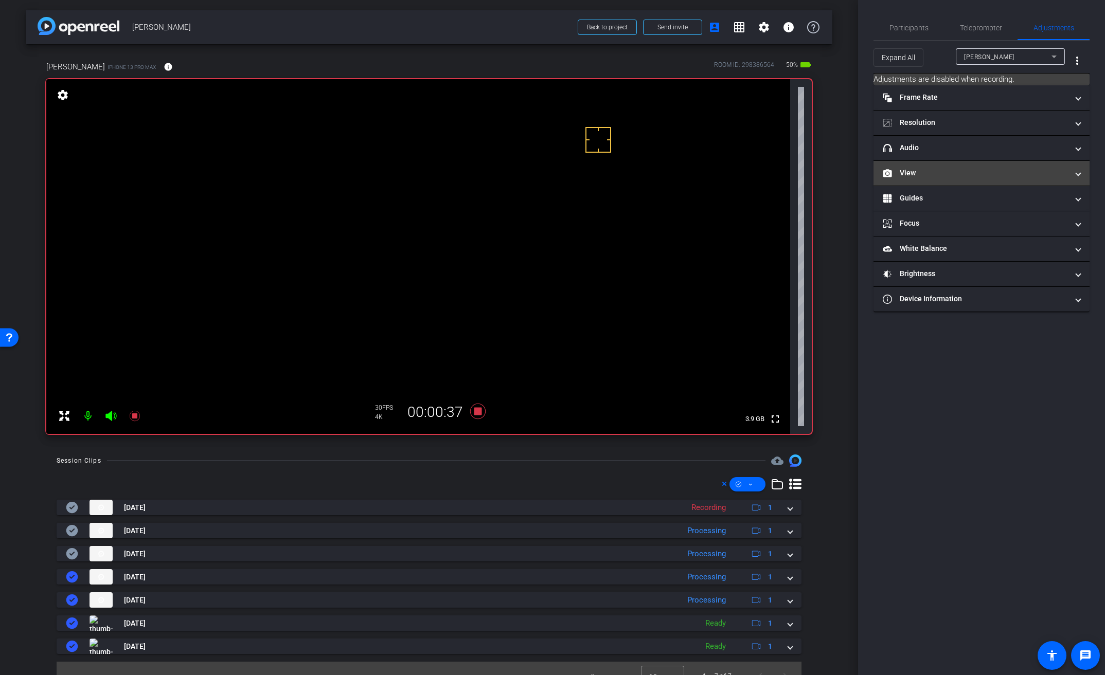
click at [914, 172] on mat-panel-title "View" at bounding box center [975, 173] width 185 height 11
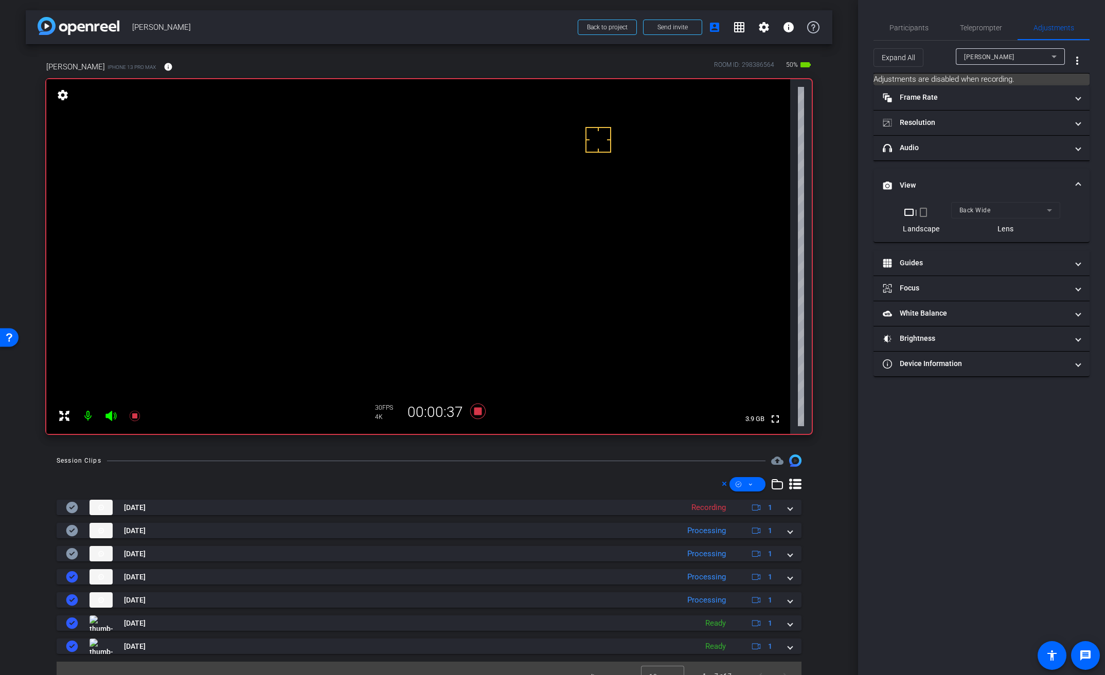
click at [972, 206] on mat-form-field "Back Wide" at bounding box center [1005, 210] width 109 height 16
click at [987, 216] on mat-form-field "Back Wide" at bounding box center [1005, 210] width 109 height 16
click at [1054, 208] on mat-form-field "Back Wide" at bounding box center [1005, 210] width 109 height 16
click at [1015, 180] on mat-panel-title "View" at bounding box center [975, 185] width 185 height 11
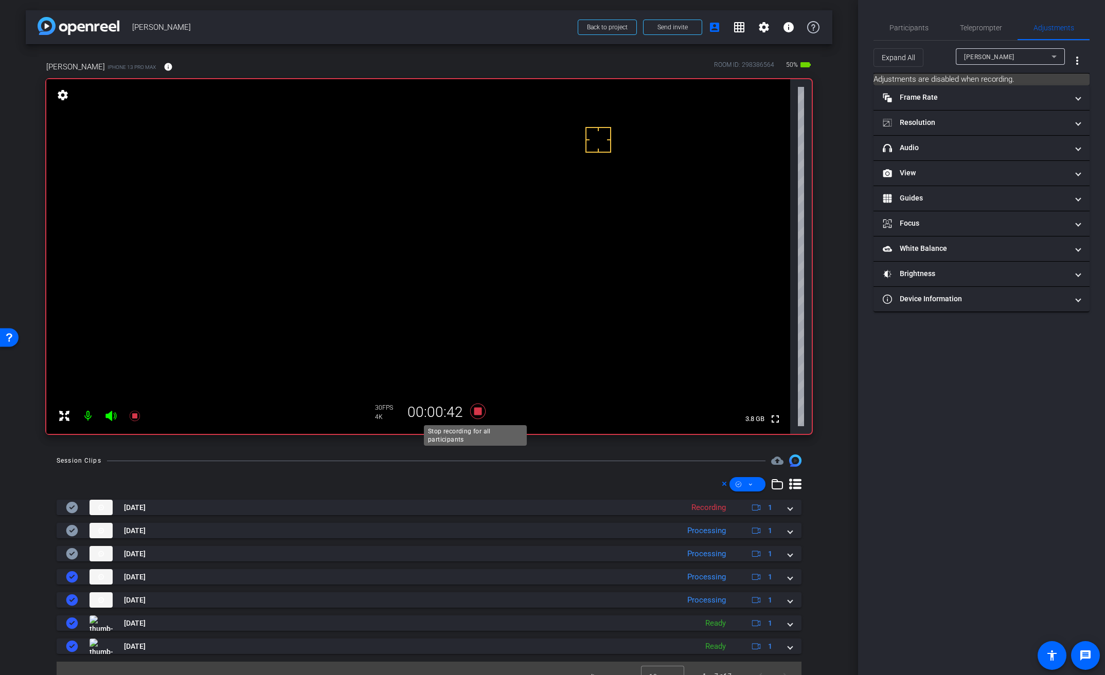
click at [480, 411] on icon at bounding box center [478, 411] width 25 height 19
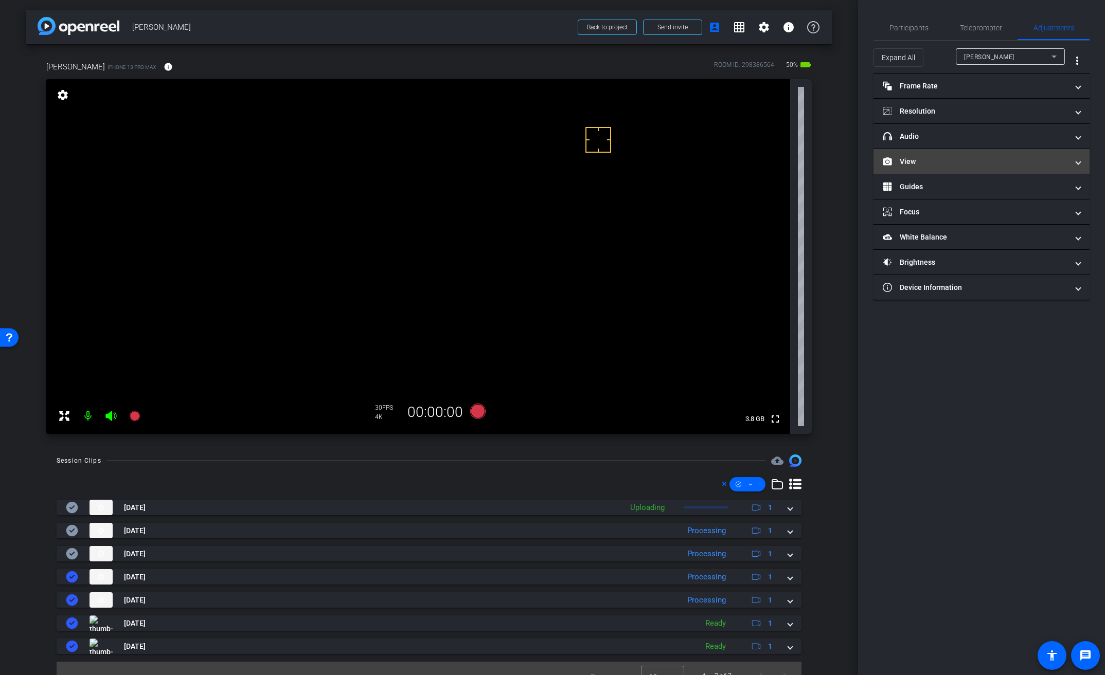
click at [943, 157] on mat-panel-title "View" at bounding box center [975, 161] width 185 height 11
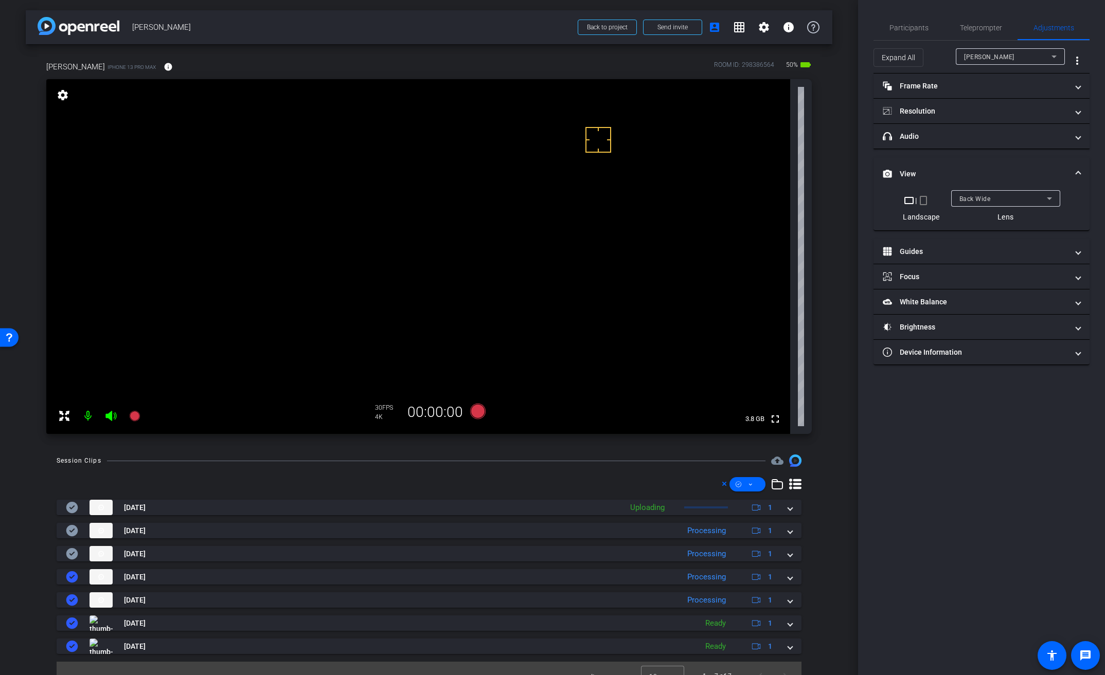
click at [989, 200] on span "Back Wide" at bounding box center [974, 198] width 31 height 7
click at [985, 234] on span "Front Wide" at bounding box center [975, 235] width 33 height 12
click at [979, 202] on span "Back Wide" at bounding box center [974, 198] width 31 height 7
click at [979, 233] on span "Front Wide" at bounding box center [975, 235] width 33 height 12
click at [907, 28] on span "Participants" at bounding box center [908, 27] width 39 height 7
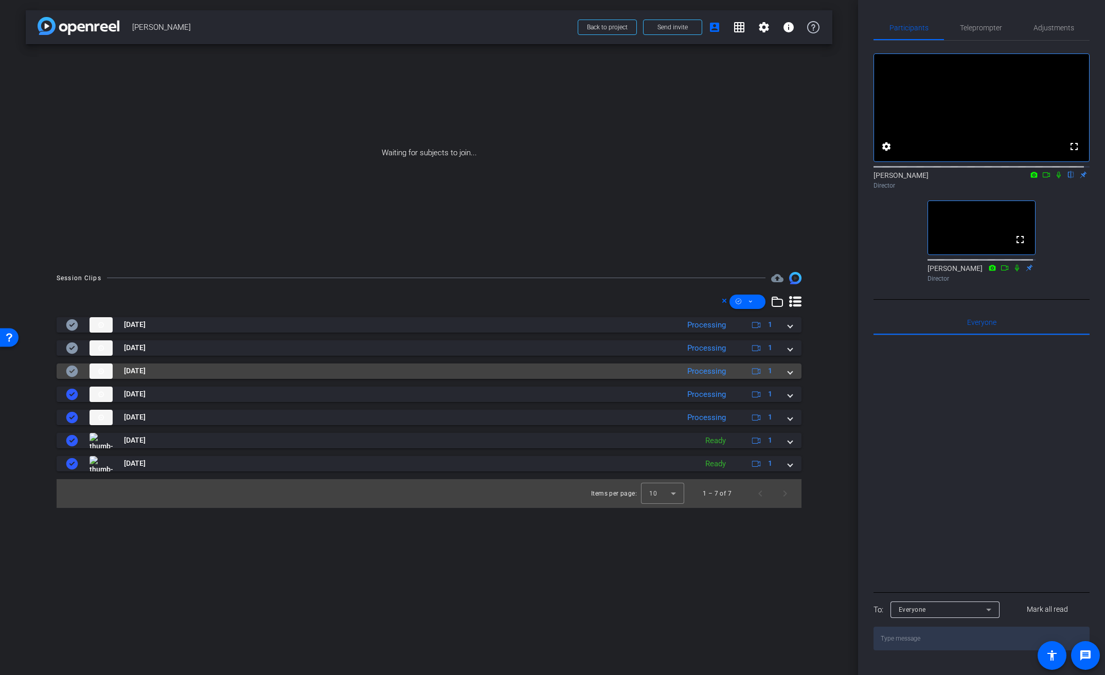
click at [788, 372] on span at bounding box center [790, 371] width 4 height 11
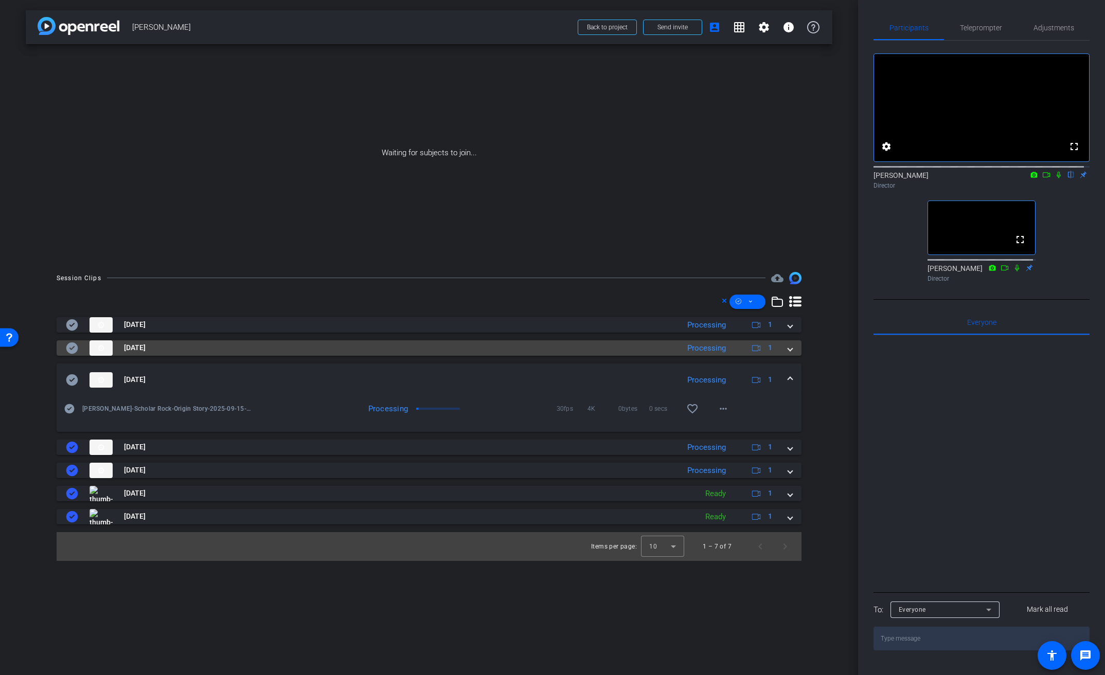
click at [793, 350] on mat-expansion-panel-header "[DATE] Processing 1" at bounding box center [429, 348] width 745 height 15
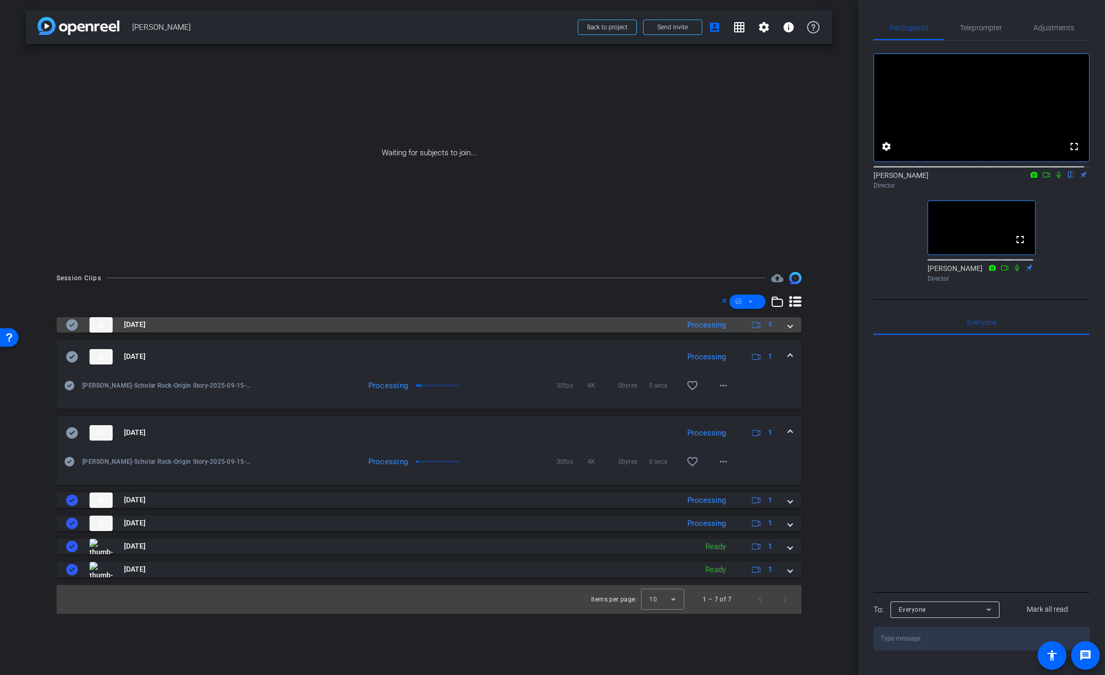
click at [790, 325] on span at bounding box center [790, 324] width 4 height 11
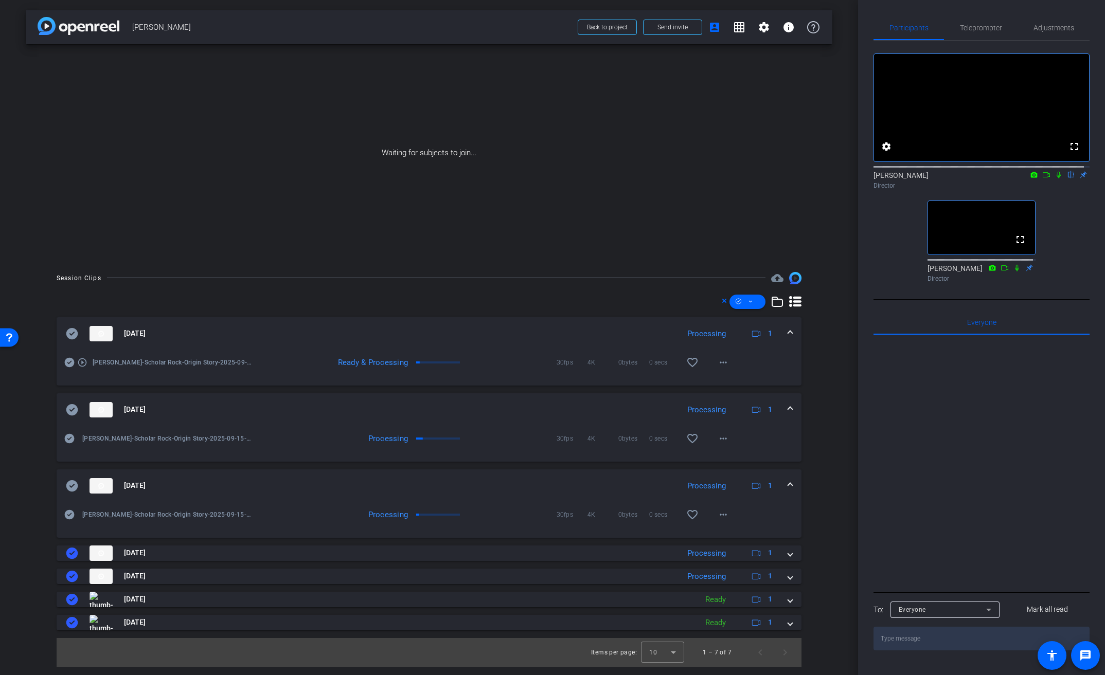
click at [773, 368] on div "play_circle_outline [PERSON_NAME]-Scholar Rock-Origin Story-2025-09-15-15-31-47…" at bounding box center [429, 367] width 745 height 35
click at [722, 364] on mat-icon "more_horiz" at bounding box center [723, 362] width 12 height 12
click at [733, 385] on span "Download Original" at bounding box center [750, 384] width 62 height 12
click at [74, 334] on icon at bounding box center [72, 333] width 12 height 11
click at [731, 443] on span at bounding box center [723, 438] width 25 height 25
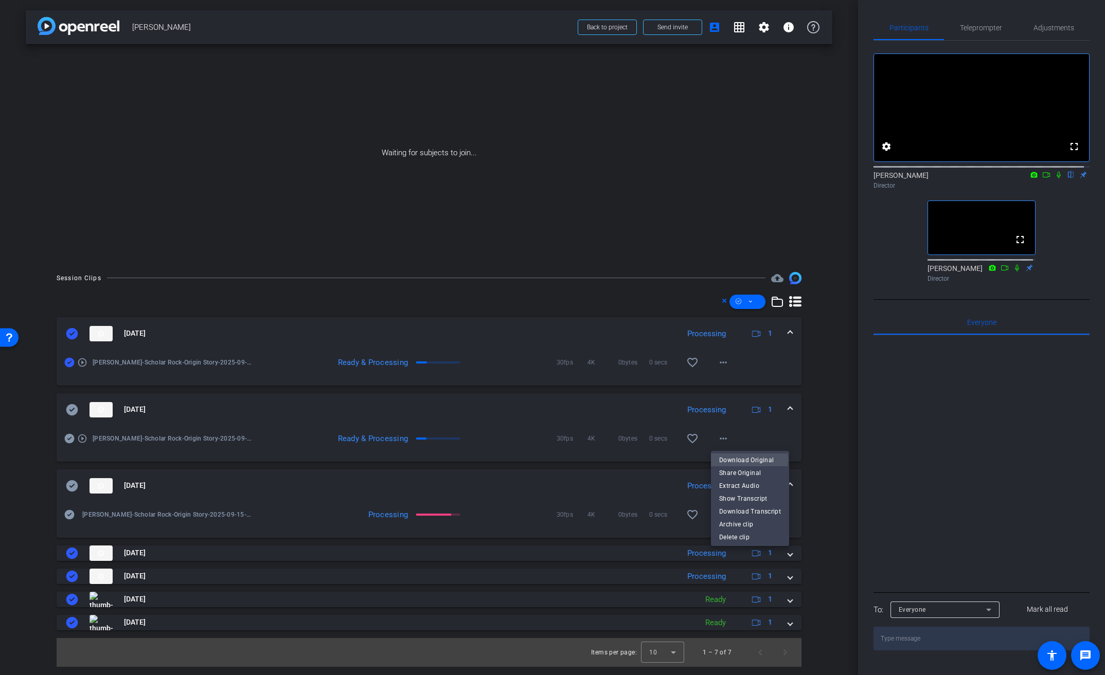
click at [739, 460] on span "Download Original" at bounding box center [750, 460] width 62 height 12
click at [74, 413] on icon at bounding box center [72, 409] width 12 height 11
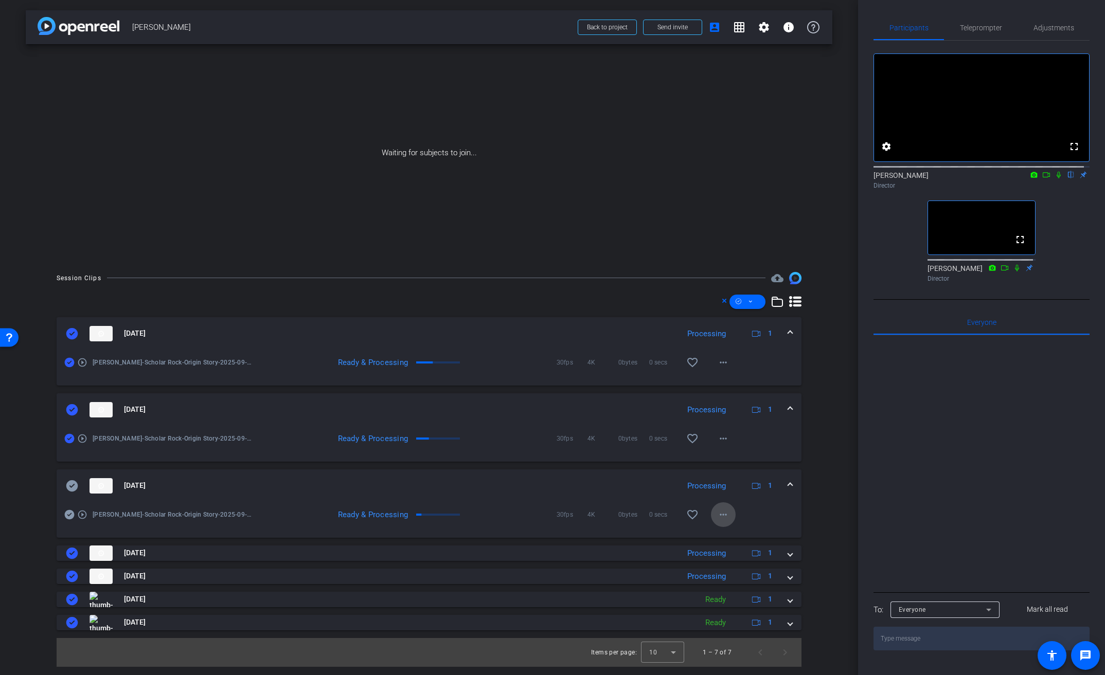
click at [728, 516] on mat-icon "more_horiz" at bounding box center [723, 515] width 12 height 12
click at [735, 532] on span "Download Original" at bounding box center [750, 536] width 62 height 12
click at [74, 489] on icon at bounding box center [72, 485] width 12 height 11
click at [792, 487] on span at bounding box center [790, 485] width 4 height 11
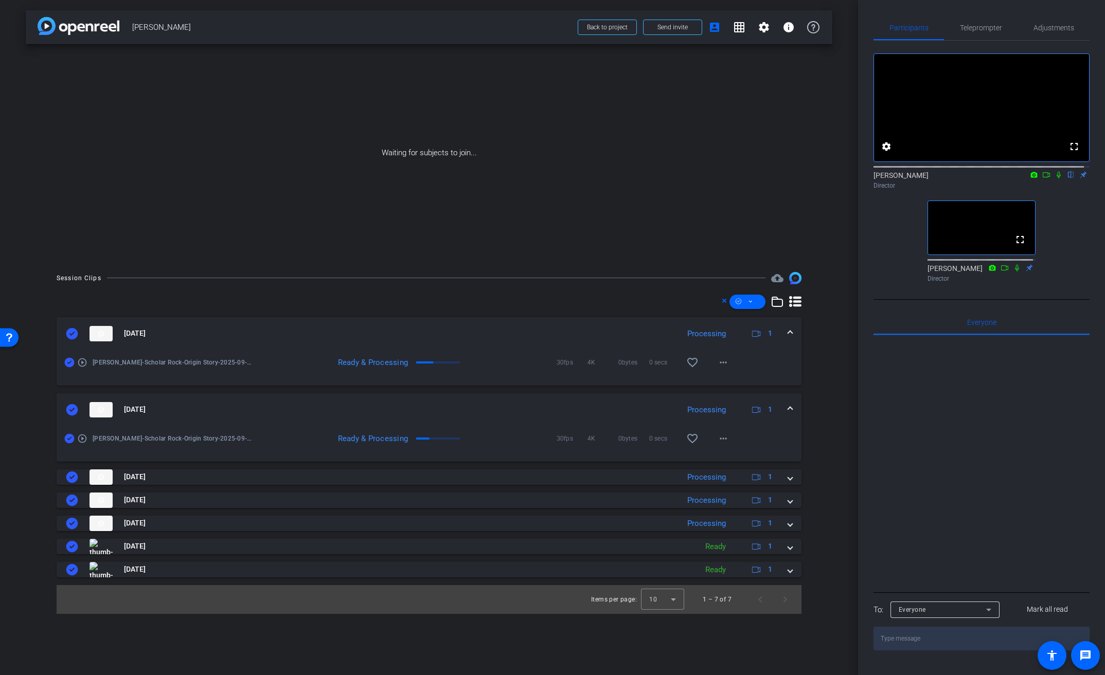
click at [787, 408] on div "[DATE] Processing 1" at bounding box center [427, 409] width 722 height 15
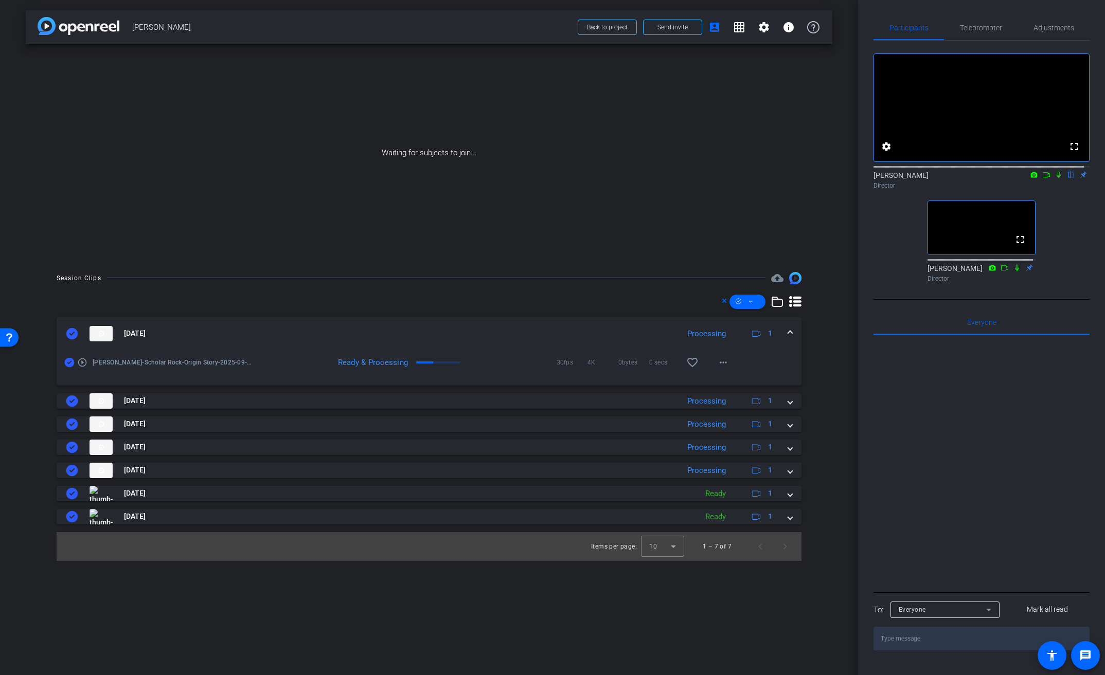
click at [794, 330] on mat-expansion-panel-header "[DATE] Processing 1" at bounding box center [429, 333] width 745 height 33
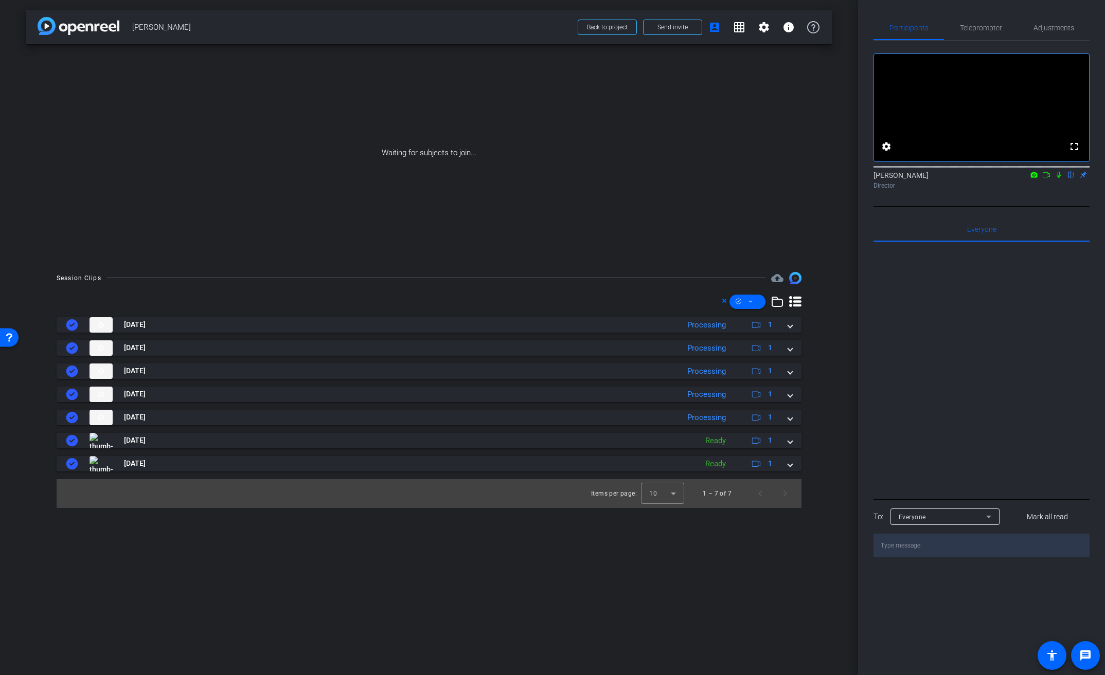
click at [1057, 179] on icon at bounding box center [1059, 174] width 8 height 7
click at [1047, 179] on icon at bounding box center [1046, 174] width 8 height 7
click at [789, 464] on span at bounding box center [790, 463] width 4 height 11
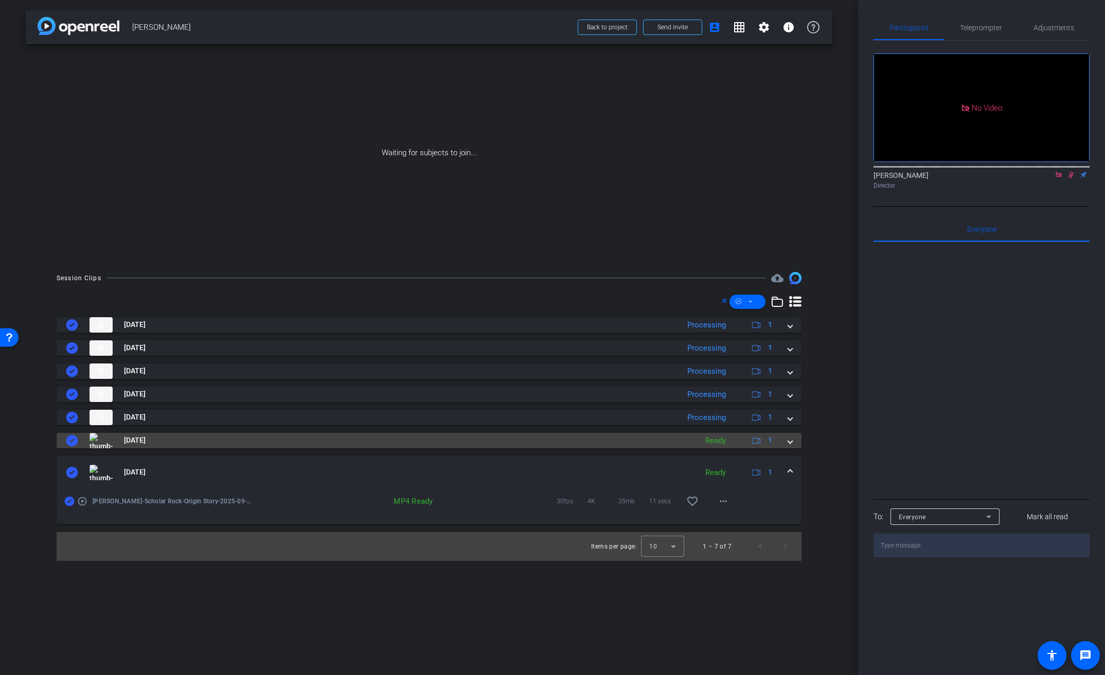
click at [791, 439] on span at bounding box center [790, 440] width 4 height 11
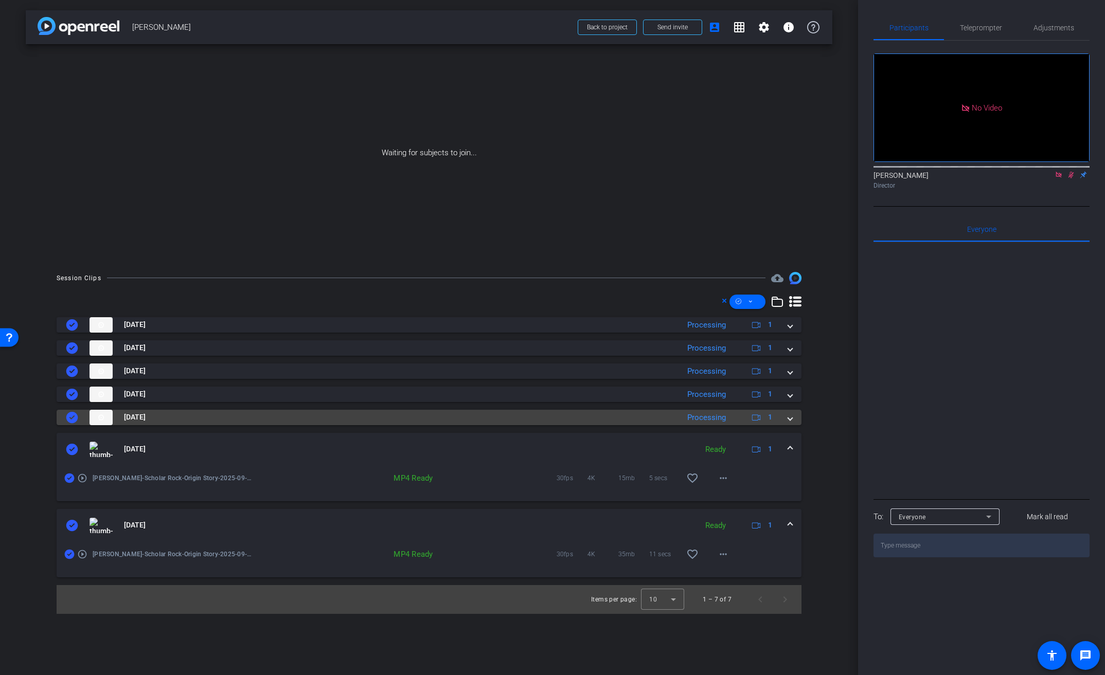
click at [791, 416] on span at bounding box center [790, 417] width 4 height 11
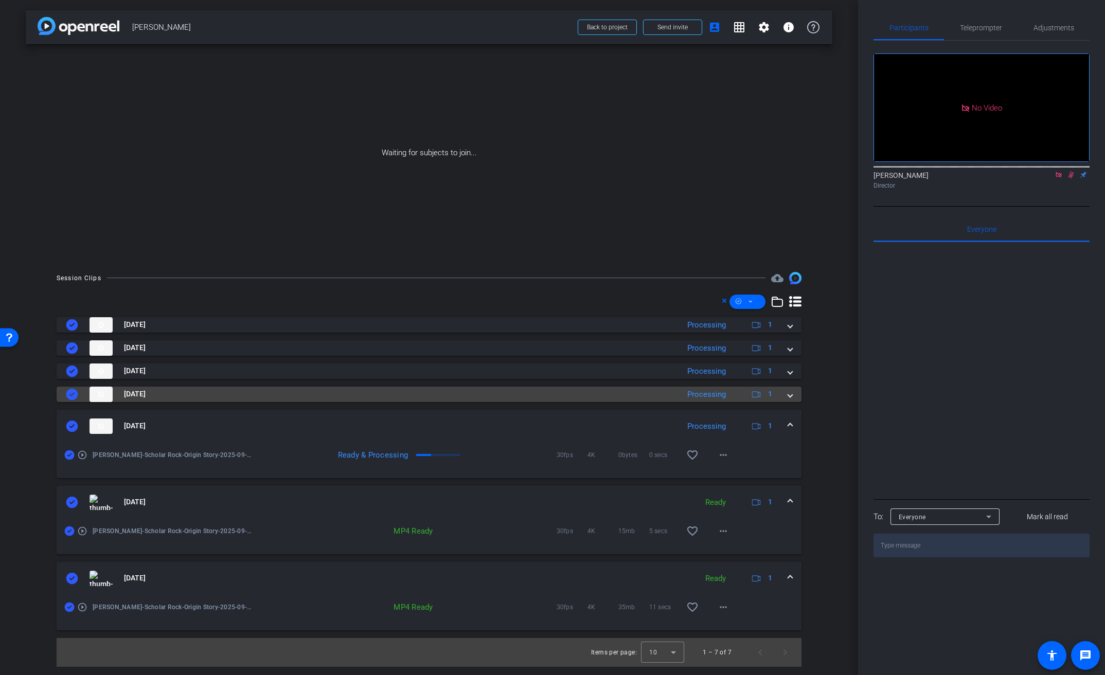
drag, startPoint x: 792, startPoint y: 395, endPoint x: 542, endPoint y: 409, distance: 249.9
click at [792, 395] on span at bounding box center [790, 394] width 4 height 11
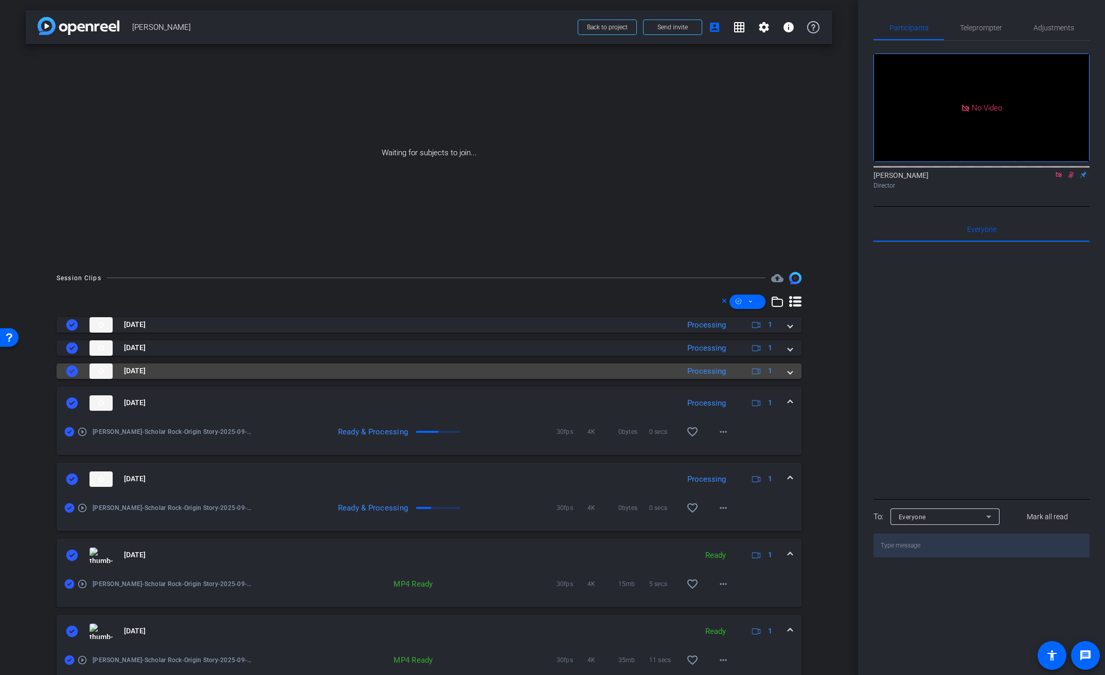
drag, startPoint x: 780, startPoint y: 369, endPoint x: 743, endPoint y: 376, distance: 38.1
click at [780, 369] on div "[DATE] Processing 1" at bounding box center [427, 371] width 722 height 15
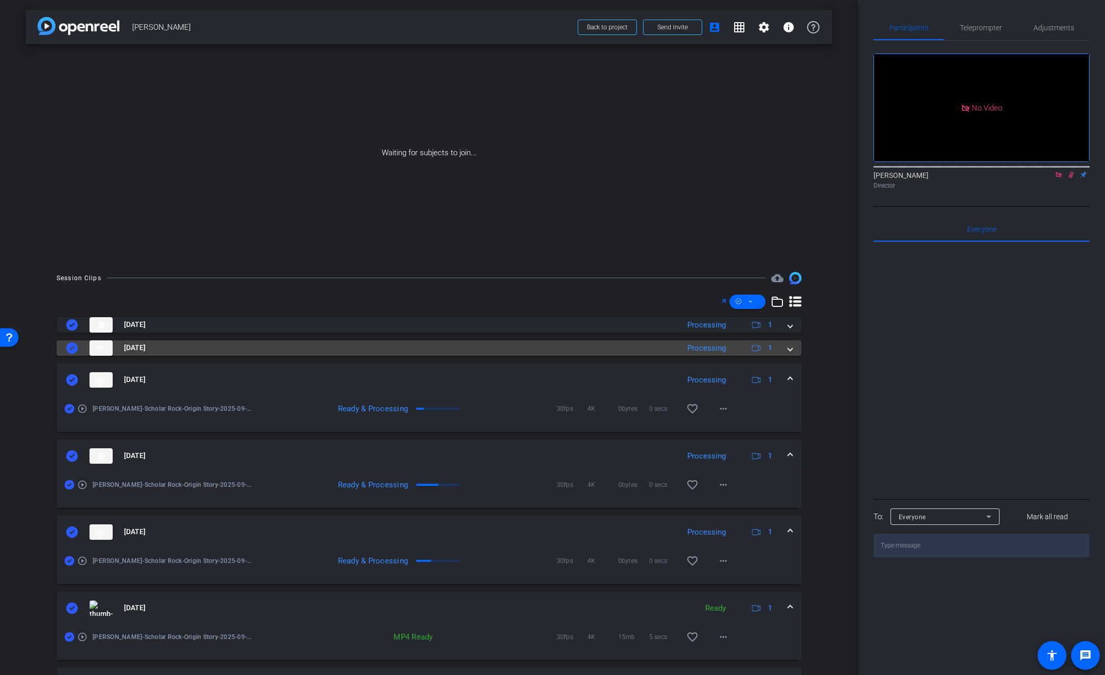
drag, startPoint x: 784, startPoint y: 348, endPoint x: 752, endPoint y: 357, distance: 33.6
click at [788, 348] on span at bounding box center [790, 348] width 4 height 11
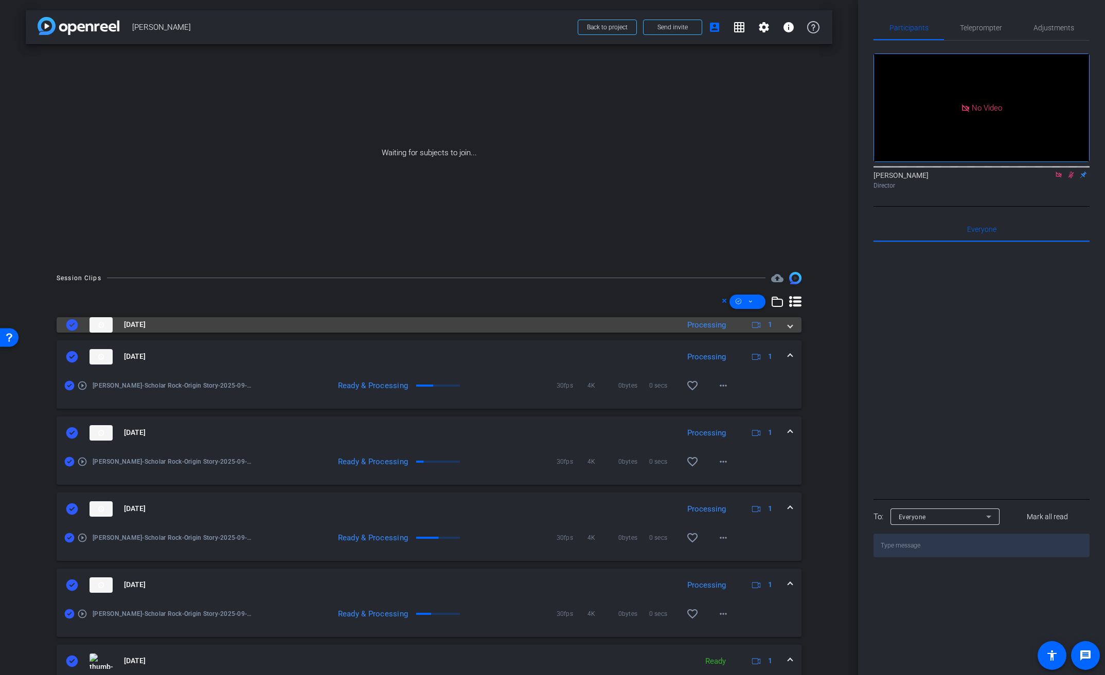
click at [788, 329] on span at bounding box center [790, 324] width 4 height 11
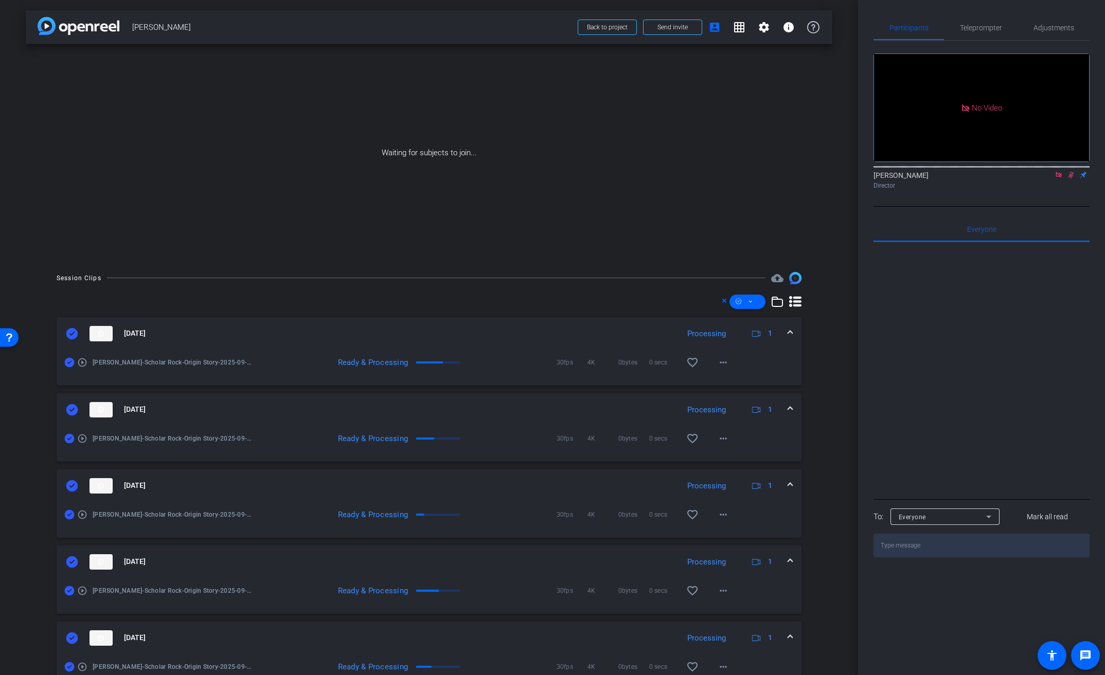
click at [788, 331] on span at bounding box center [790, 333] width 4 height 11
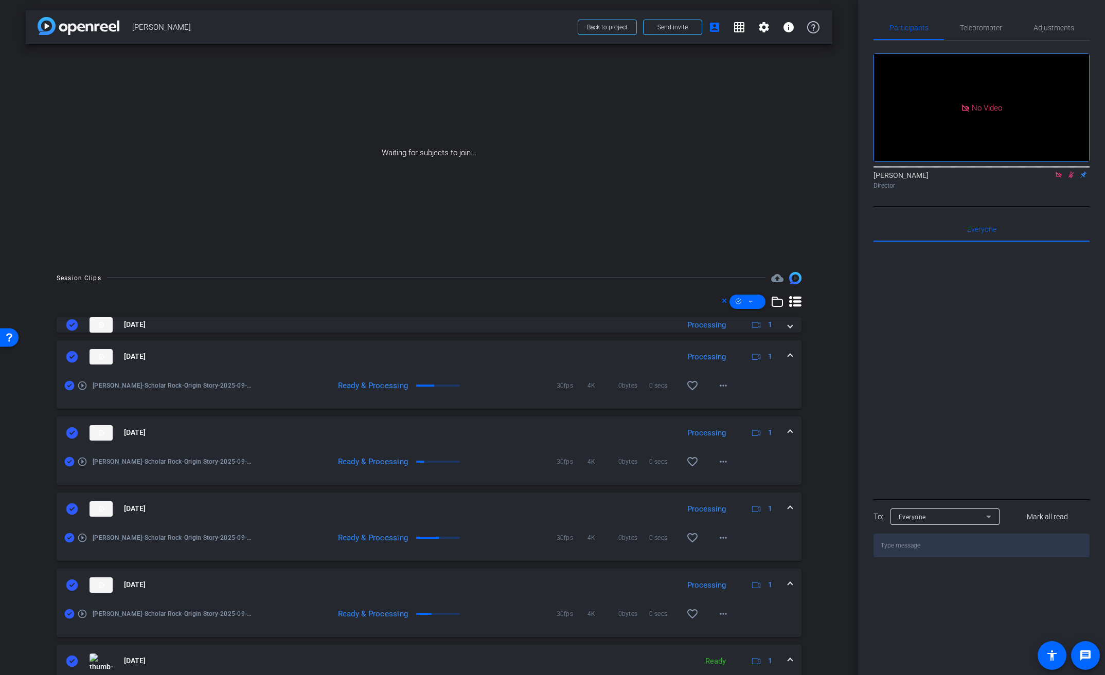
click at [782, 366] on mat-expansion-panel-header "[DATE] Processing 1" at bounding box center [429, 357] width 745 height 33
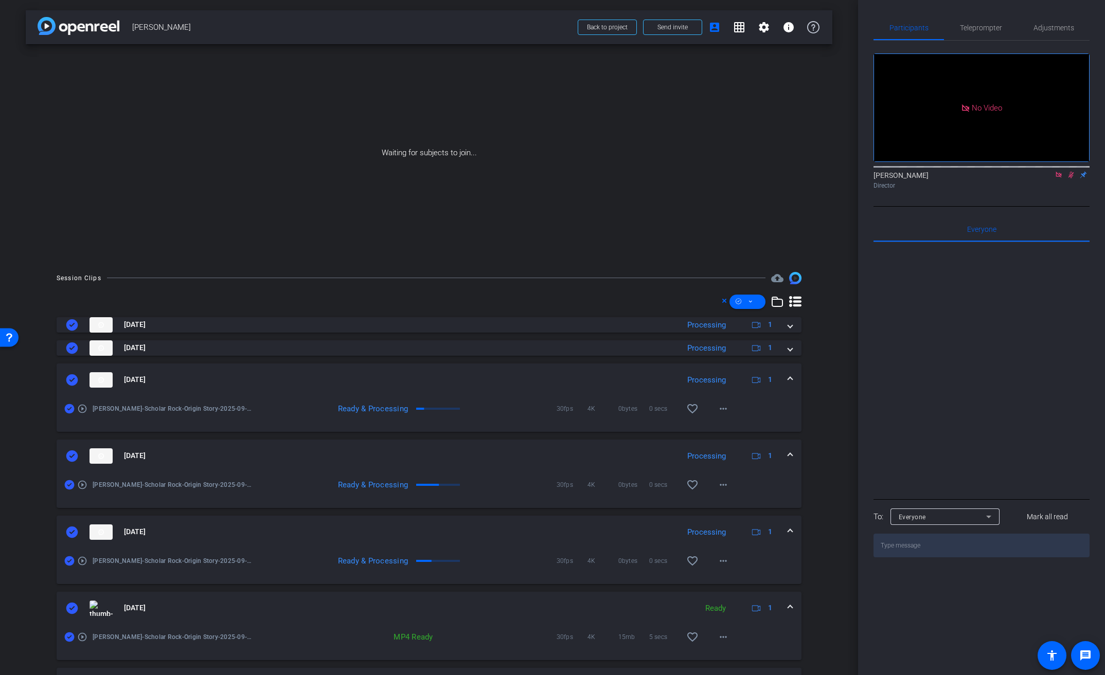
click at [722, 299] on icon at bounding box center [724, 301] width 4 height 4
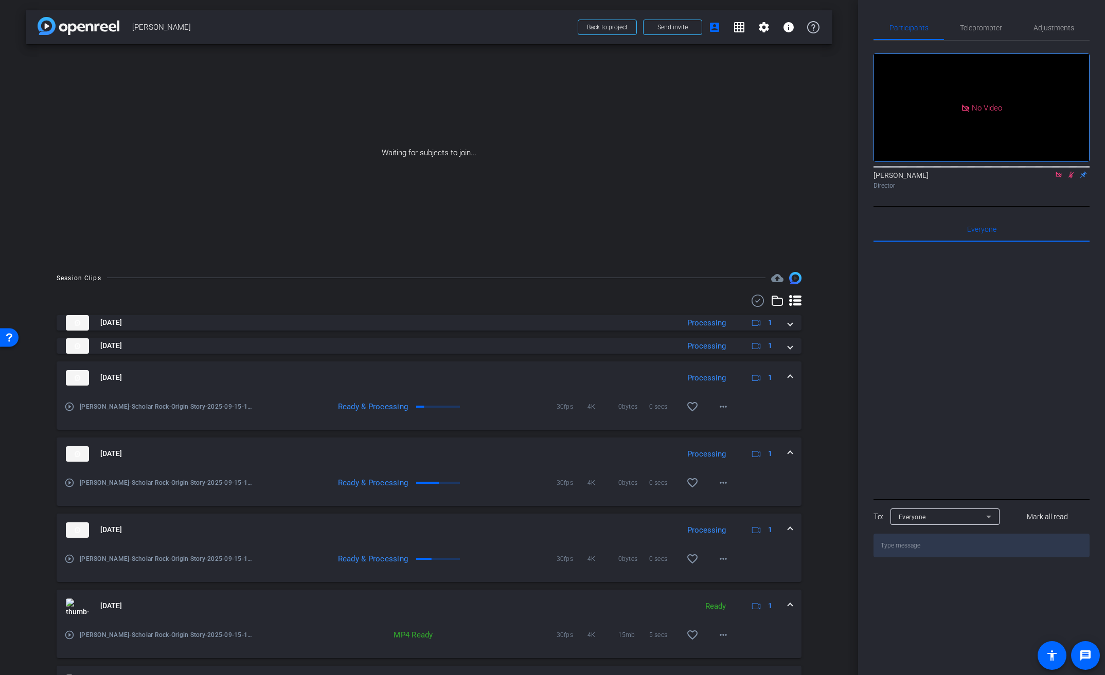
click at [787, 379] on mat-expansion-panel-header "[DATE] Processing 1" at bounding box center [429, 378] width 745 height 33
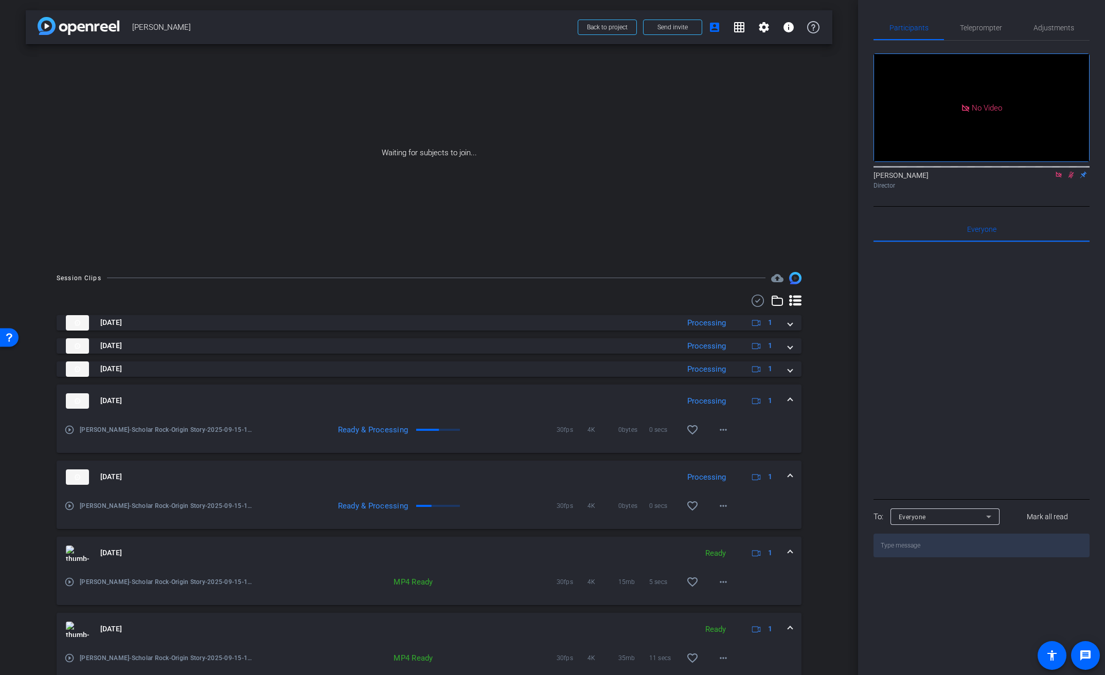
click at [788, 404] on mat-expansion-panel-header "[DATE] Processing 1" at bounding box center [429, 401] width 745 height 33
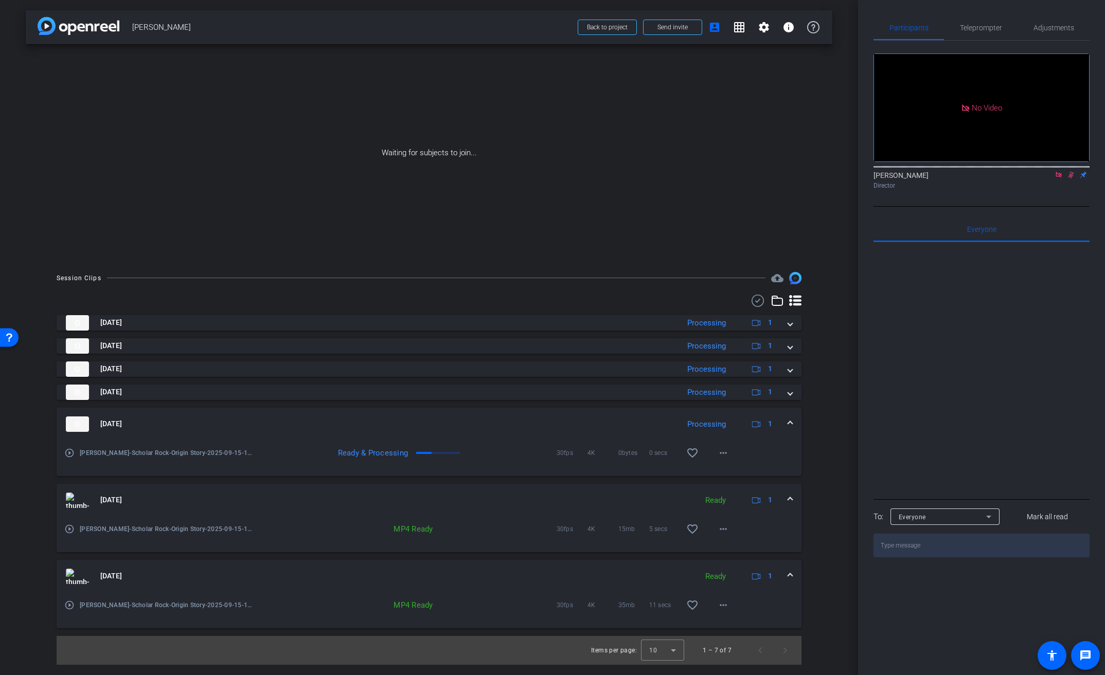
click at [788, 427] on span at bounding box center [790, 424] width 4 height 11
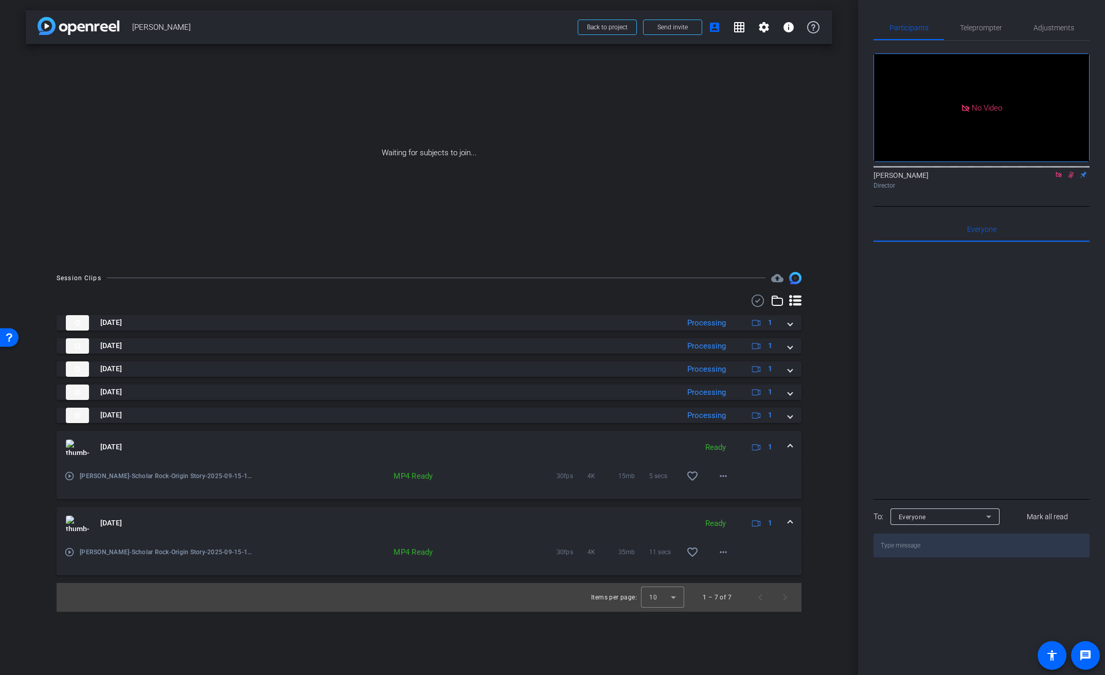
click at [791, 448] on span at bounding box center [790, 447] width 4 height 11
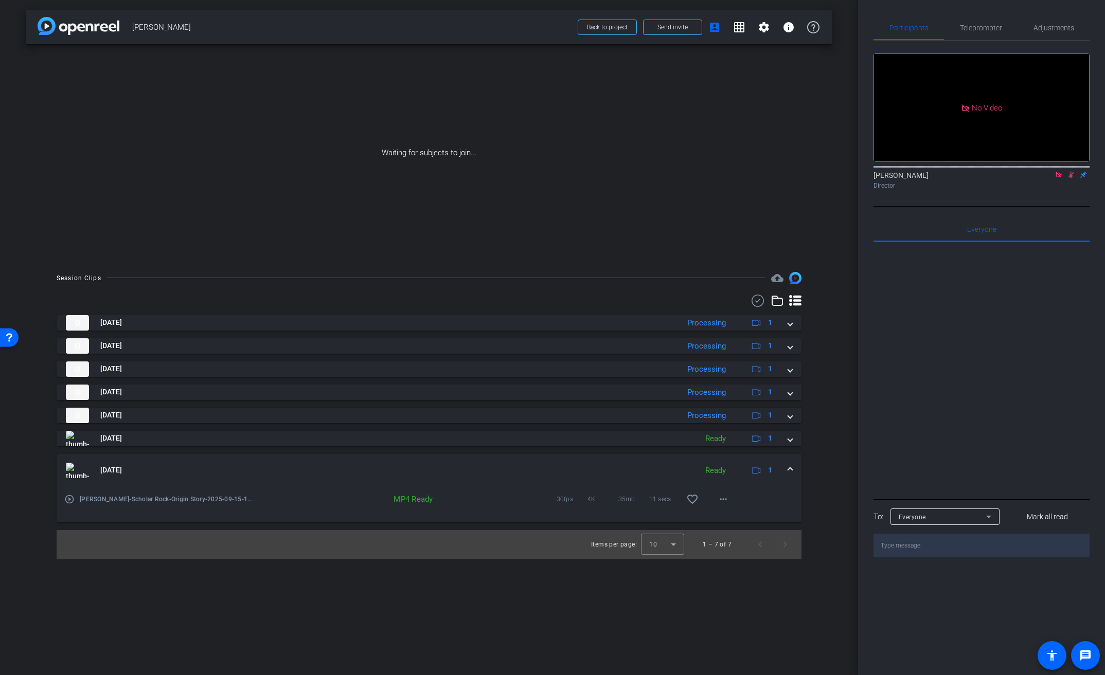
click at [791, 471] on span at bounding box center [790, 470] width 4 height 11
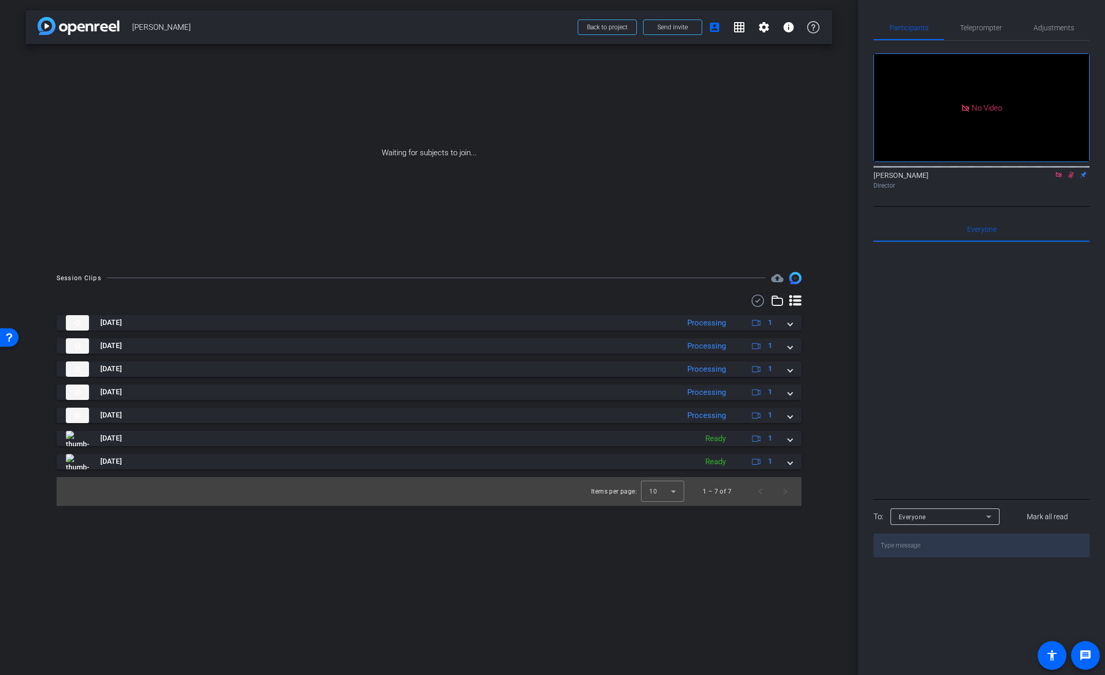
click at [757, 302] on use at bounding box center [758, 301] width 12 height 12
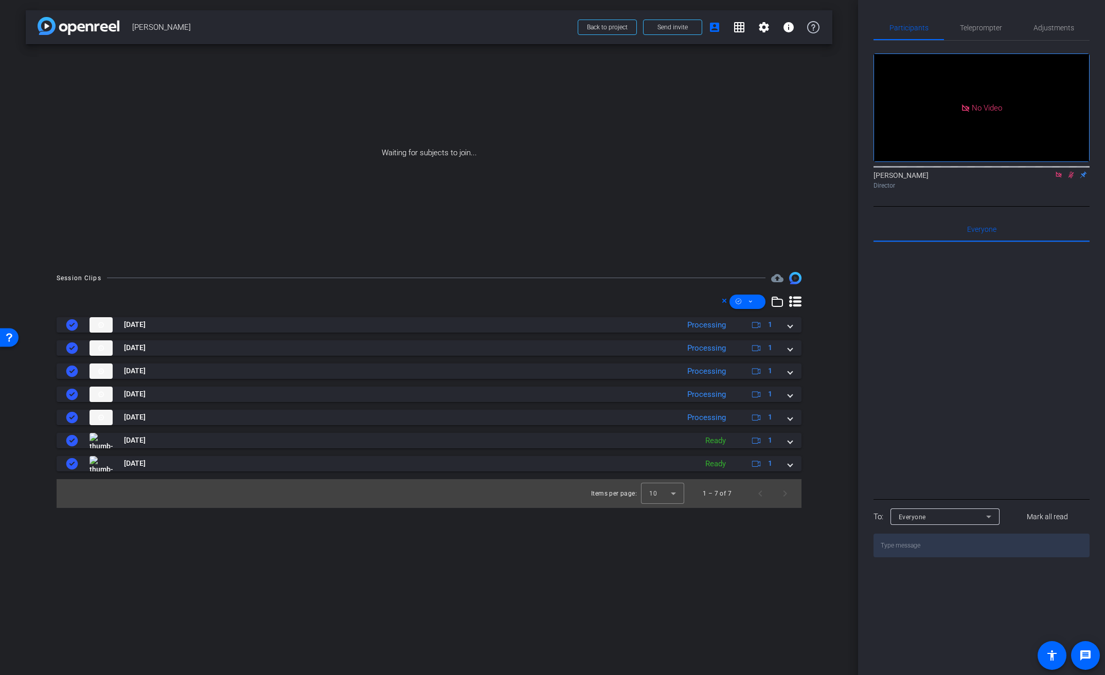
drag, startPoint x: 737, startPoint y: 552, endPoint x: 742, endPoint y: 513, distance: 39.4
click at [737, 551] on div "arrow_back [PERSON_NAME] Back to project Send invite account_box grid_on settin…" at bounding box center [429, 337] width 858 height 675
click at [589, 25] on span "Back to project" at bounding box center [607, 27] width 41 height 7
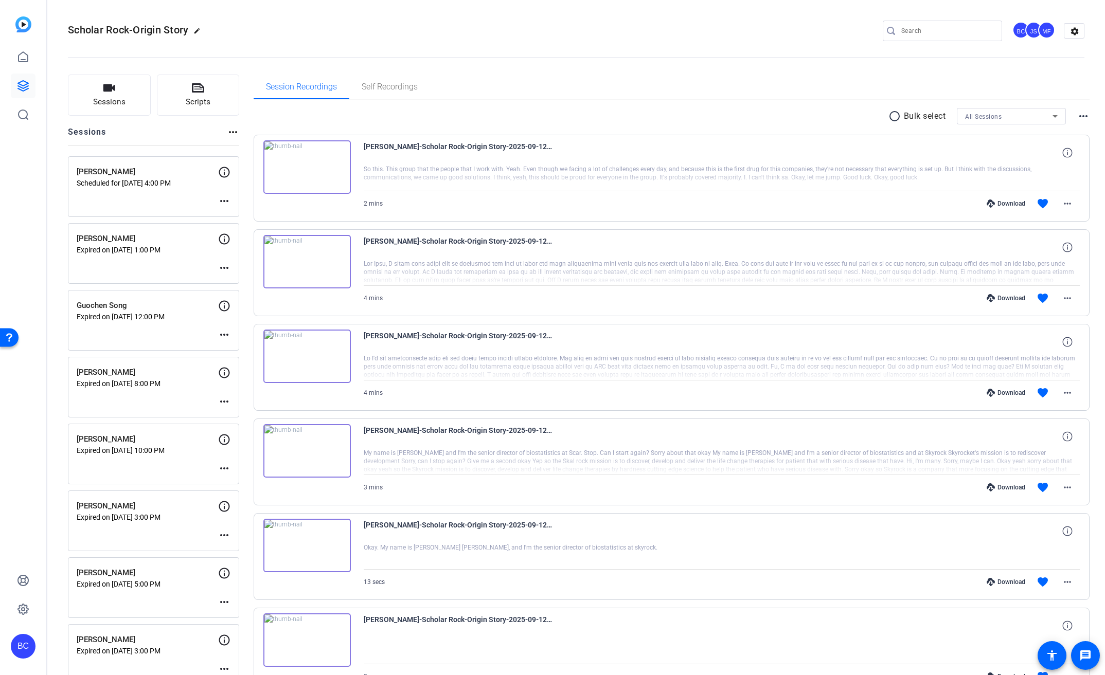
scroll to position [830, 0]
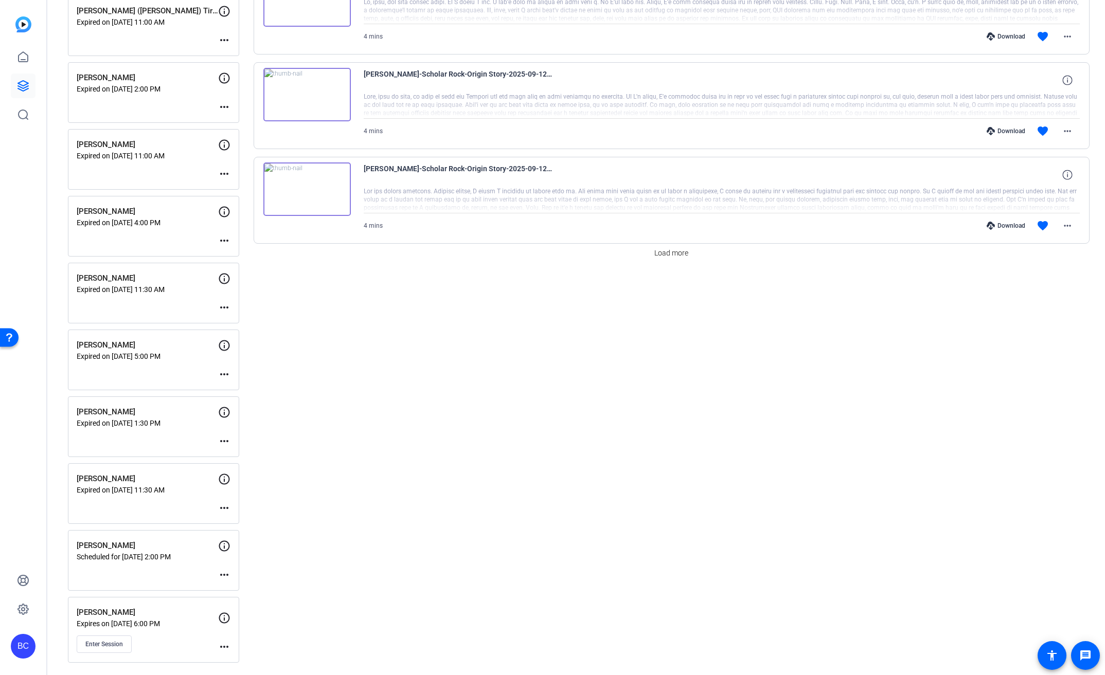
click at [23, 652] on div "BC" at bounding box center [23, 646] width 25 height 25
click at [70, 643] on div "Broadstreet South Inc." at bounding box center [83, 640] width 72 height 21
click at [25, 643] on div "BC" at bounding box center [23, 646] width 25 height 25
click at [139, 633] on mat-icon "logout" at bounding box center [136, 632] width 12 height 12
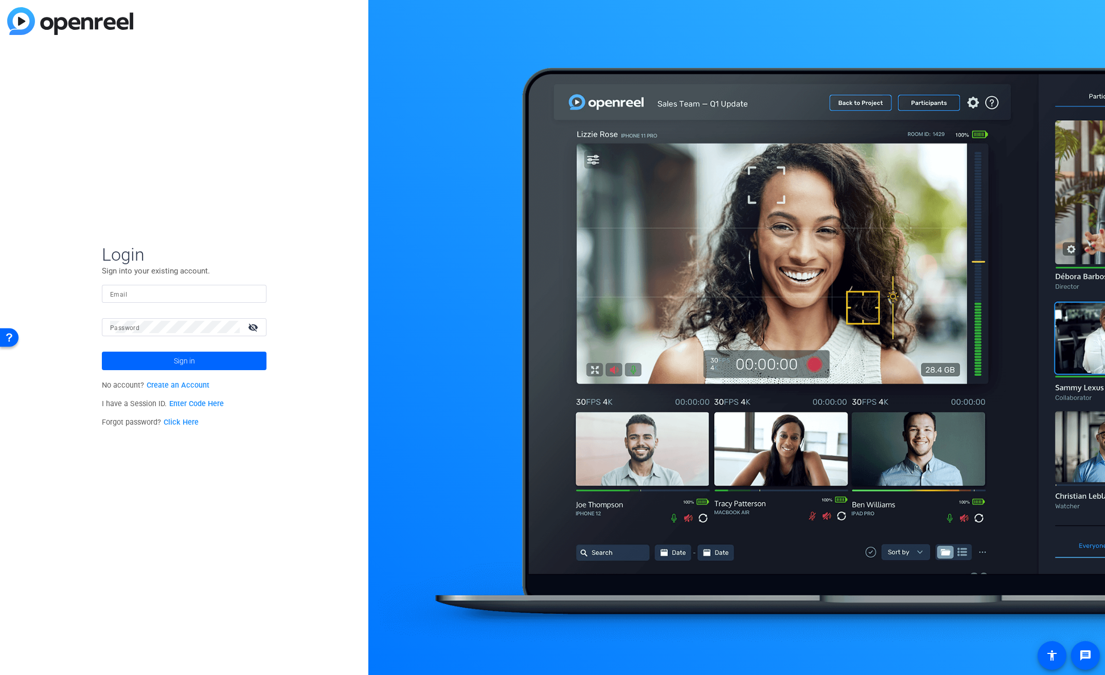
type input "bcurp@broadstreet.com"
